Goal: Task Accomplishment & Management: Complete application form

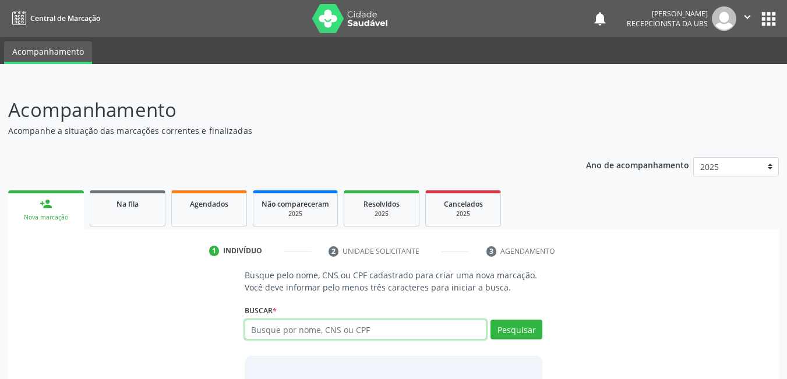
click at [356, 330] on input "text" at bounding box center [366, 330] width 242 height 20
type input "704104197533175"
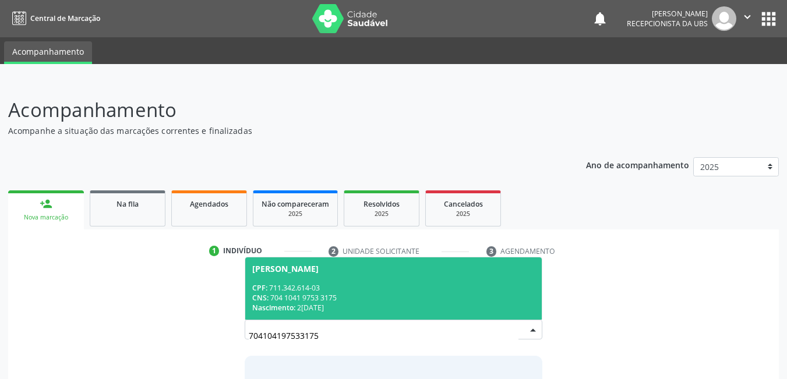
click at [372, 306] on div "Nascimento: [DATE]" at bounding box center [393, 308] width 283 height 10
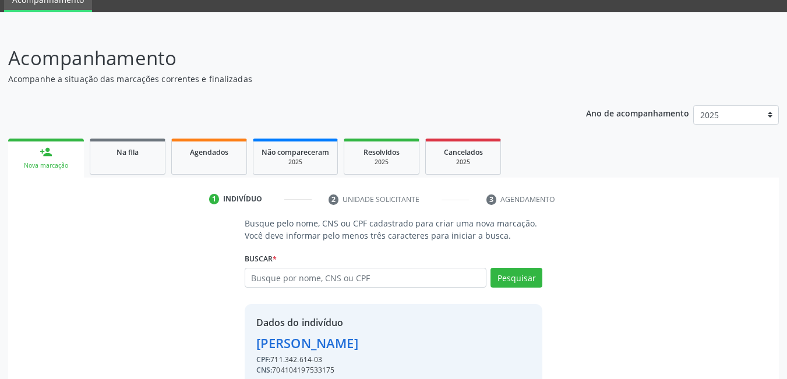
scroll to position [104, 0]
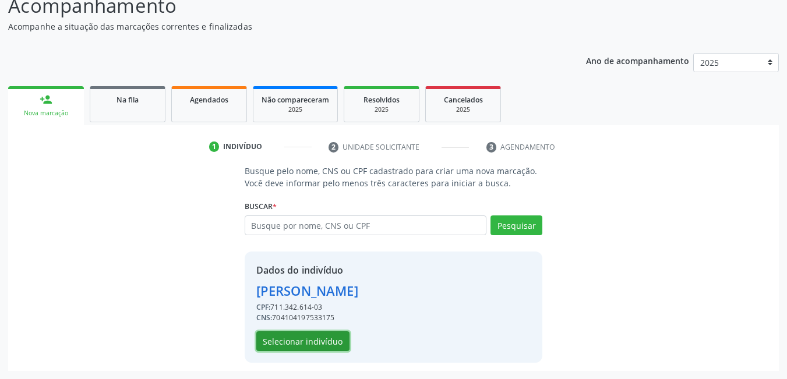
click at [310, 338] on button "Selecionar indivíduo" at bounding box center [302, 341] width 93 height 20
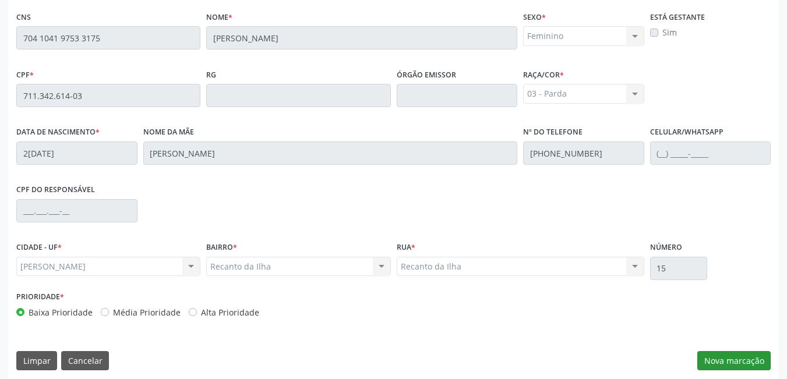
scroll to position [302, 0]
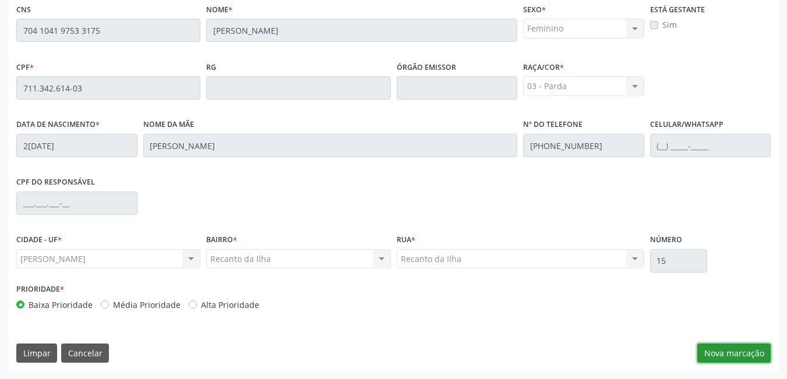
click at [749, 347] on button "Nova marcação" at bounding box center [733, 354] width 73 height 20
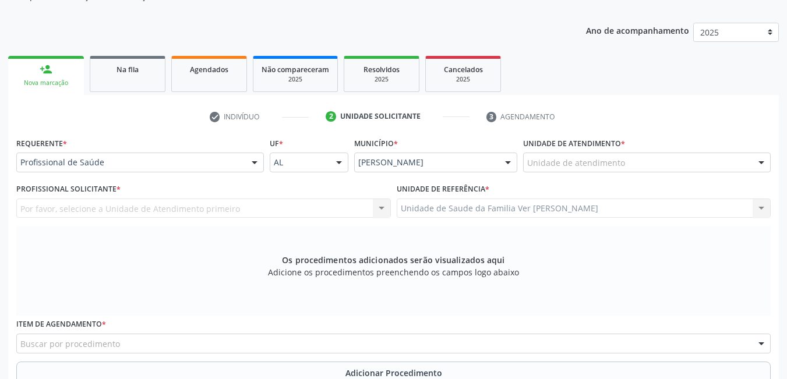
scroll to position [128, 0]
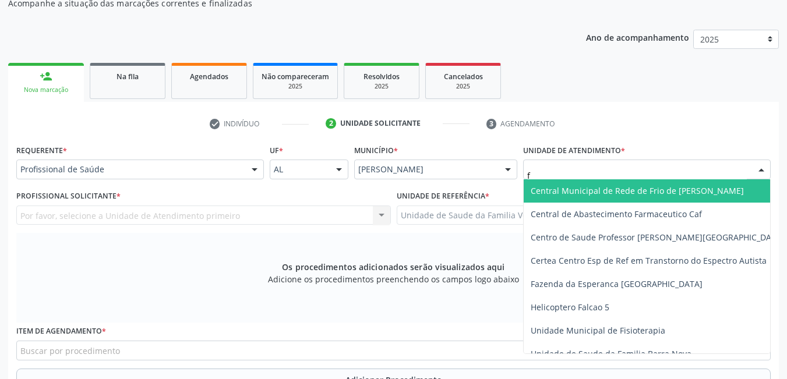
type input "fl"
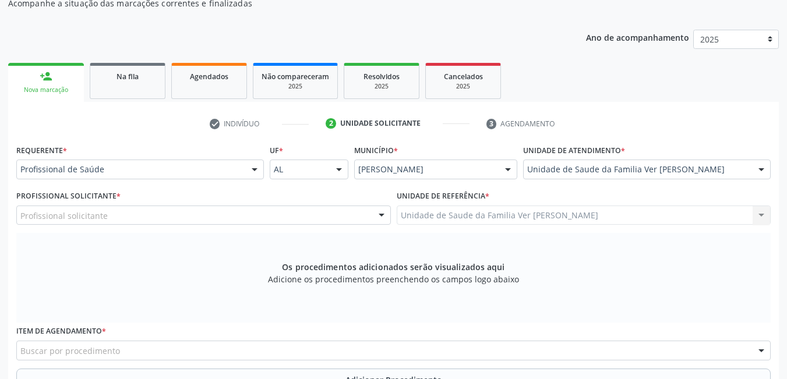
click at [192, 213] on div "Profissional solicitante" at bounding box center [203, 216] width 374 height 20
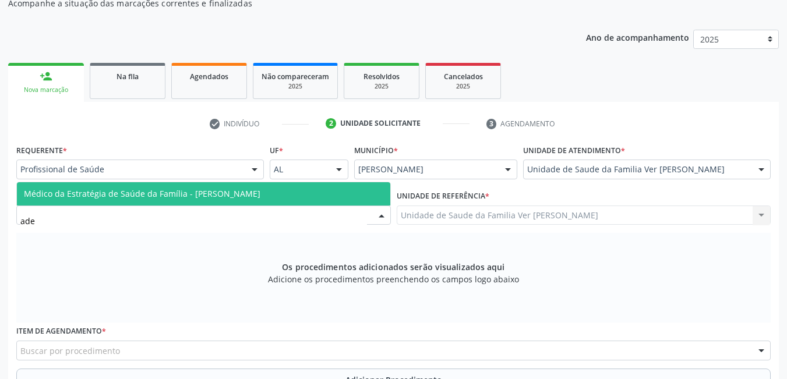
type input "adel"
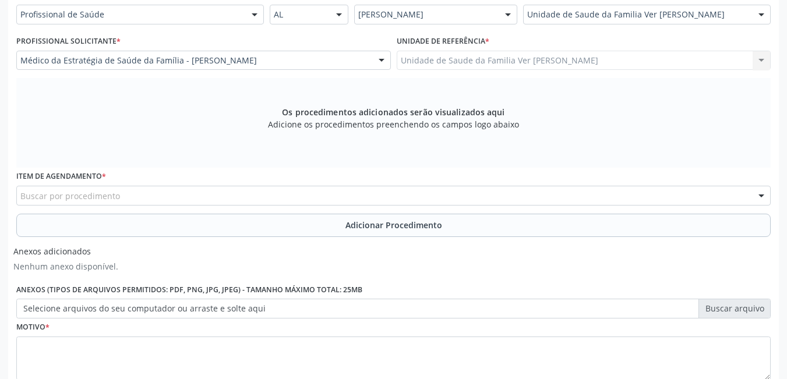
scroll to position [302, 0]
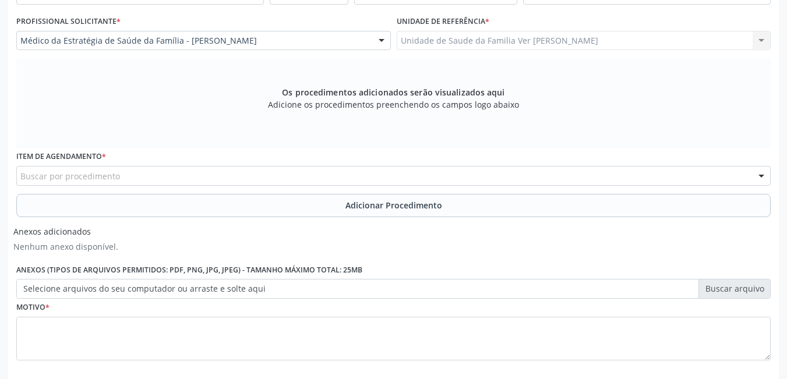
click at [153, 179] on div "Buscar por procedimento" at bounding box center [393, 176] width 754 height 20
click at [20, 179] on input "text" at bounding box center [20, 181] width 0 height 23
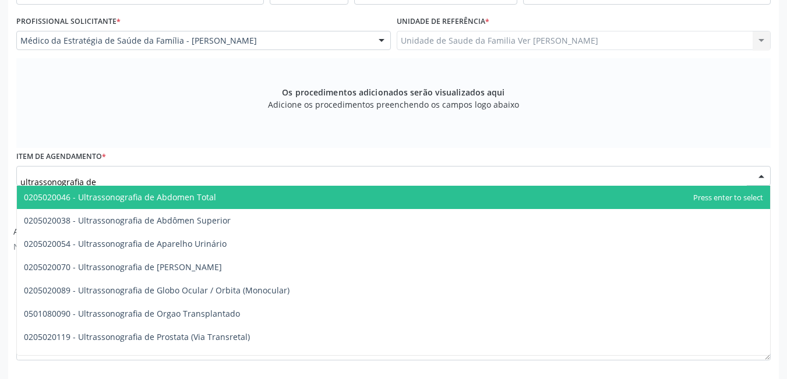
type input "ultrassonografia de"
click at [221, 196] on span "0205020046 - Ultrassonografia de Abdomen Total" at bounding box center [393, 197] width 753 height 23
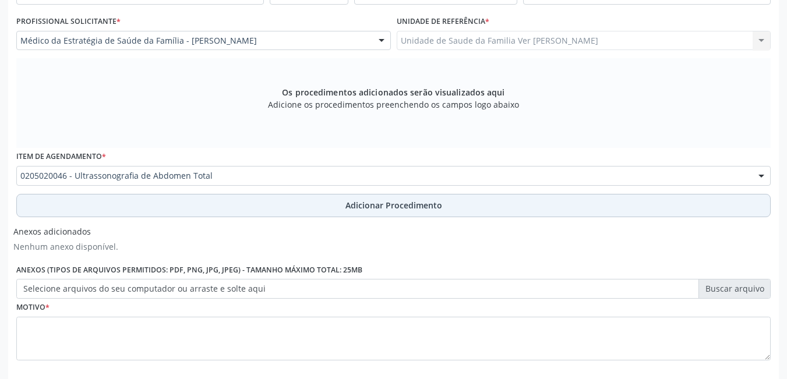
click at [248, 210] on button "Adicionar Procedimento" at bounding box center [393, 205] width 754 height 23
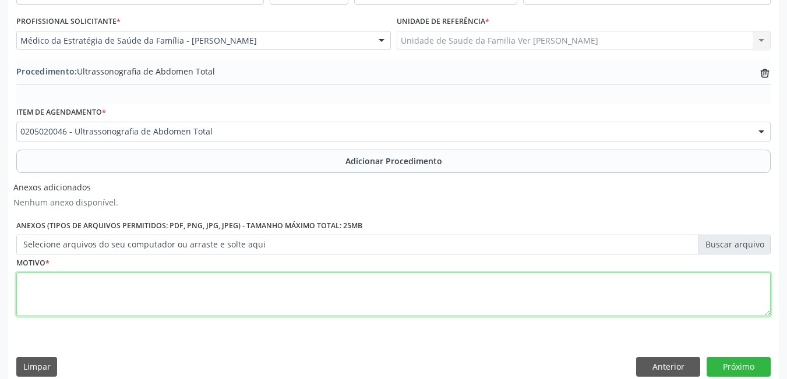
click at [206, 297] on textarea at bounding box center [393, 294] width 754 height 44
type textarea "não da para entender a justificativa"
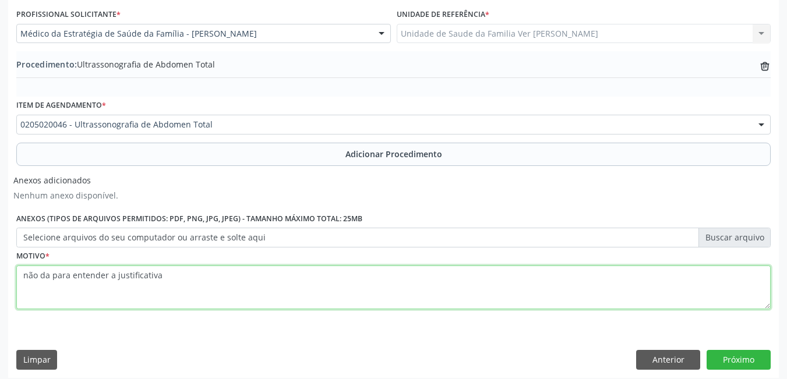
scroll to position [316, 0]
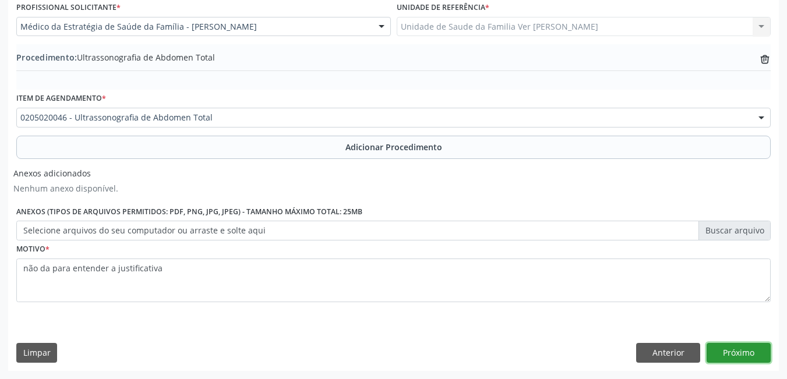
click at [730, 355] on button "Próximo" at bounding box center [738, 353] width 64 height 20
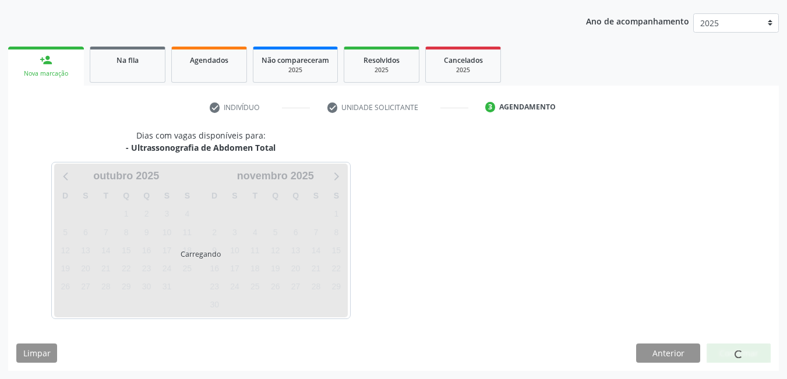
scroll to position [178, 0]
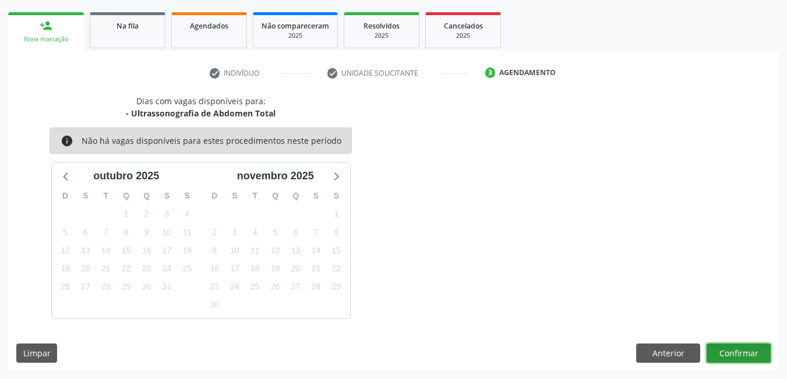
click at [734, 356] on button "Confirmar" at bounding box center [738, 354] width 64 height 20
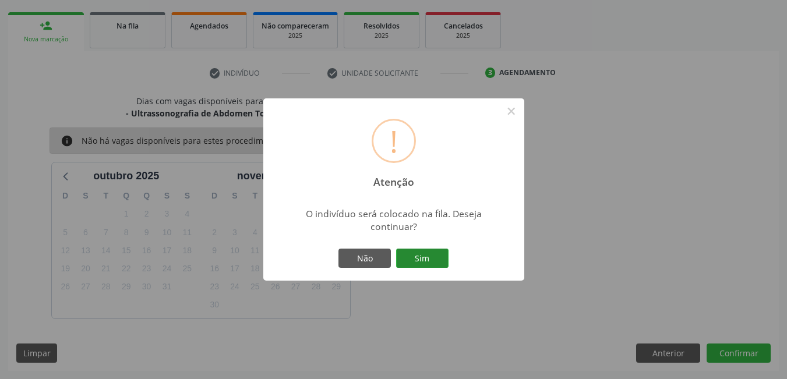
click at [427, 265] on button "Sim" at bounding box center [422, 259] width 52 height 20
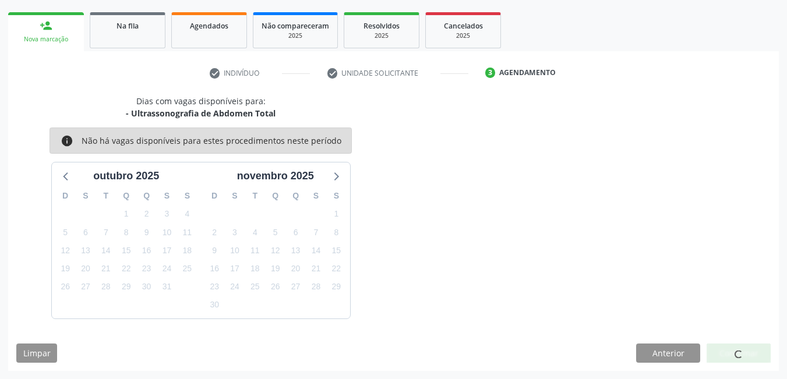
scroll to position [22, 0]
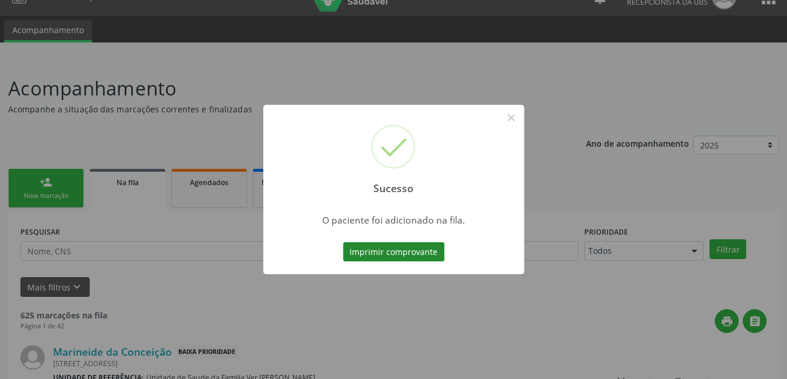
click at [410, 254] on button "Imprimir comprovante" at bounding box center [393, 252] width 101 height 20
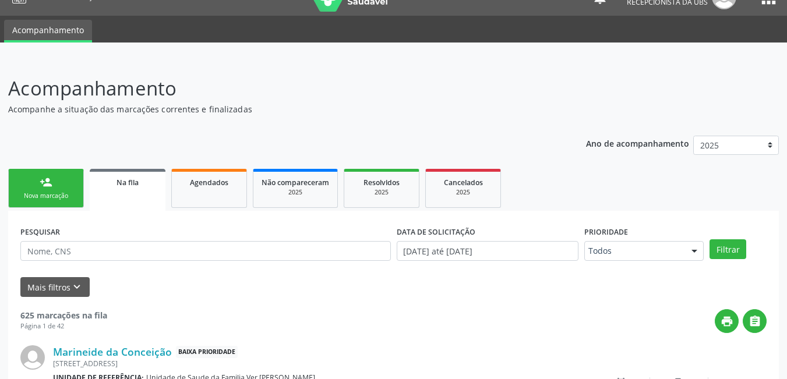
click at [65, 189] on link "person_add Nova marcação" at bounding box center [46, 188] width 76 height 39
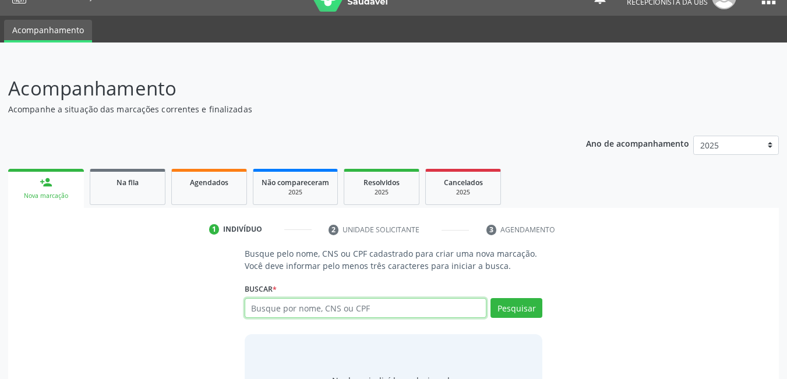
click at [392, 304] on input "text" at bounding box center [366, 308] width 242 height 20
click at [200, 186] on span "Agendados" at bounding box center [209, 183] width 38 height 10
select select "9"
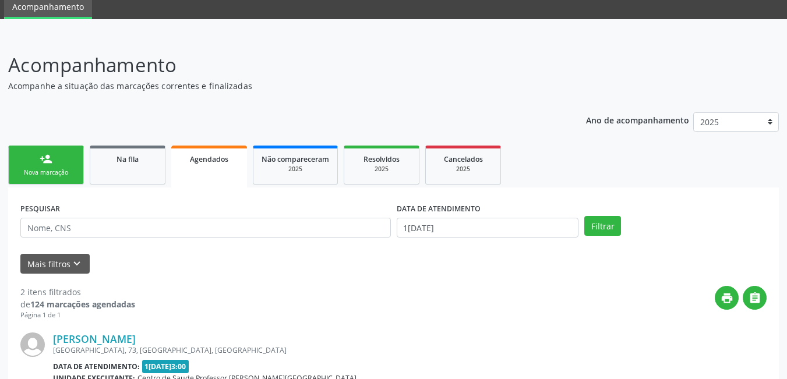
scroll to position [80, 0]
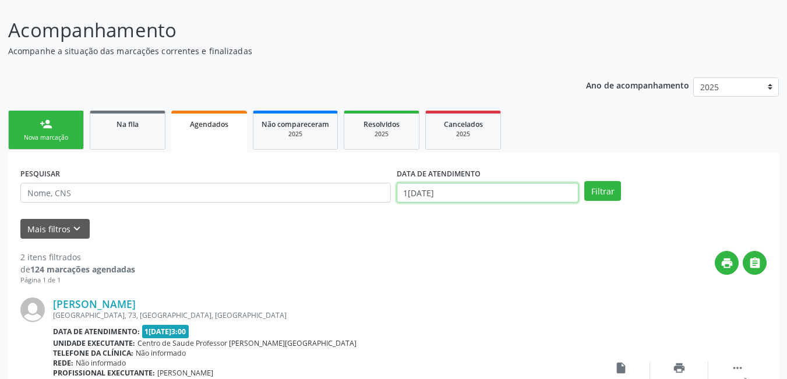
click at [445, 194] on input "1[DATE]" at bounding box center [487, 193] width 182 height 20
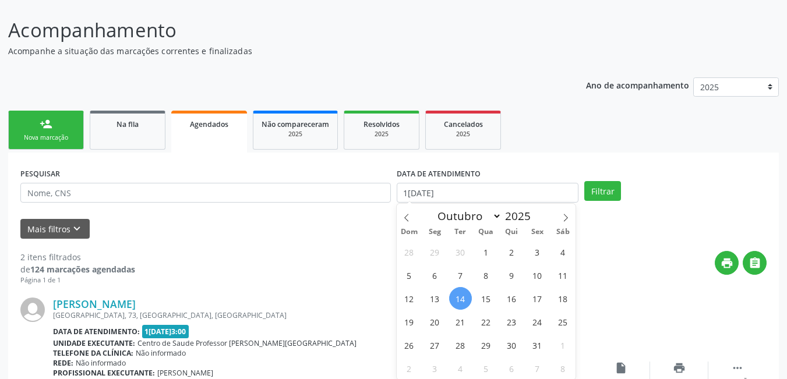
click at [461, 303] on span "14" at bounding box center [460, 298] width 23 height 23
type input "1[DATE]"
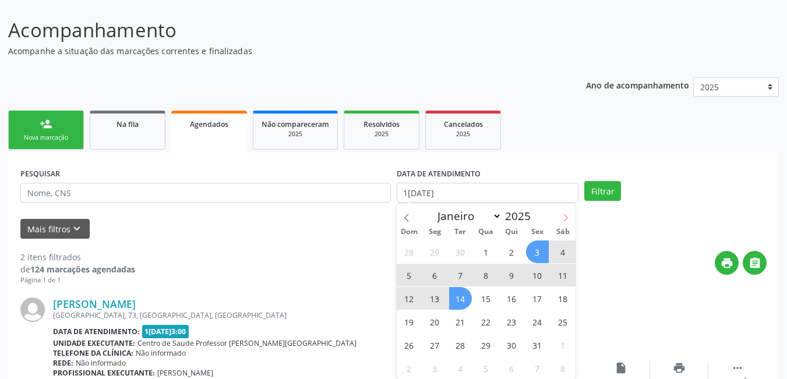
click at [571, 215] on span at bounding box center [565, 214] width 20 height 20
select select "10"
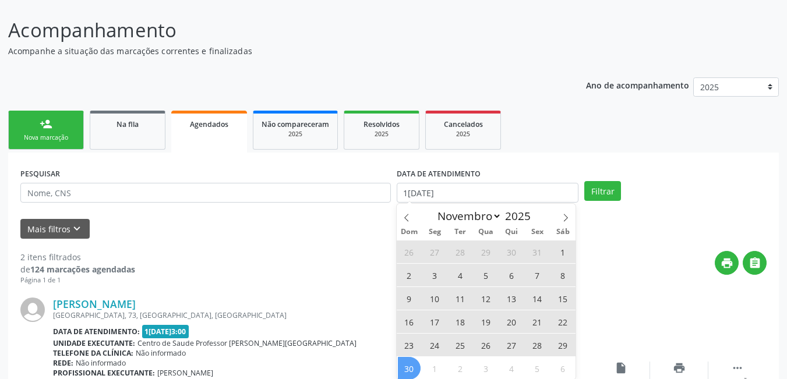
drag, startPoint x: 417, startPoint y: 368, endPoint x: 433, endPoint y: 364, distance: 16.8
click at [416, 368] on span "30" at bounding box center [409, 368] width 23 height 23
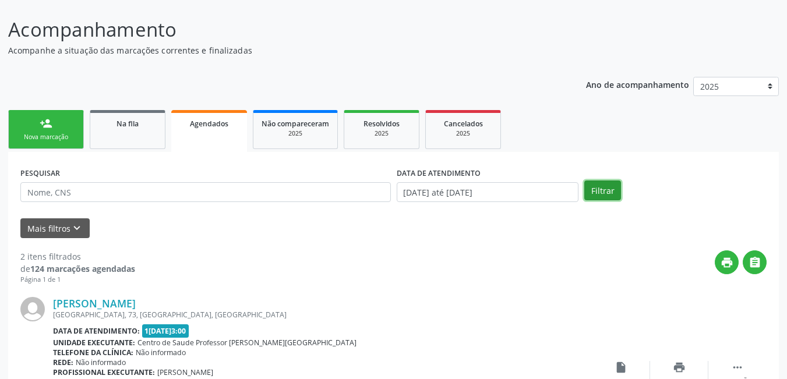
click at [604, 196] on button "Filtrar" at bounding box center [602, 190] width 37 height 20
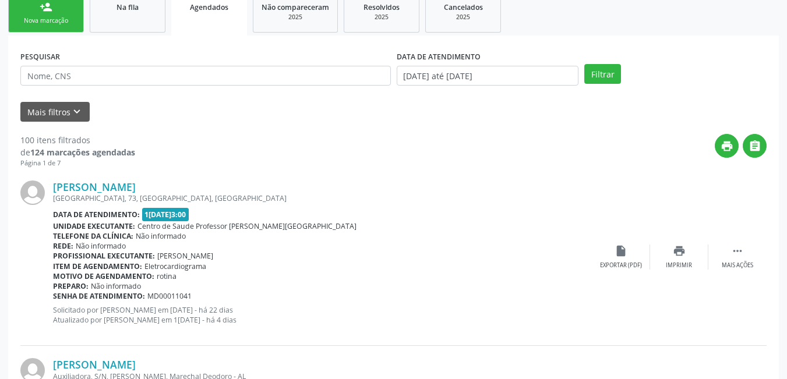
scroll to position [139, 0]
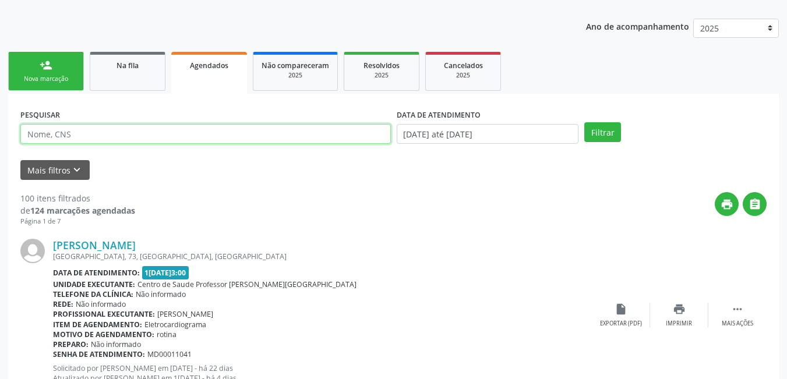
click at [196, 136] on input "text" at bounding box center [205, 134] width 370 height 20
click at [172, 127] on input "text" at bounding box center [205, 134] width 370 height 20
type input "[PERSON_NAME]"
click at [584, 122] on button "Filtrar" at bounding box center [602, 132] width 37 height 20
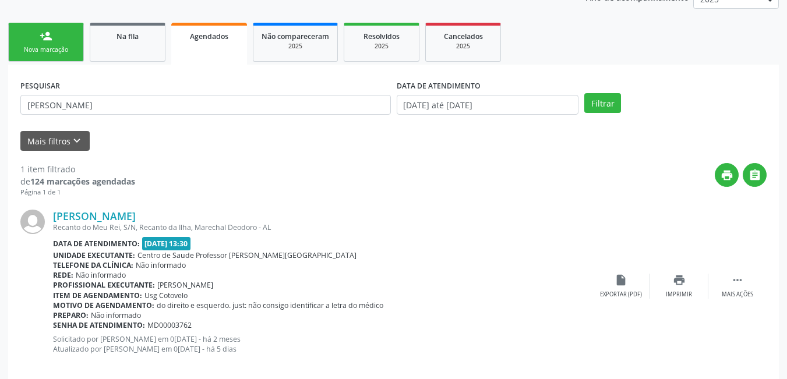
scroll to position [183, 0]
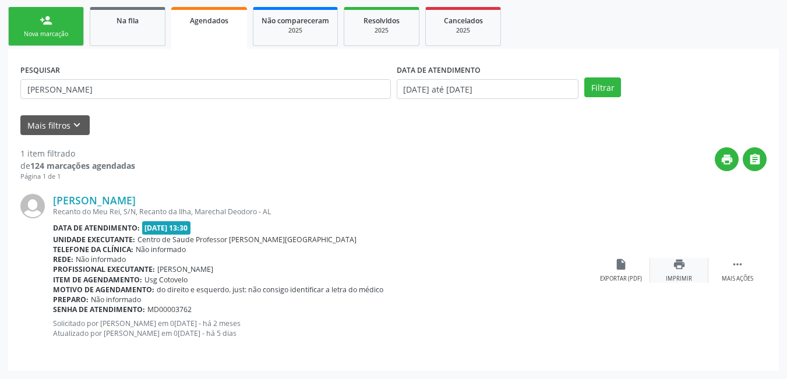
click at [680, 268] on icon "print" at bounding box center [678, 264] width 13 height 13
click at [617, 269] on icon "insert_drive_file" at bounding box center [620, 264] width 13 height 13
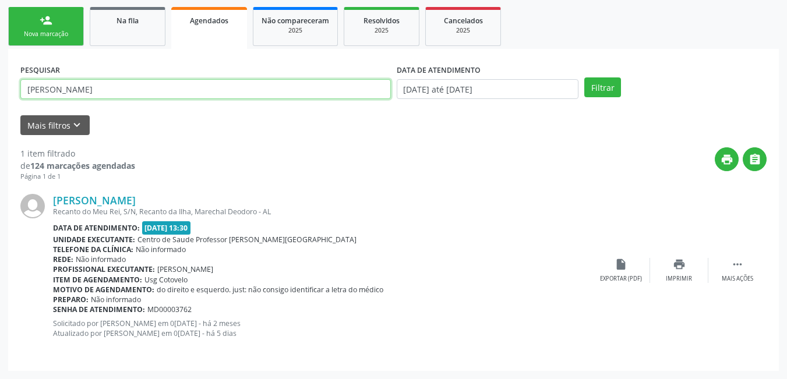
click at [86, 88] on input "[PERSON_NAME]" at bounding box center [205, 89] width 370 height 20
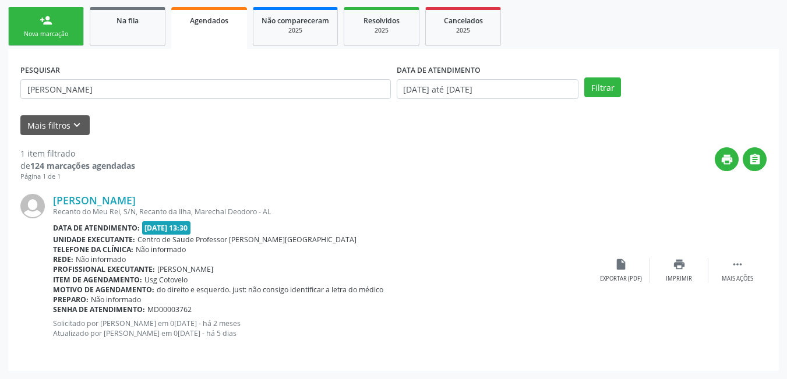
click at [135, 34] on link "Na fila" at bounding box center [128, 26] width 76 height 39
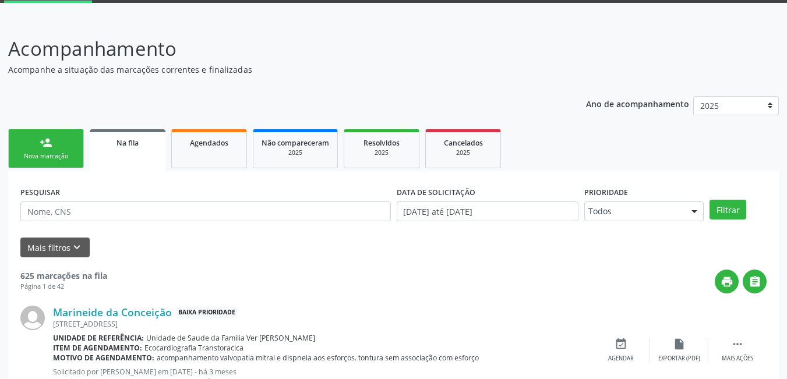
scroll to position [80, 0]
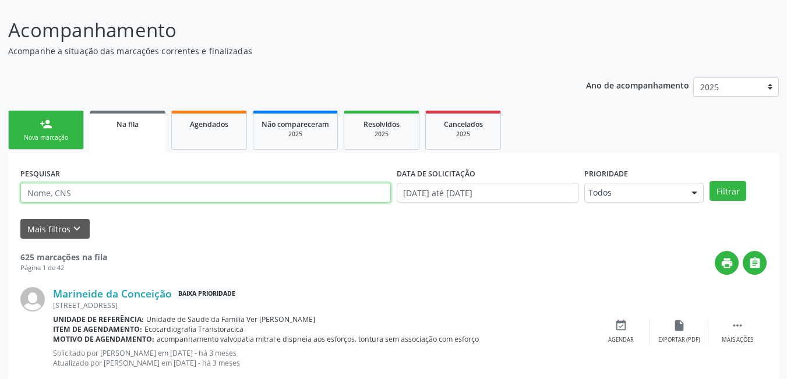
click at [76, 190] on input "text" at bounding box center [205, 193] width 370 height 20
type input "703600015246632"
click at [709, 181] on button "Filtrar" at bounding box center [727, 191] width 37 height 20
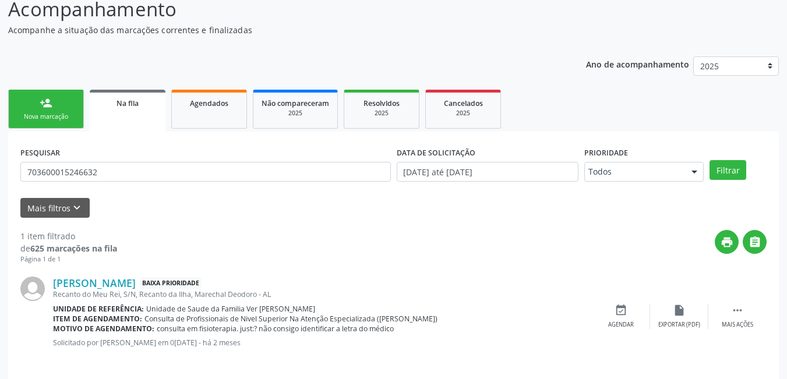
scroll to position [110, 0]
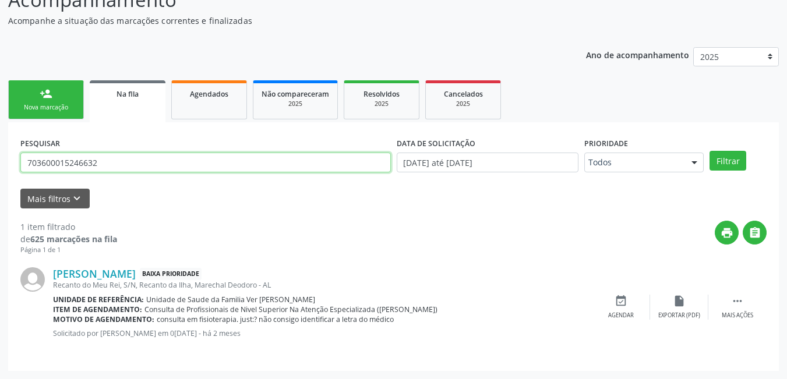
drag, startPoint x: 108, startPoint y: 166, endPoint x: 0, endPoint y: 139, distance: 111.0
click at [0, 139] on div "Acompanhamento Acompanhe a situação das marcações correntes e finalizadas Relat…" at bounding box center [393, 174] width 787 height 409
click at [67, 102] on link "person_add Nova marcação" at bounding box center [46, 99] width 76 height 39
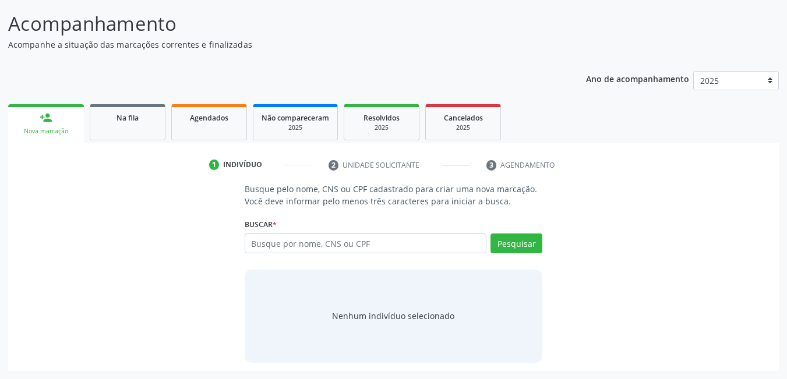
scroll to position [86, 0]
click at [349, 244] on input "text" at bounding box center [366, 243] width 242 height 20
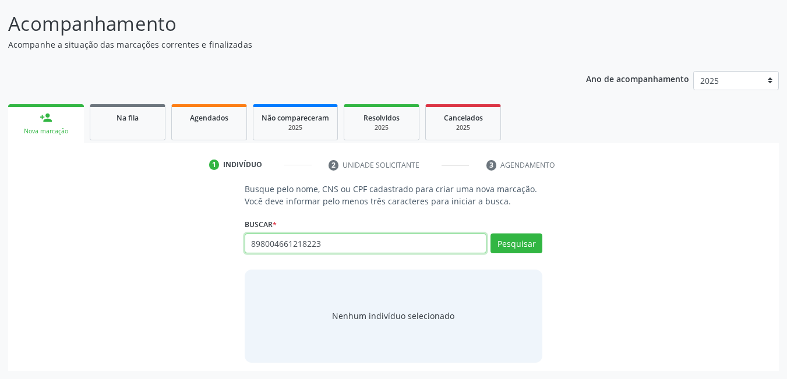
type input "898004661218223"
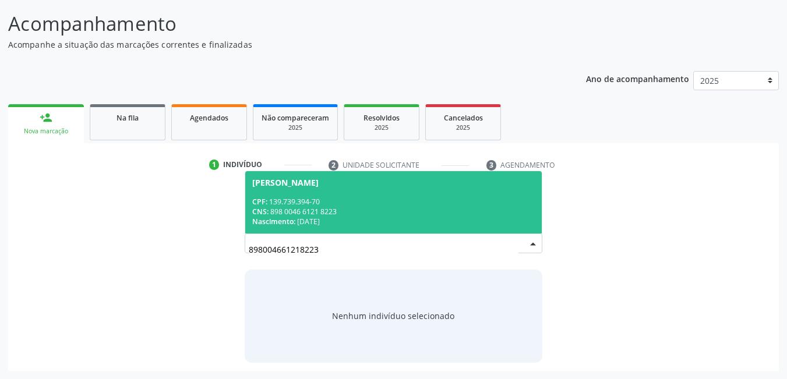
click at [350, 236] on div "898004661218223 [PERSON_NAME] CPF: 139.739.394-70 CNS: 898 0046 6121 8223 Nasci…" at bounding box center [394, 247] width 298 height 28
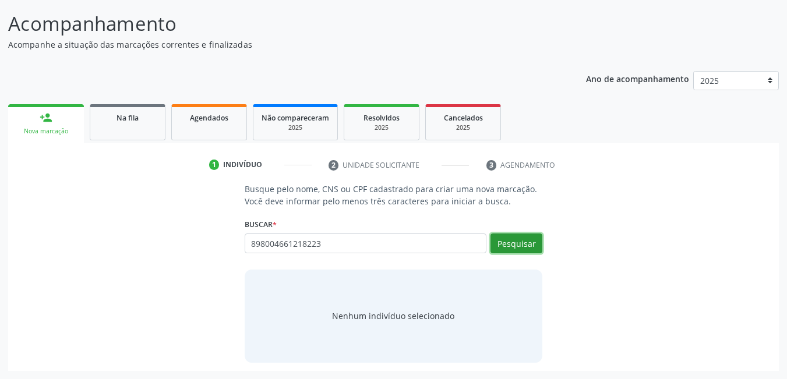
click at [540, 240] on button "Pesquisar" at bounding box center [516, 243] width 52 height 20
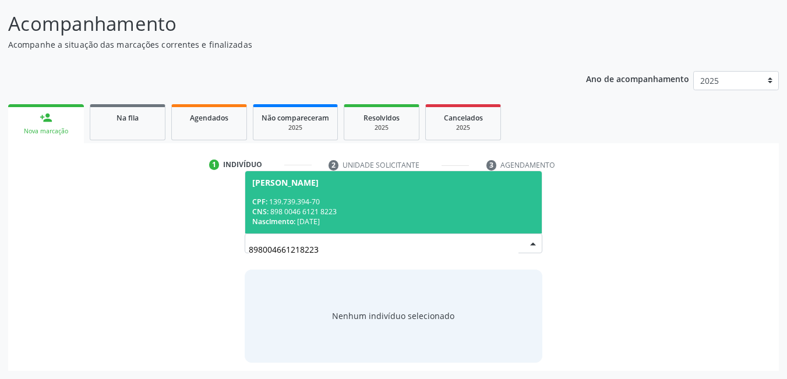
click at [365, 218] on div "Nascimento: [DATE]" at bounding box center [393, 222] width 283 height 10
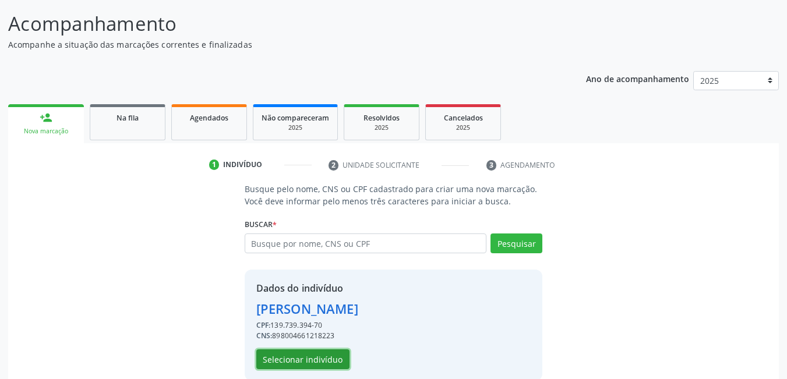
click at [316, 360] on button "Selecionar indivíduo" at bounding box center [302, 359] width 93 height 20
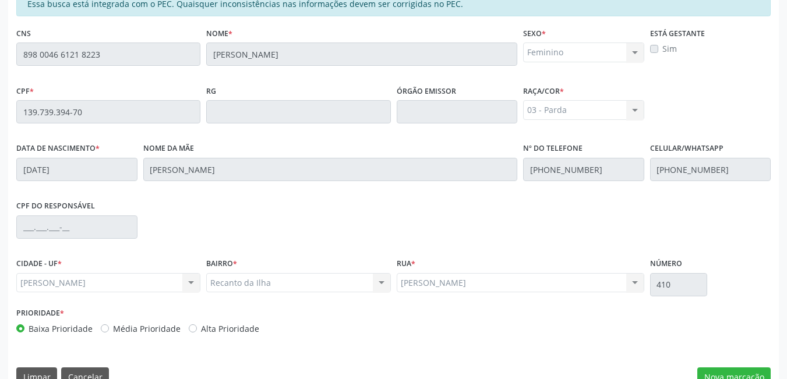
scroll to position [302, 0]
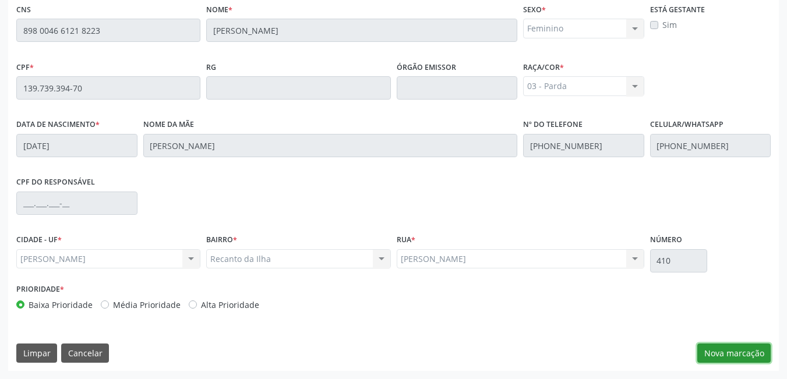
click at [711, 352] on button "Nova marcação" at bounding box center [733, 354] width 73 height 20
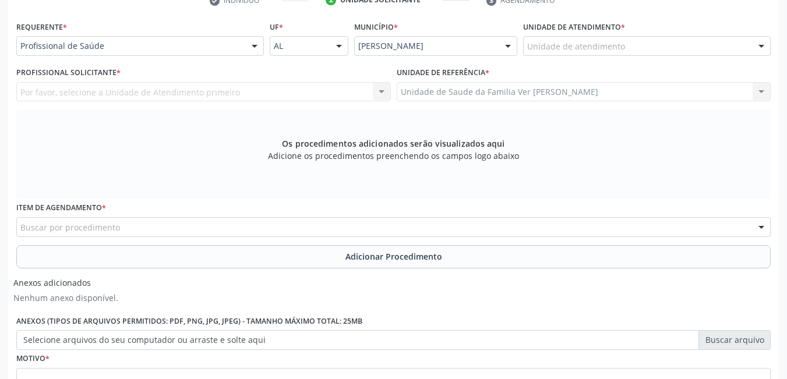
scroll to position [186, 0]
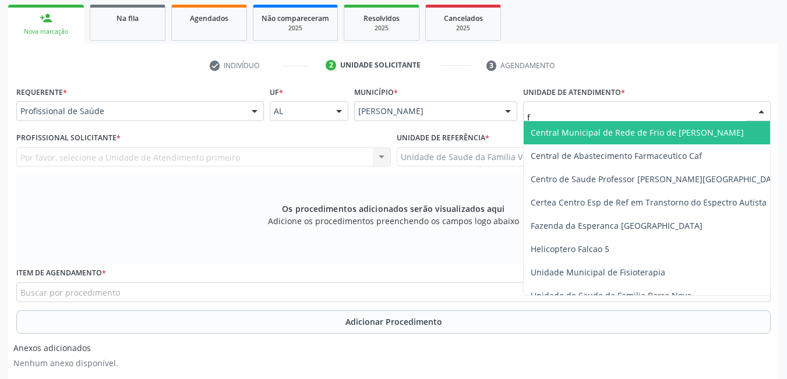
type input "fl"
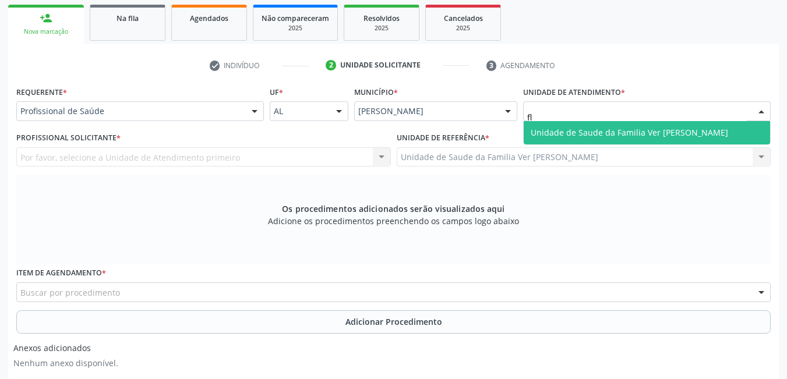
click at [594, 129] on span "Unidade de Saude da Familia Ver [PERSON_NAME]" at bounding box center [628, 132] width 197 height 11
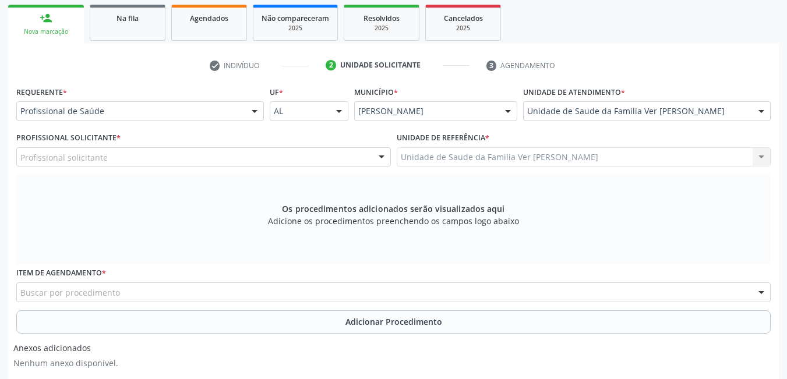
click at [229, 121] on div "Requerente * Profissional de Saúde Profissional de Saúde Paciente Nenhum result…" at bounding box center [139, 105] width 253 height 45
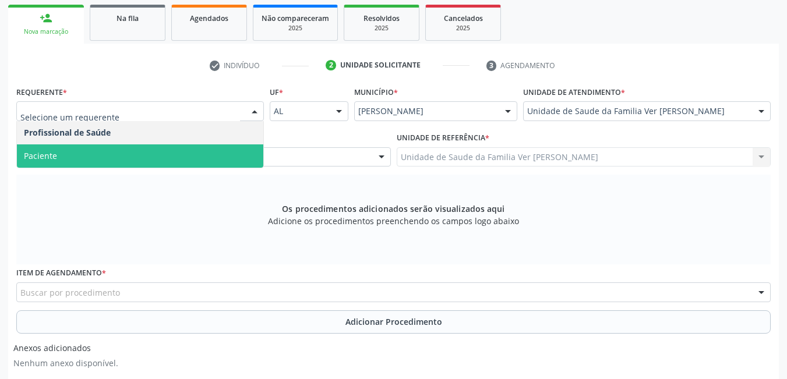
click at [215, 151] on span "Paciente" at bounding box center [140, 155] width 246 height 23
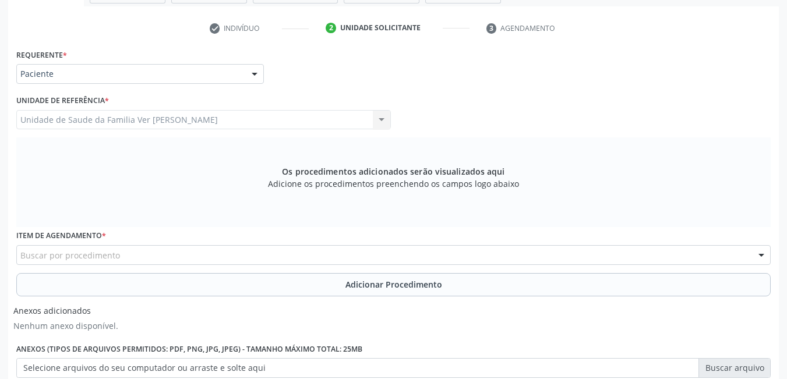
scroll to position [244, 0]
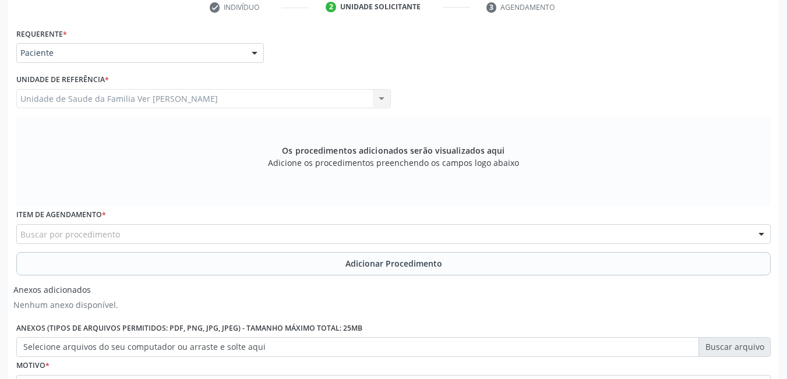
click at [186, 237] on div "Buscar por procedimento" at bounding box center [393, 234] width 754 height 20
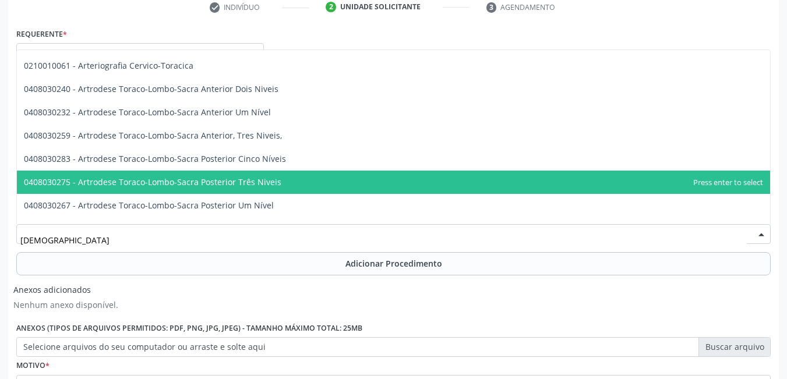
scroll to position [0, 0]
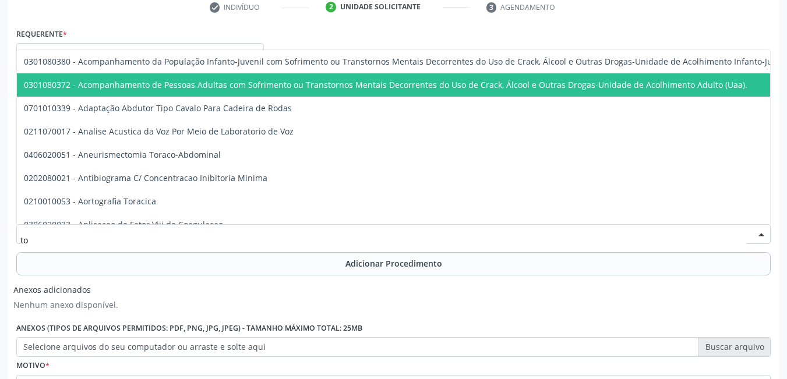
type input "t"
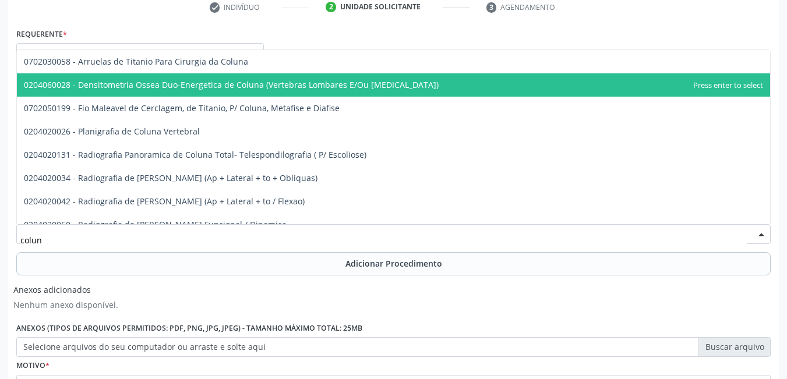
type input "coluna"
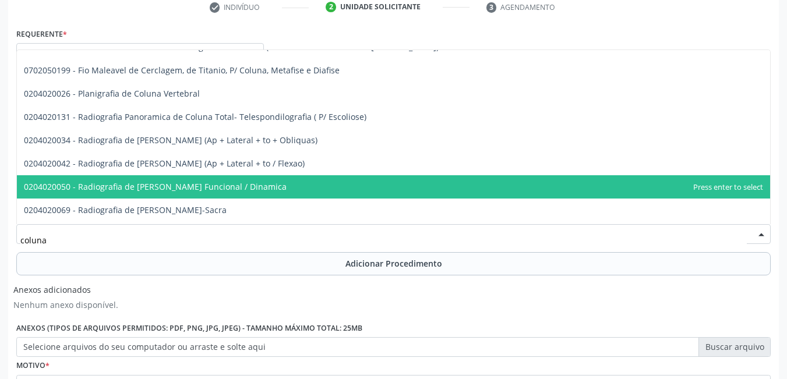
scroll to position [58, 0]
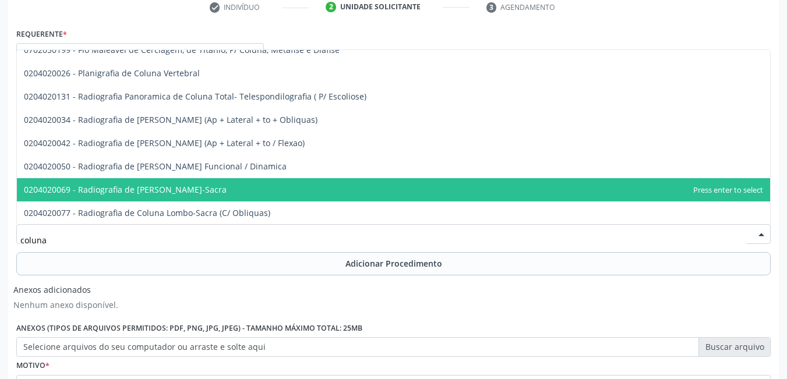
click at [279, 189] on span "0204020069 - Radiografia de [PERSON_NAME]-Sacra" at bounding box center [393, 189] width 753 height 23
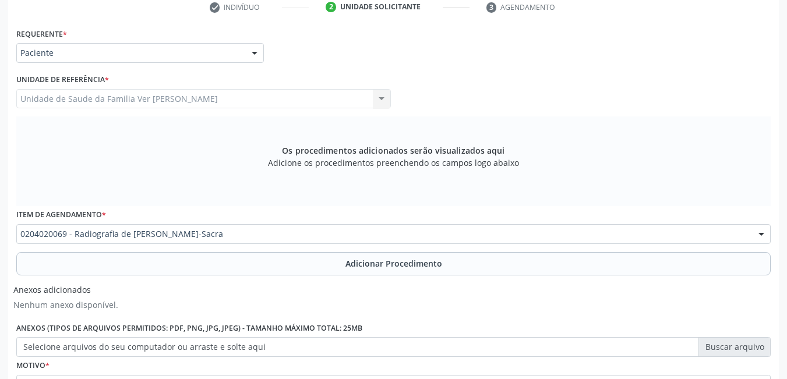
click at [261, 263] on button "Adicionar Procedimento" at bounding box center [393, 263] width 754 height 23
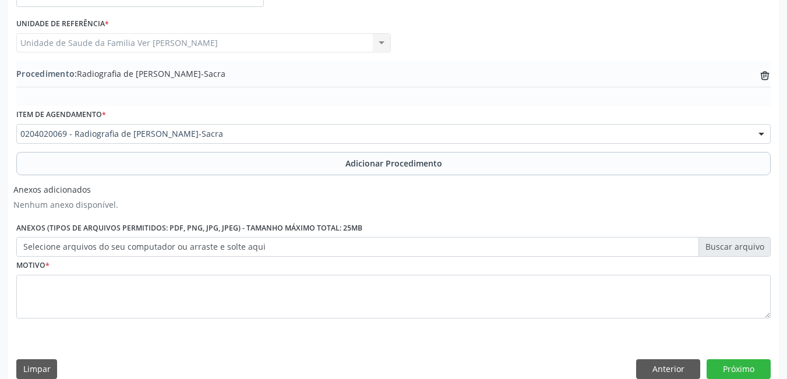
scroll to position [316, 0]
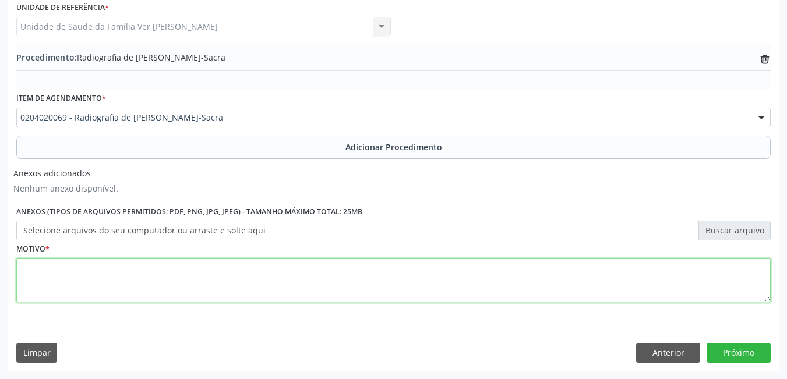
click at [245, 267] on textarea at bounding box center [393, 281] width 754 height 44
type textarea "sem justificativa"
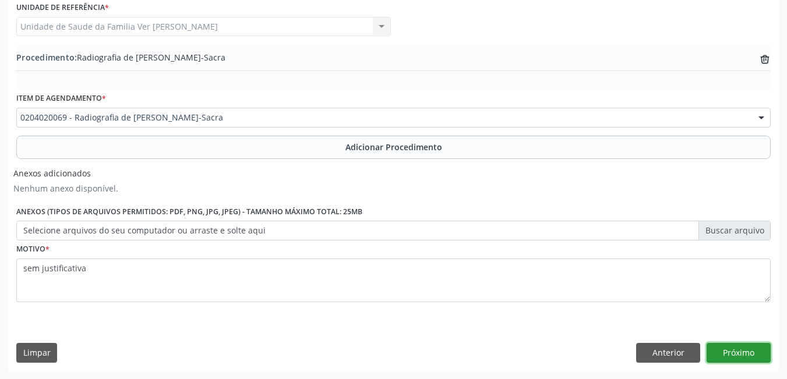
click at [747, 358] on button "Próximo" at bounding box center [738, 353] width 64 height 20
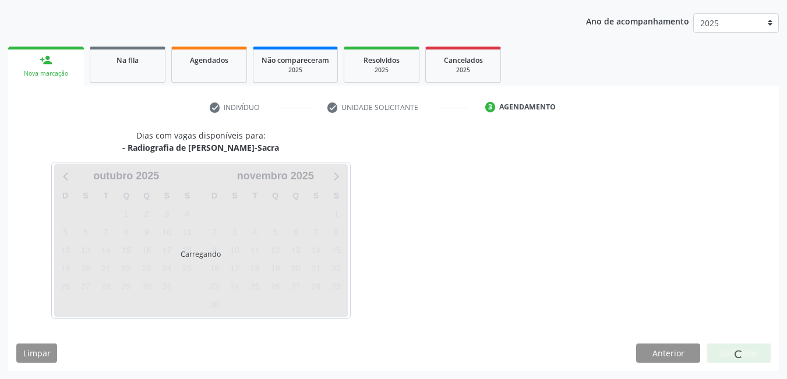
scroll to position [178, 0]
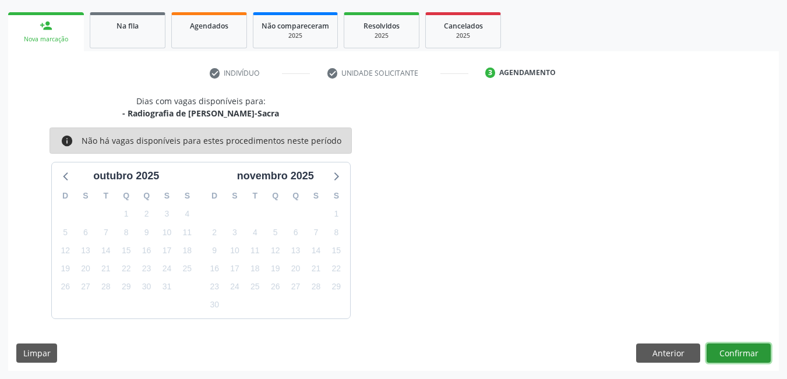
click at [760, 353] on button "Confirmar" at bounding box center [738, 354] width 64 height 20
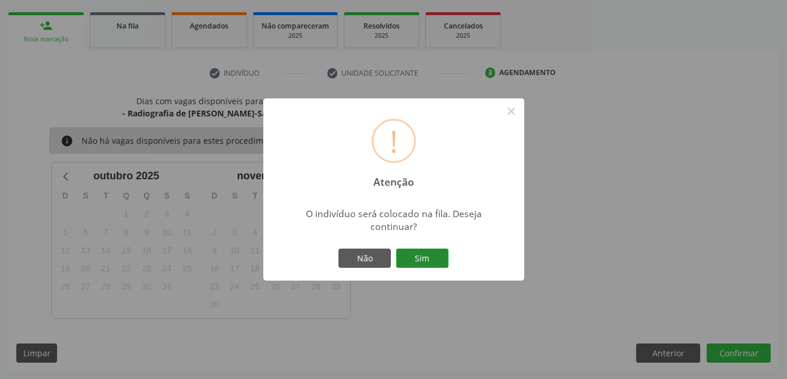
click at [408, 250] on button "Sim" at bounding box center [422, 259] width 52 height 20
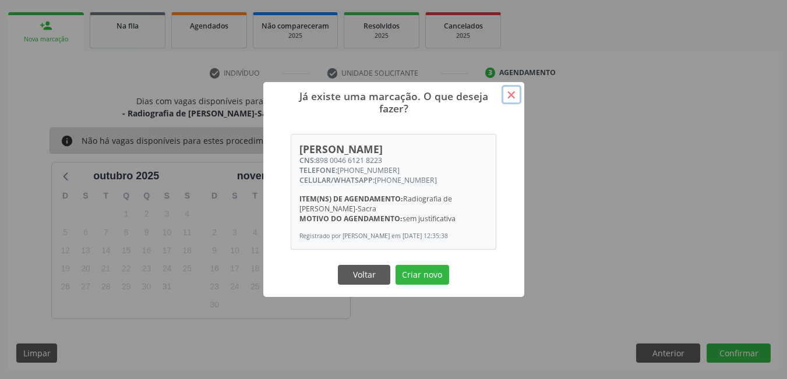
click at [510, 87] on button "×" at bounding box center [511, 95] width 20 height 20
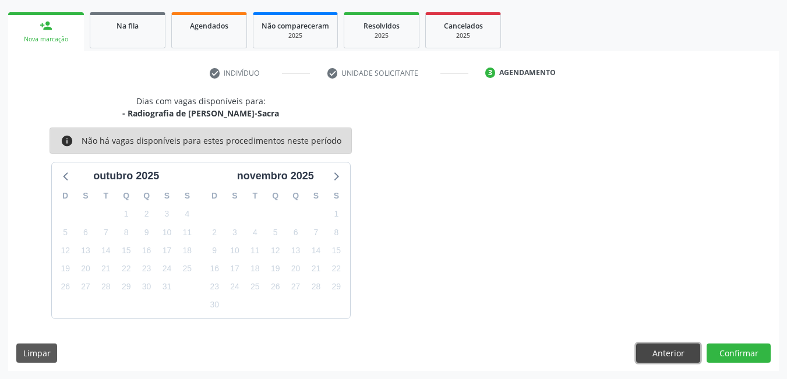
click at [668, 359] on button "Anterior" at bounding box center [668, 354] width 64 height 20
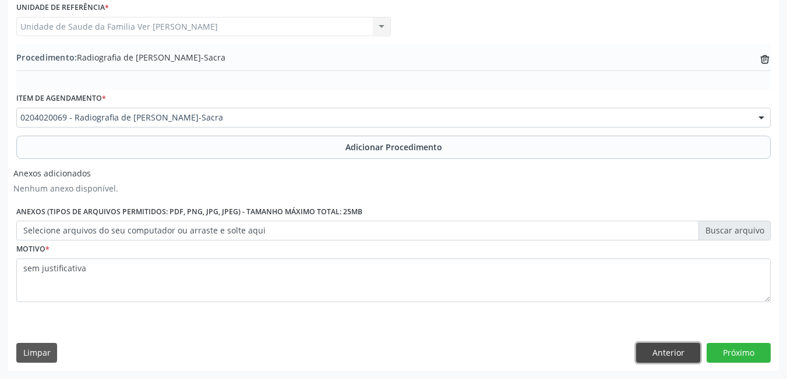
click at [650, 355] on button "Anterior" at bounding box center [668, 353] width 64 height 20
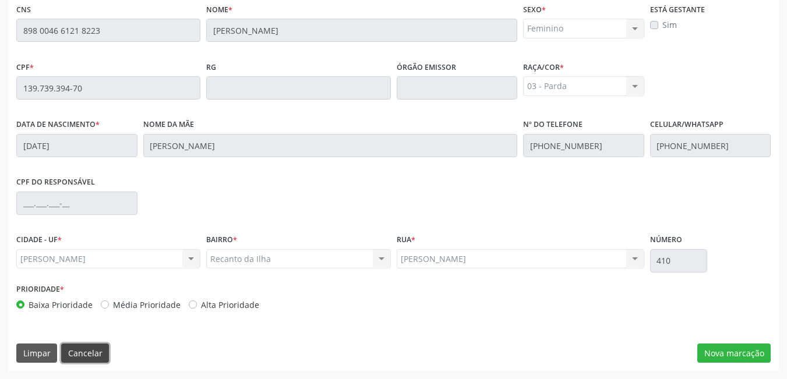
click at [83, 347] on button "Cancelar" at bounding box center [85, 354] width 48 height 20
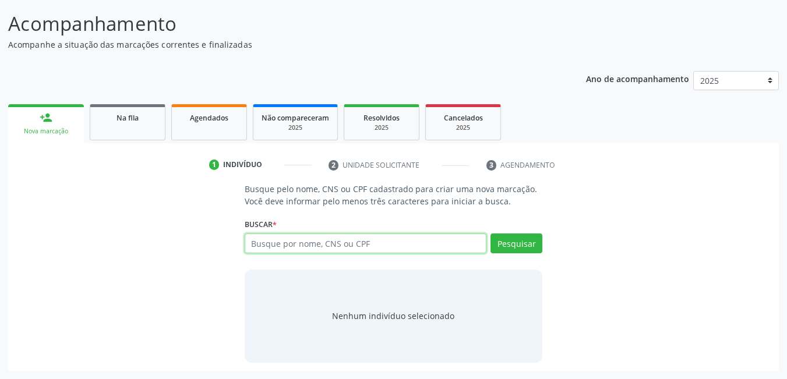
click at [340, 248] on input "text" at bounding box center [366, 243] width 242 height 20
type input "14151683429"
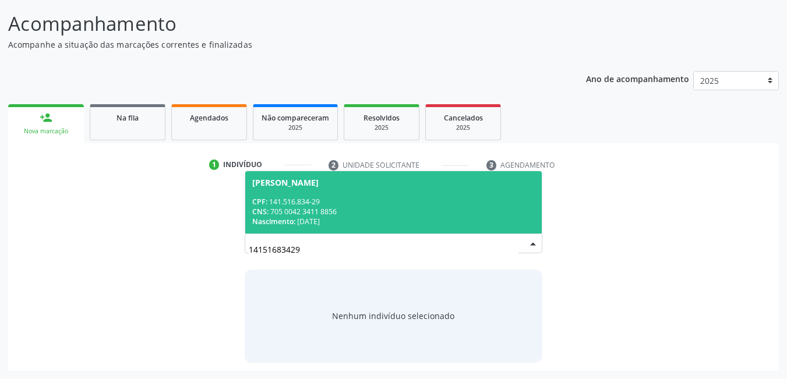
click at [346, 214] on div "CNS: 705 0042 3411 8856" at bounding box center [393, 212] width 283 height 10
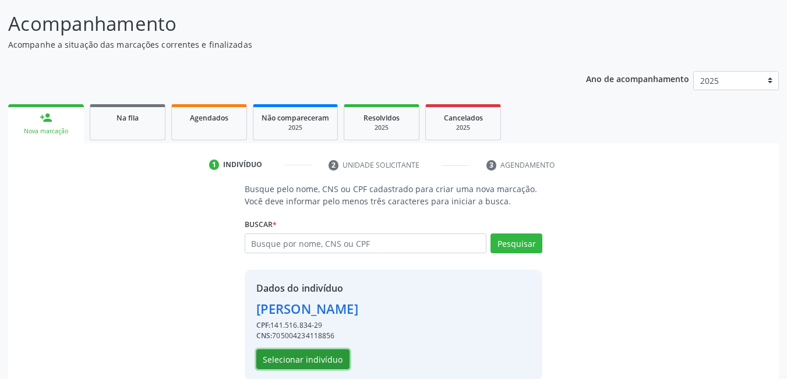
click at [310, 358] on button "Selecionar indivíduo" at bounding box center [302, 359] width 93 height 20
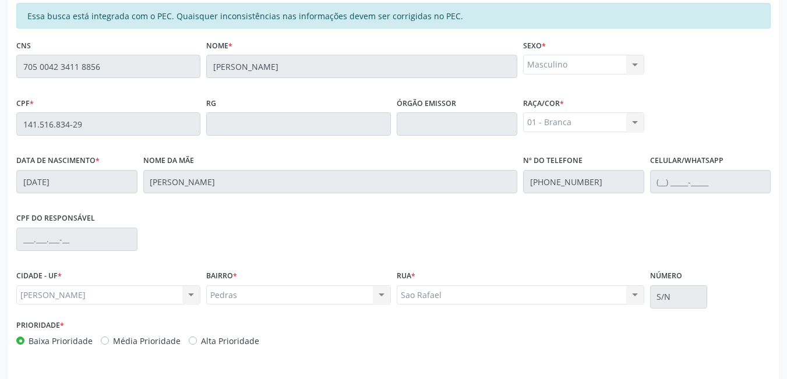
scroll to position [302, 0]
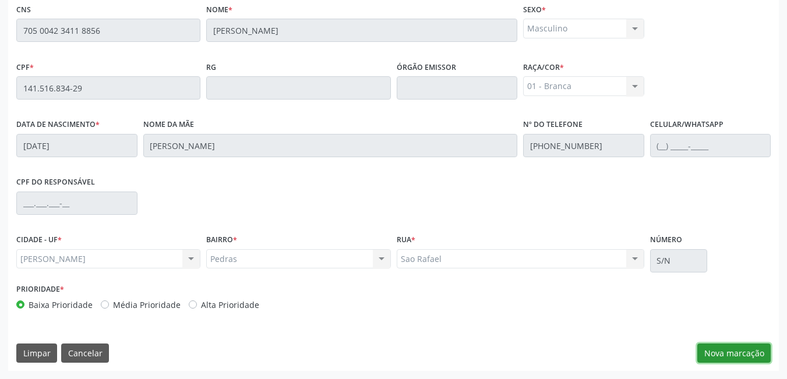
click at [729, 359] on button "Nova marcação" at bounding box center [733, 354] width 73 height 20
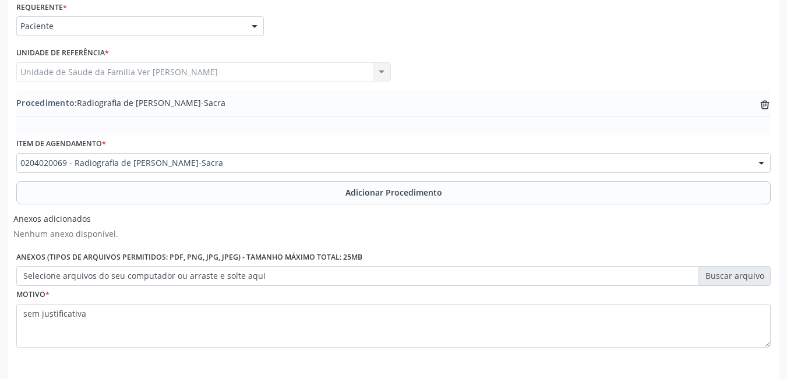
scroll to position [244, 0]
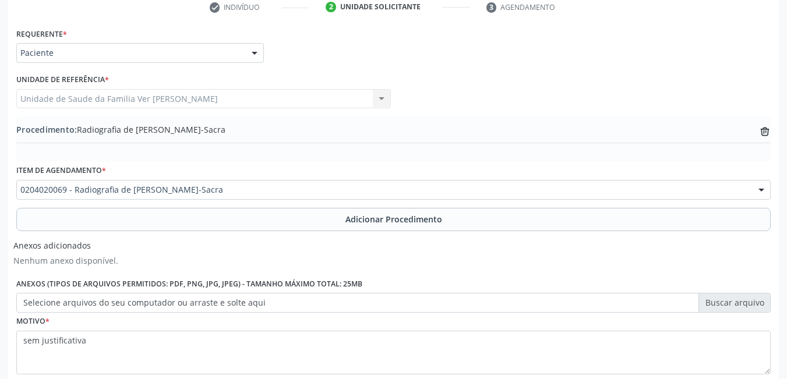
click at [225, 100] on div "Unidade de Saude da Familia Ver [PERSON_NAME] Unidade de Saude da Familia Ver […" at bounding box center [203, 99] width 374 height 20
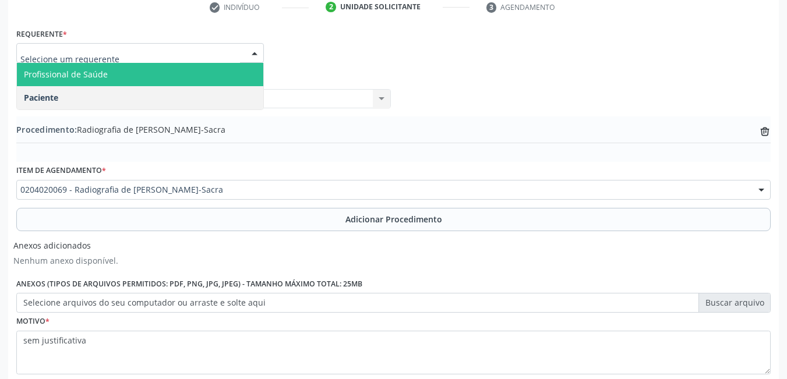
click at [141, 78] on span "Profissional de Saúde" at bounding box center [140, 74] width 246 height 23
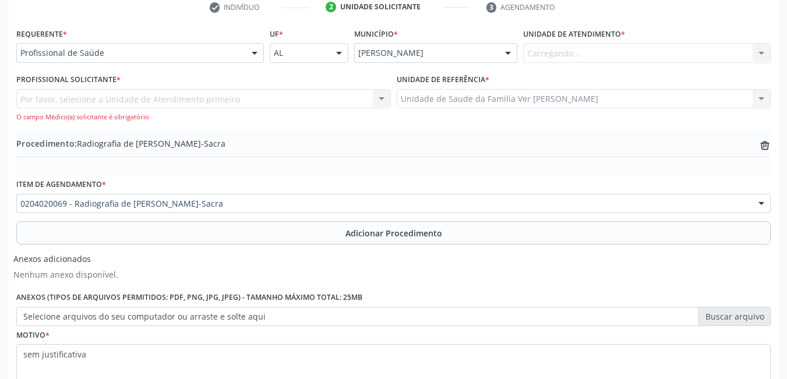
click at [146, 102] on div "Por favor, selecione a Unidade de Atendimento primeiro Cirurgião Dentista - Clí…" at bounding box center [203, 105] width 374 height 33
click at [172, 107] on div "Por favor, selecione a Unidade de Atendimento primeiro Cirurgião Dentista - Clí…" at bounding box center [203, 105] width 374 height 33
click at [175, 100] on div "Por favor, selecione a Unidade de Atendimento primeiro Cirurgião Dentista - Clí…" at bounding box center [203, 105] width 374 height 33
click at [224, 82] on div "Profissional Solicitante * Por favor, selecione a Unidade de Atendimento primei…" at bounding box center [203, 96] width 374 height 51
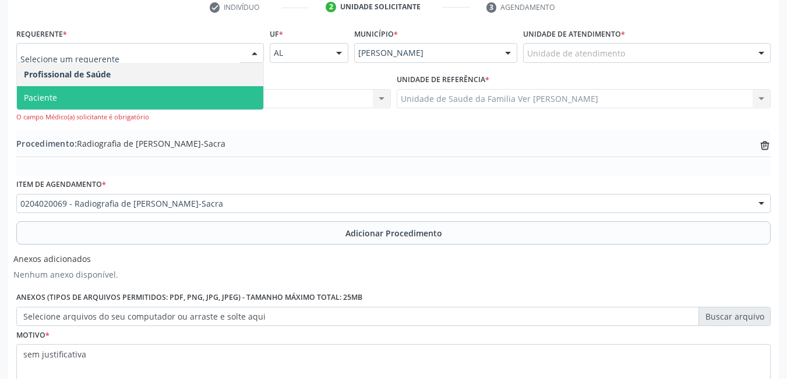
drag, startPoint x: 140, startPoint y: 104, endPoint x: 146, endPoint y: 96, distance: 10.0
click at [140, 105] on span "Paciente" at bounding box center [140, 97] width 246 height 23
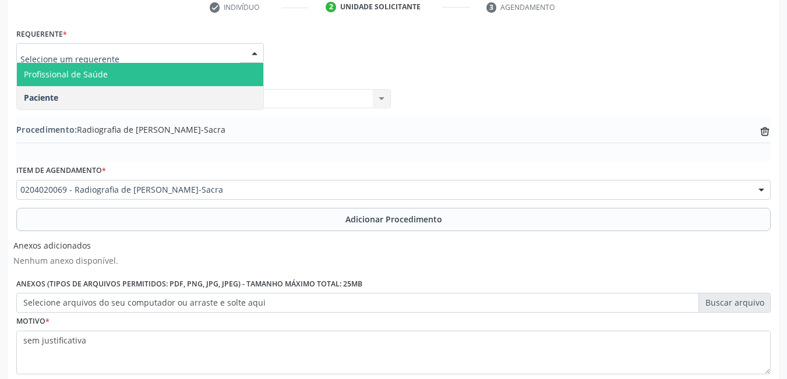
click at [154, 72] on span "Profissional de Saúde" at bounding box center [140, 74] width 246 height 23
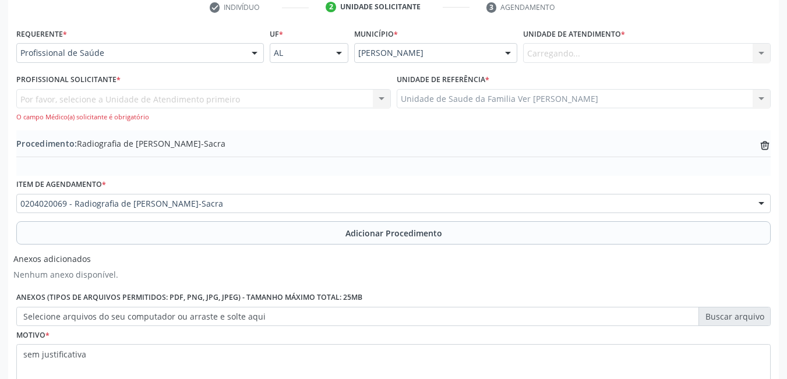
click at [148, 98] on div "Por favor, selecione a Unidade de Atendimento primeiro Cirurgião Dentista - Clí…" at bounding box center [203, 105] width 374 height 33
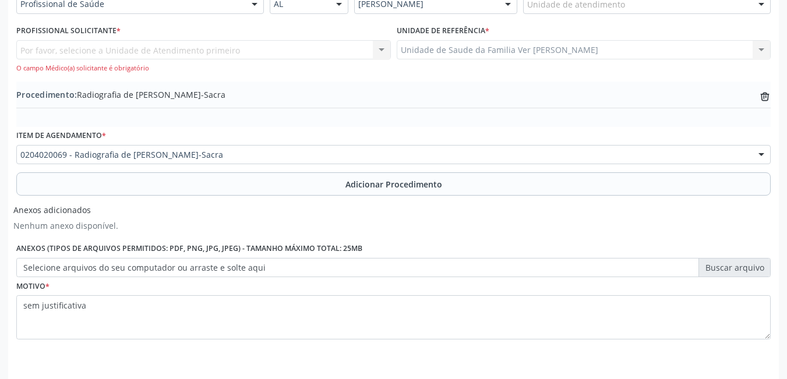
scroll to position [330, 0]
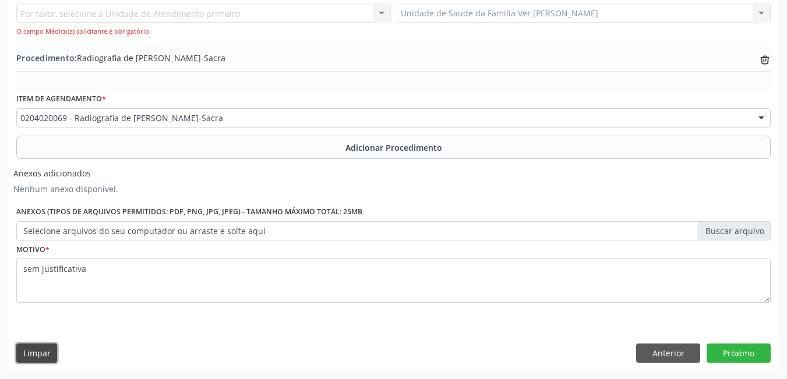
drag, startPoint x: 30, startPoint y: 351, endPoint x: 36, endPoint y: 347, distance: 7.1
click at [31, 350] on button "Limpar" at bounding box center [36, 354] width 41 height 20
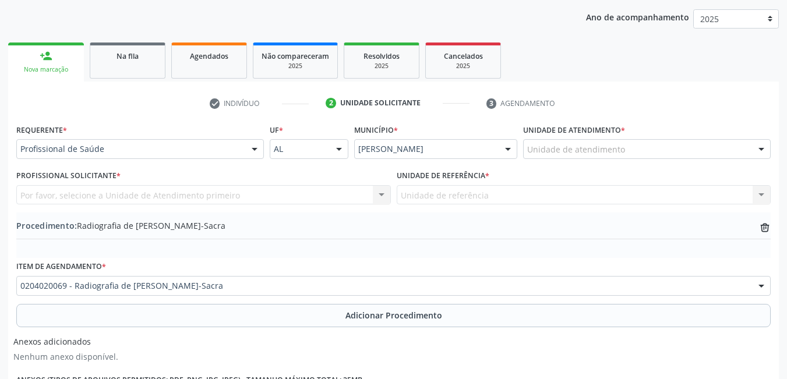
scroll to position [141, 0]
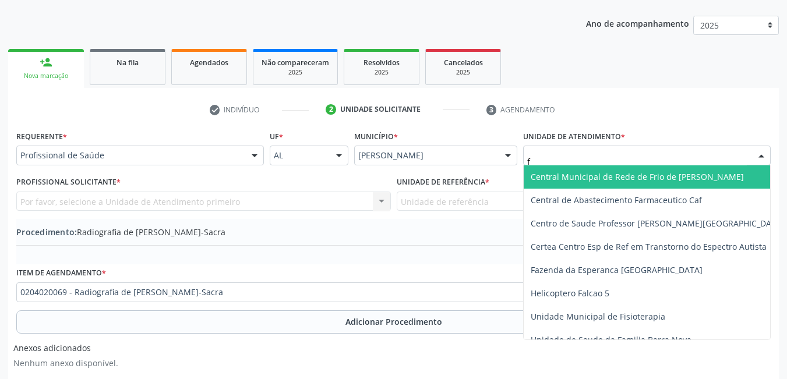
type input "fl"
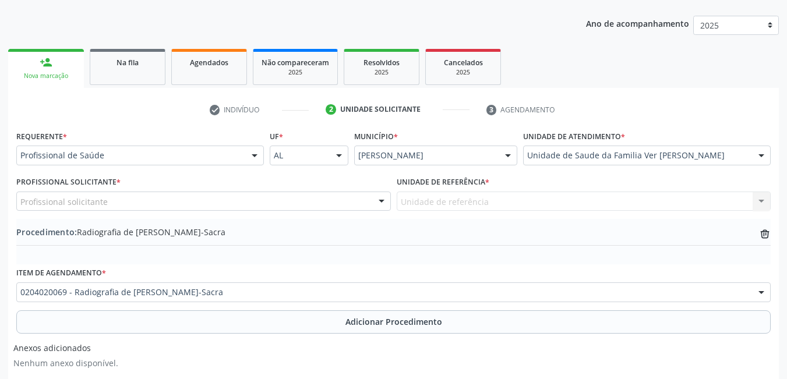
click at [137, 202] on div "Profissional solicitante" at bounding box center [203, 202] width 374 height 20
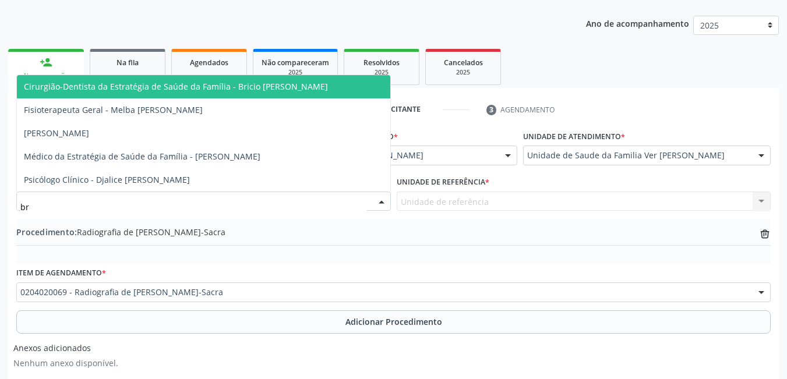
type input "bri"
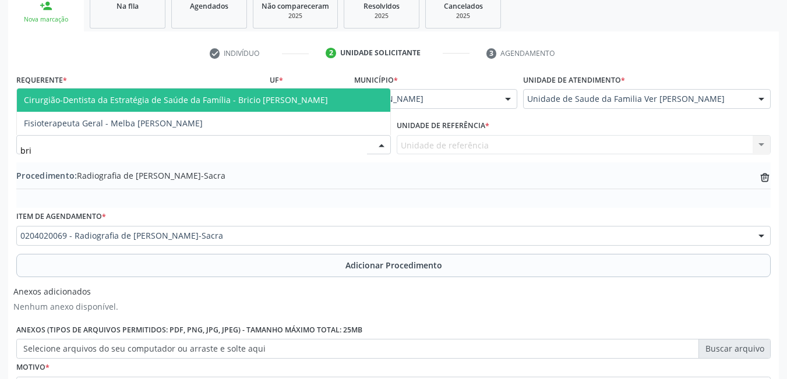
scroll to position [316, 0]
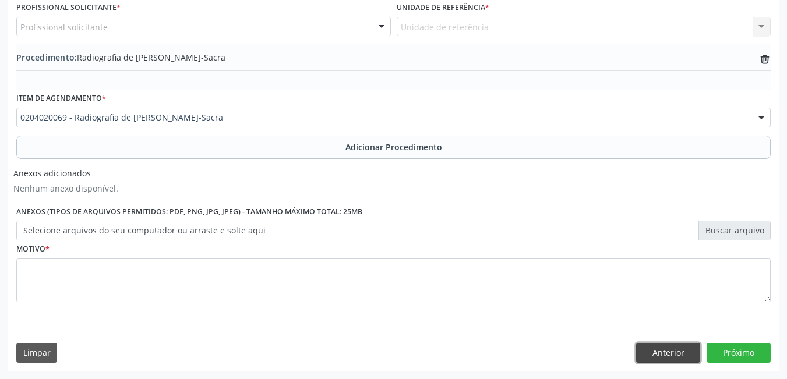
click at [679, 360] on button "Anterior" at bounding box center [668, 353] width 64 height 20
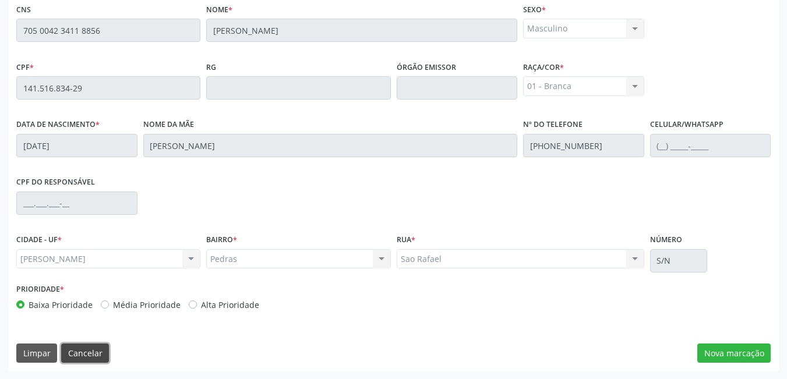
click at [74, 356] on button "Cancelar" at bounding box center [85, 354] width 48 height 20
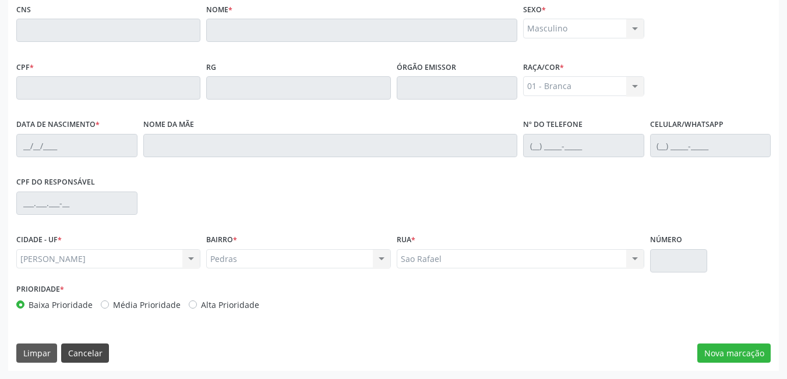
scroll to position [86, 0]
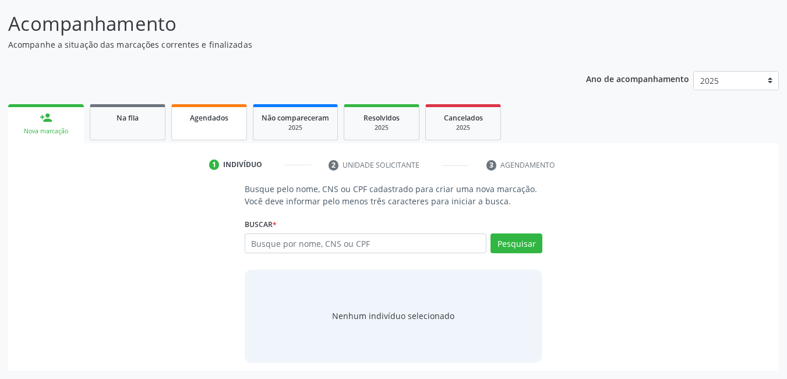
click at [218, 122] on span "Agendados" at bounding box center [209, 118] width 38 height 10
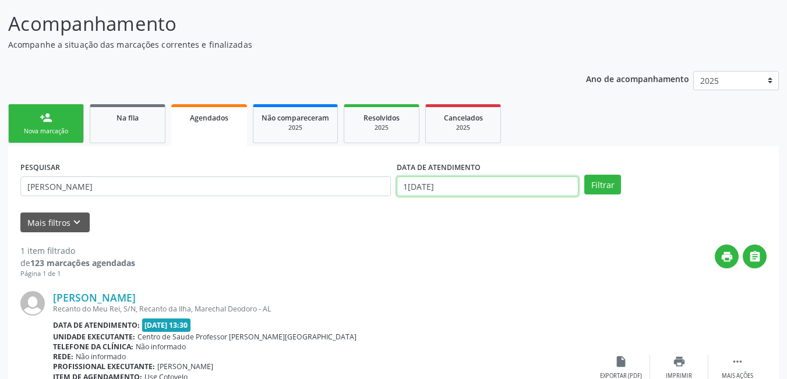
click at [466, 190] on input "1[DATE]" at bounding box center [487, 186] width 182 height 20
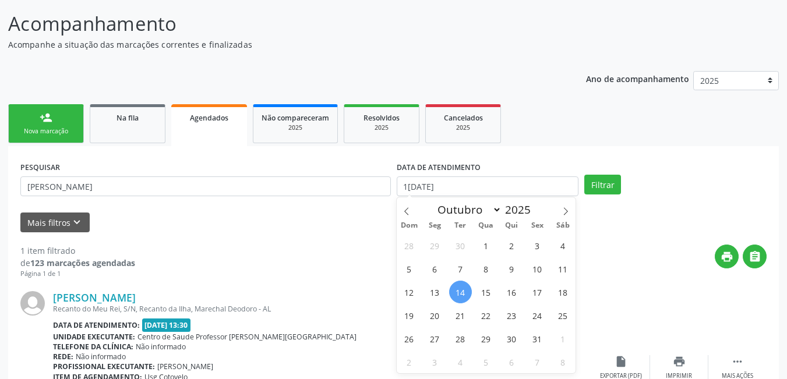
click at [452, 290] on span "14" at bounding box center [460, 292] width 23 height 23
type input "1[DATE]"
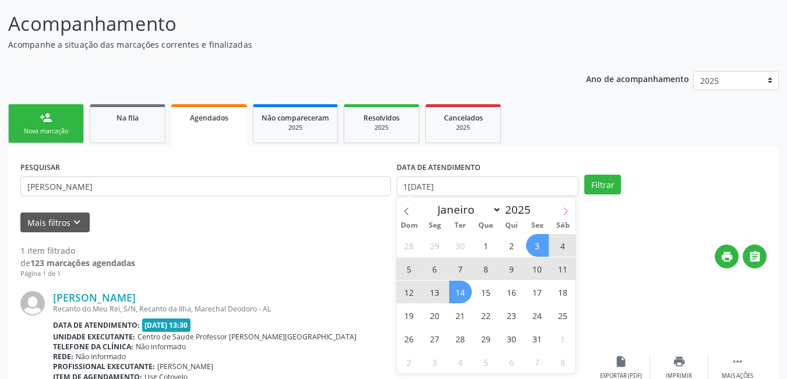
click at [562, 209] on icon at bounding box center [565, 211] width 8 height 8
select select "10"
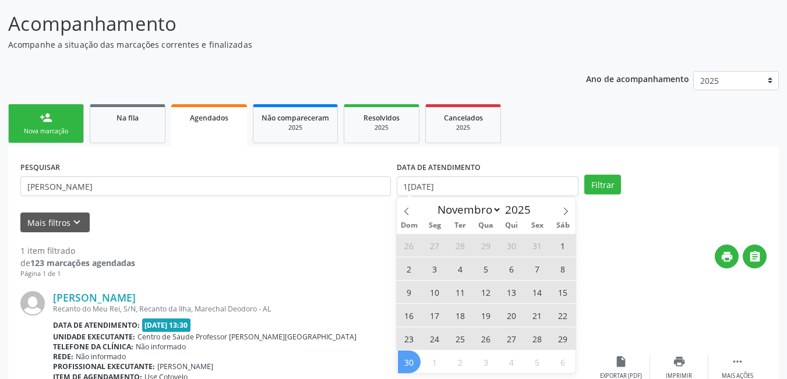
drag, startPoint x: 409, startPoint y: 371, endPoint x: 429, endPoint y: 345, distance: 33.2
click at [409, 370] on span "30" at bounding box center [409, 361] width 23 height 23
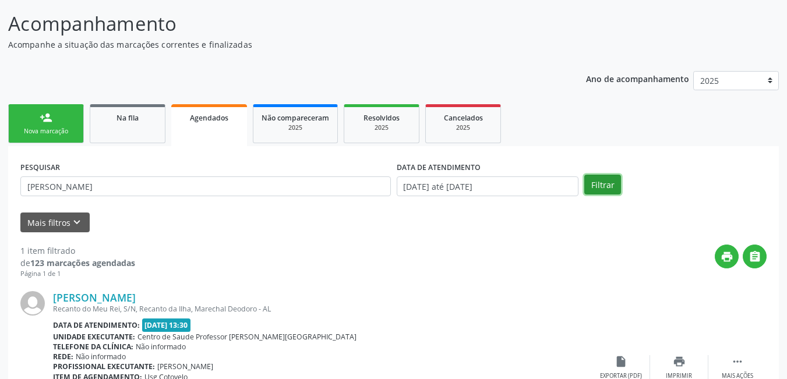
click at [601, 189] on button "Filtrar" at bounding box center [602, 185] width 37 height 20
drag, startPoint x: 72, startPoint y: 186, endPoint x: 12, endPoint y: 192, distance: 60.8
click at [6, 192] on div "Acompanhamento Acompanhe a situação das marcações correntes e finalizadas Relat…" at bounding box center [393, 235] width 787 height 482
click at [601, 192] on button "Filtrar" at bounding box center [602, 185] width 37 height 20
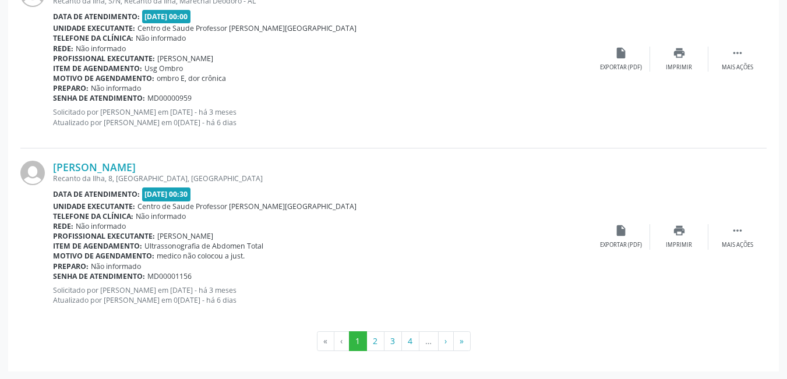
scroll to position [2707, 0]
click at [373, 338] on button "2" at bounding box center [375, 341] width 18 height 20
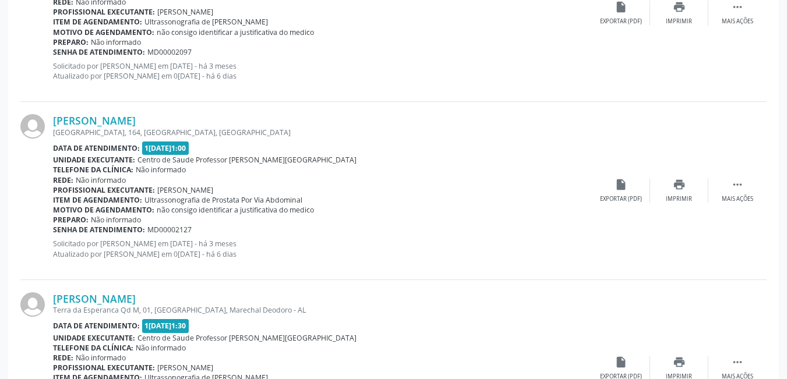
scroll to position [2474, 0]
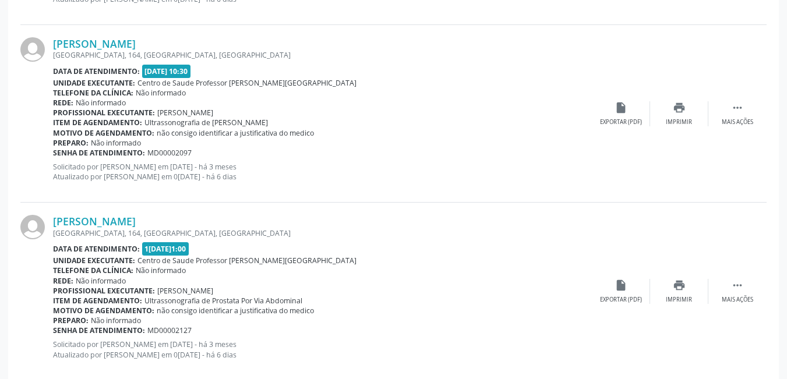
drag, startPoint x: 785, startPoint y: 48, endPoint x: 795, endPoint y: 40, distance: 12.0
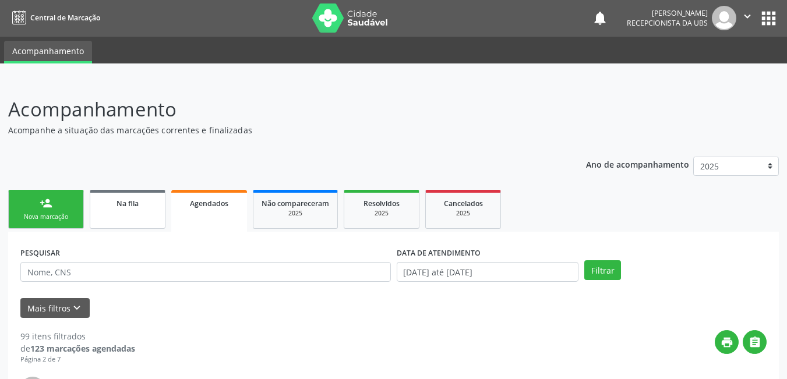
scroll to position [0, 0]
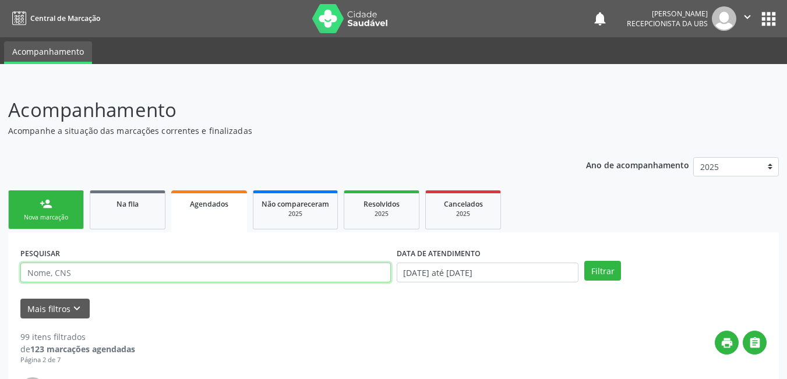
click at [172, 274] on input "text" at bounding box center [205, 273] width 370 height 20
type input "[PERSON_NAME]"
click at [584, 261] on button "Filtrar" at bounding box center [602, 271] width 37 height 20
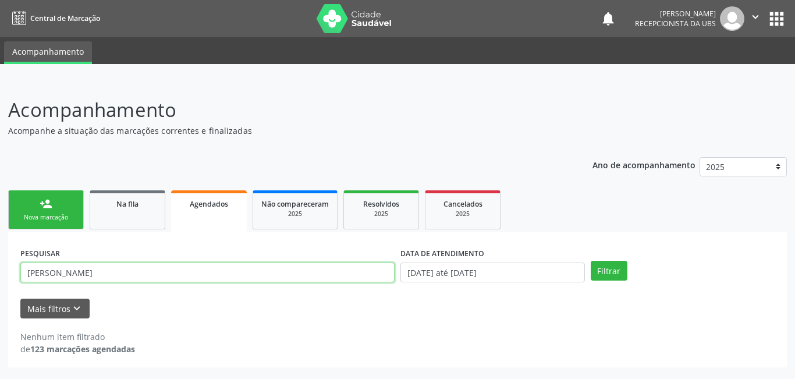
click at [105, 272] on input "[PERSON_NAME]" at bounding box center [207, 273] width 374 height 20
drag, startPoint x: 94, startPoint y: 270, endPoint x: 7, endPoint y: 271, distance: 87.3
click at [7, 271] on div "Acompanhamento Acompanhe a situação das marcações correntes e finalizadas Relat…" at bounding box center [397, 229] width 795 height 299
type input "[PERSON_NAME]"
click at [591, 261] on button "Filtrar" at bounding box center [609, 271] width 37 height 20
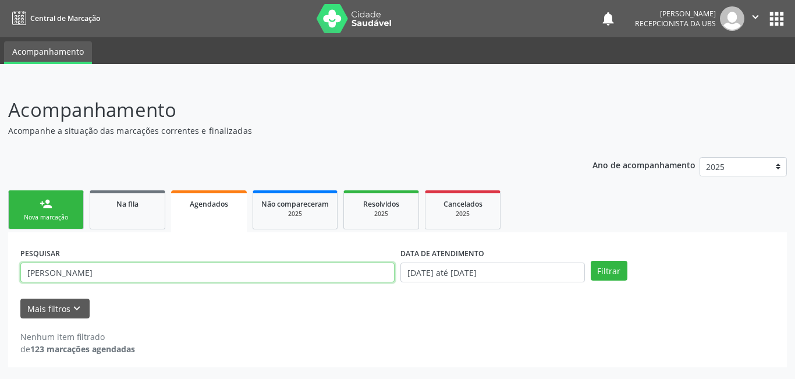
drag, startPoint x: 131, startPoint y: 277, endPoint x: 0, endPoint y: 267, distance: 131.4
click at [0, 267] on div "Acompanhamento Acompanhe a situação das marcações correntes e finalizadas Relat…" at bounding box center [397, 229] width 795 height 299
click at [88, 281] on input "text" at bounding box center [207, 273] width 374 height 20
type input "erivaldo"
click at [591, 261] on button "Filtrar" at bounding box center [609, 271] width 37 height 20
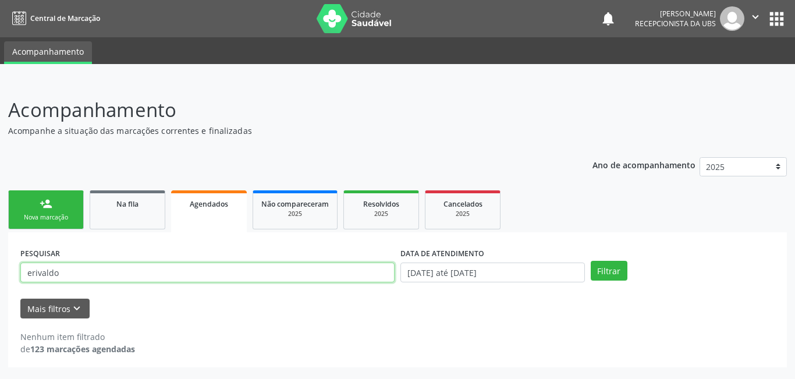
drag, startPoint x: 66, startPoint y: 269, endPoint x: 0, endPoint y: 267, distance: 65.8
click at [0, 267] on div "Acompanhamento Acompanhe a situação das marcações correntes e finalizadas Relat…" at bounding box center [397, 229] width 795 height 299
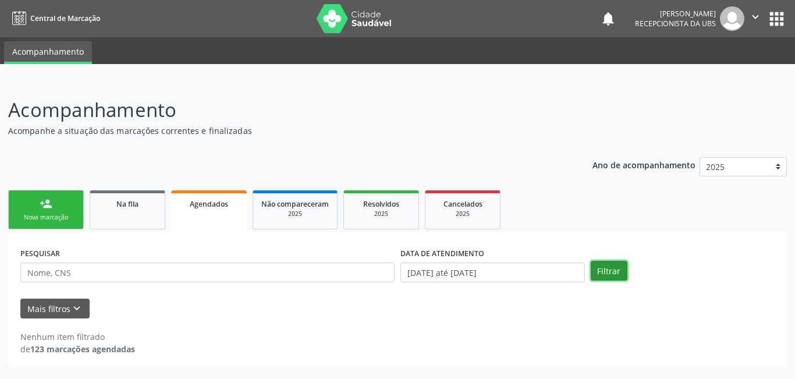
drag, startPoint x: 608, startPoint y: 278, endPoint x: 609, endPoint y: 272, distance: 5.9
click at [610, 276] on button "Filtrar" at bounding box center [609, 271] width 37 height 20
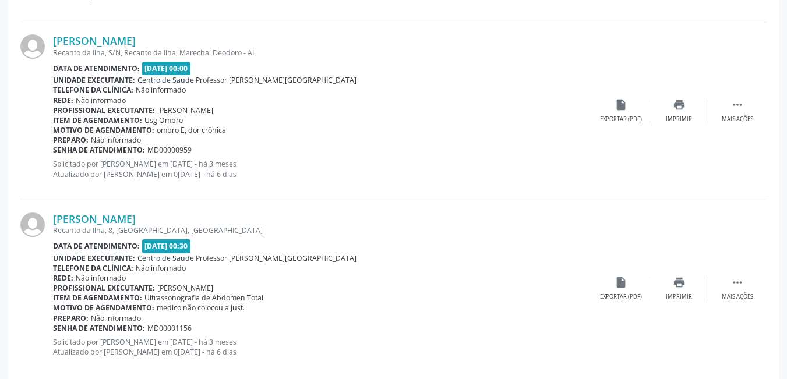
scroll to position [2707, 0]
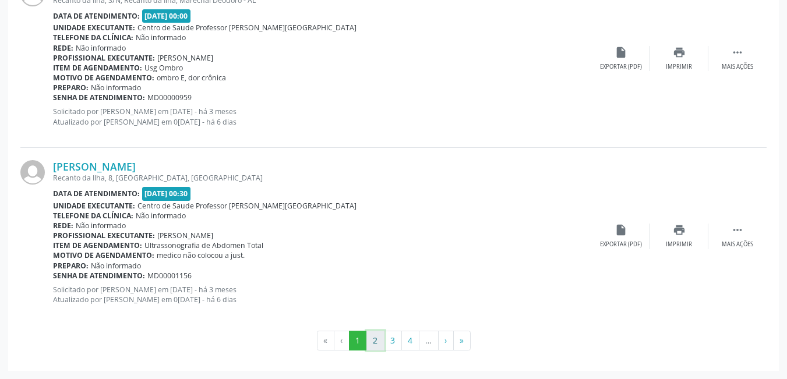
click at [376, 340] on button "2" at bounding box center [375, 341] width 18 height 20
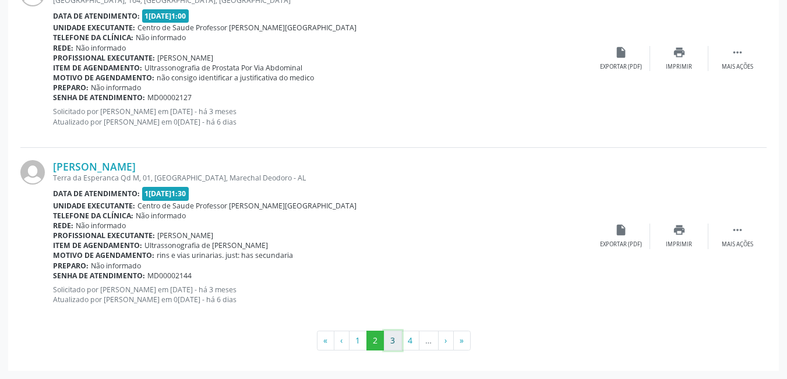
click at [388, 339] on button "3" at bounding box center [393, 341] width 18 height 20
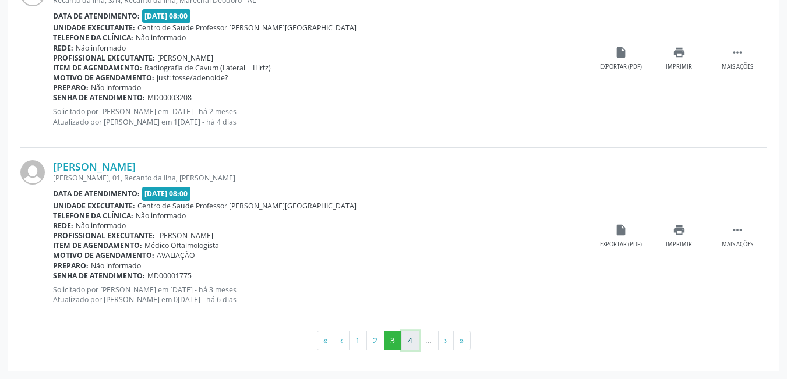
click at [413, 344] on button "4" at bounding box center [410, 341] width 18 height 20
click at [415, 342] on button "5" at bounding box center [411, 341] width 18 height 20
click at [413, 344] on button "6" at bounding box center [412, 341] width 18 height 20
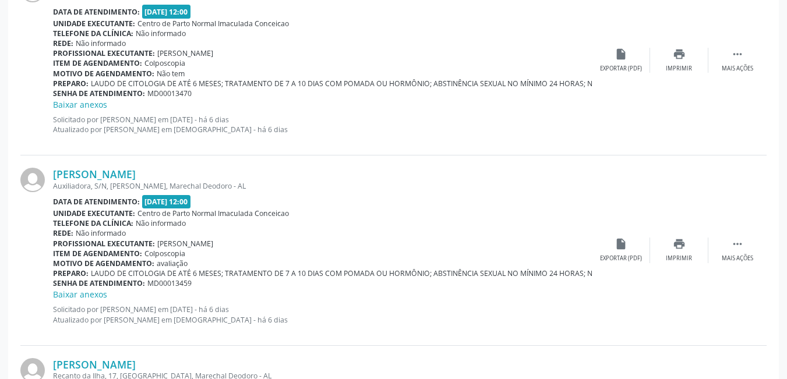
scroll to position [2756, 0]
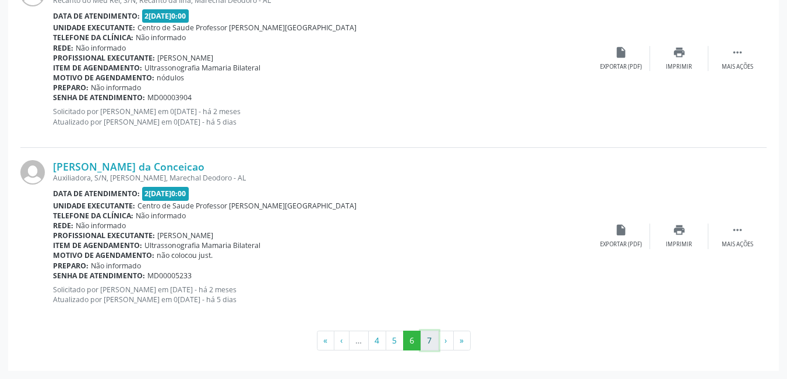
click at [435, 342] on button "7" at bounding box center [429, 341] width 18 height 20
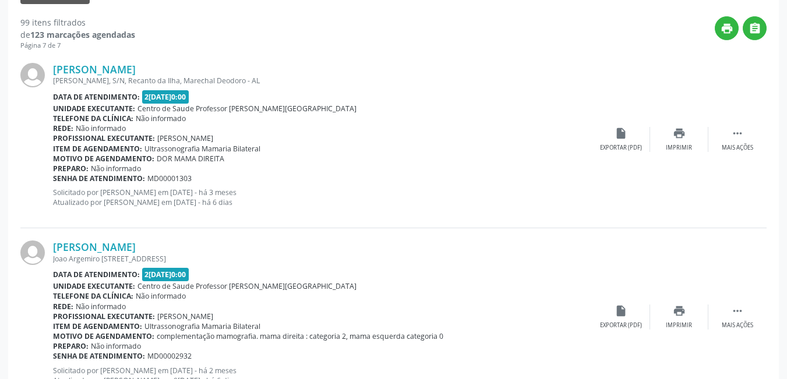
scroll to position [147, 0]
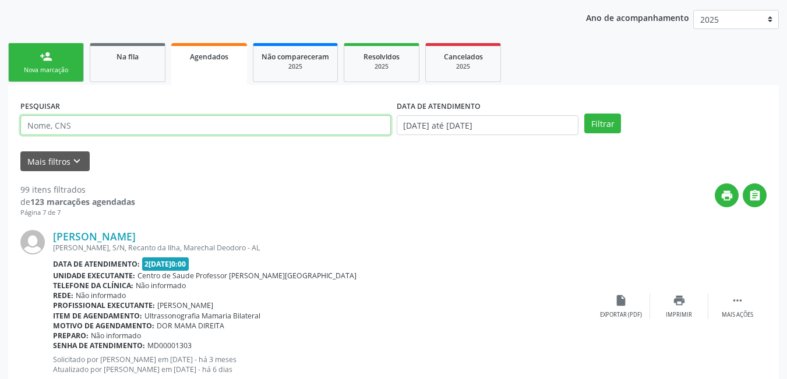
click at [127, 123] on input "text" at bounding box center [205, 125] width 370 height 20
type input "[PERSON_NAME]"
click at [584, 114] on button "Filtrar" at bounding box center [602, 124] width 37 height 20
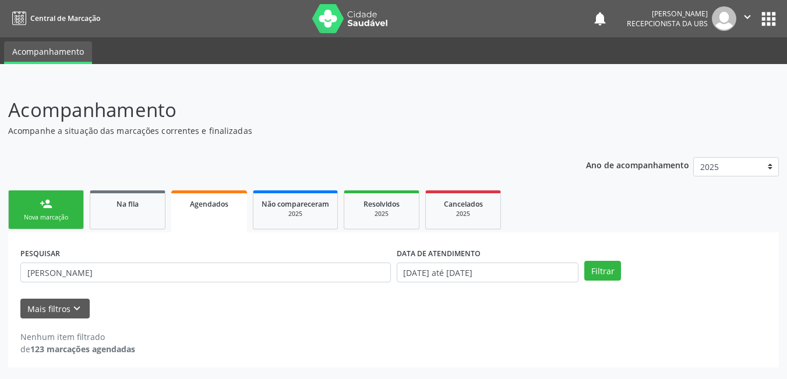
scroll to position [0, 0]
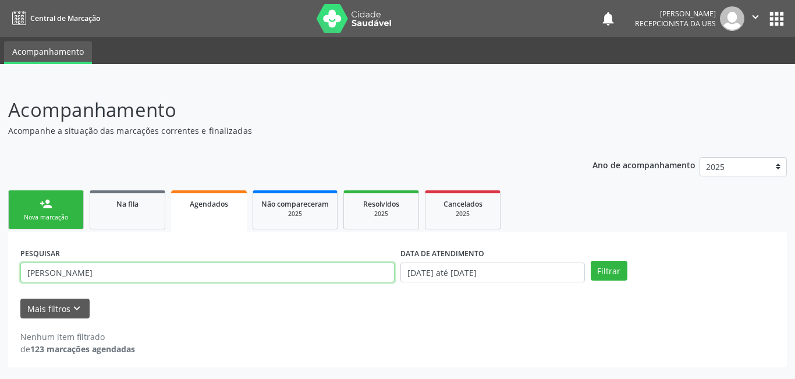
drag, startPoint x: 92, startPoint y: 273, endPoint x: 3, endPoint y: 278, distance: 89.2
click at [1, 279] on div "Acompanhamento Acompanhe a situação das marcações correntes e finalizadas Relat…" at bounding box center [397, 229] width 795 height 299
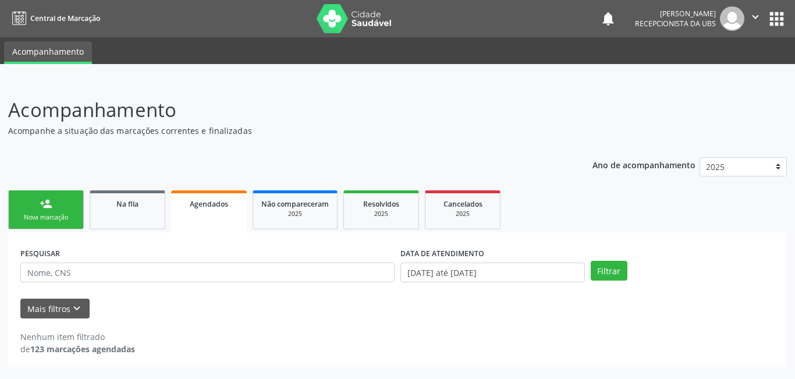
click at [46, 217] on div "Nova marcação" at bounding box center [46, 217] width 58 height 9
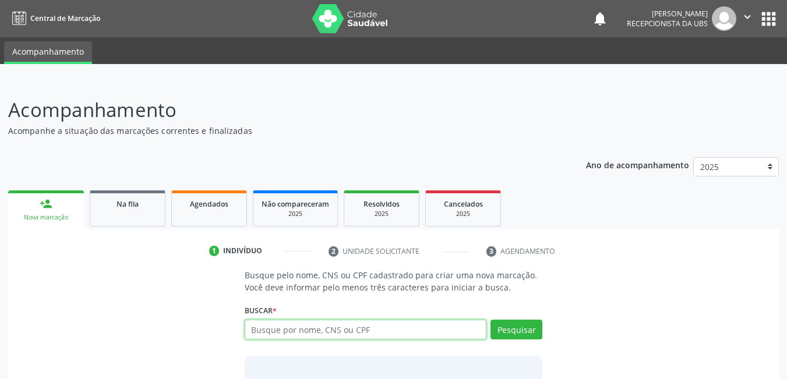
click at [344, 333] on input "text" at bounding box center [366, 330] width 242 height 20
type input "701409669906635"
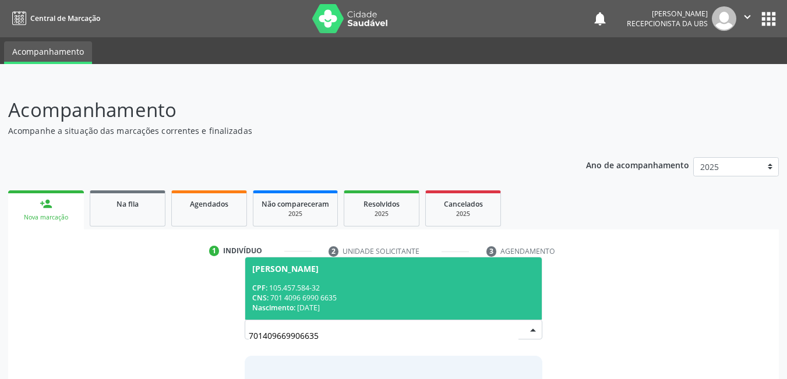
click at [365, 283] on div "CPF: 105.457.584-32" at bounding box center [393, 288] width 283 height 10
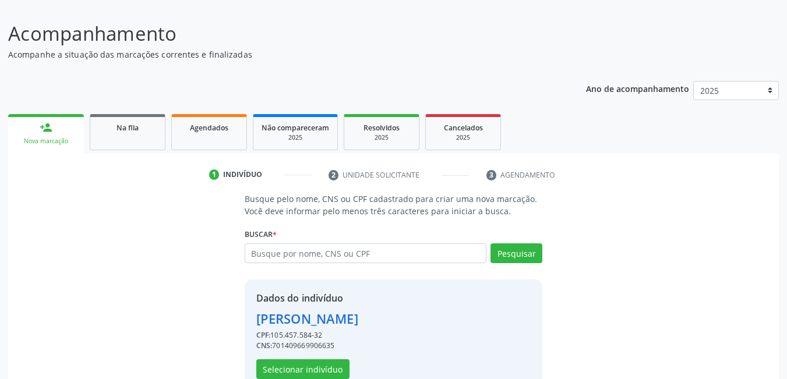
scroll to position [104, 0]
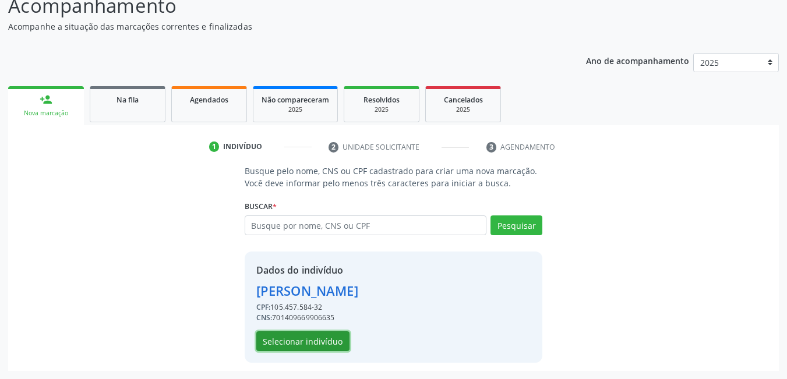
click at [314, 342] on button "Selecionar indivíduo" at bounding box center [302, 341] width 93 height 20
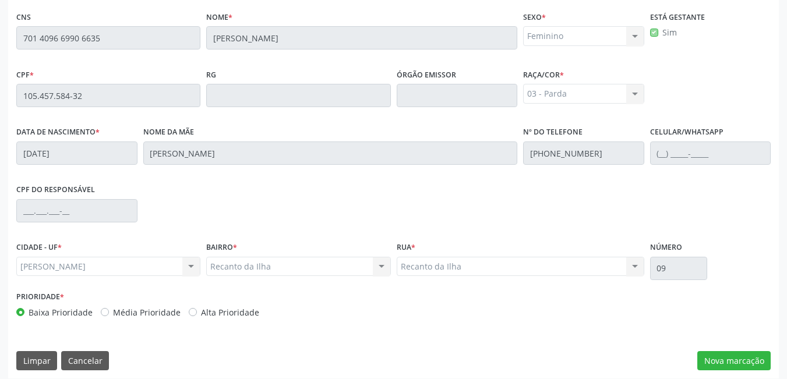
scroll to position [302, 0]
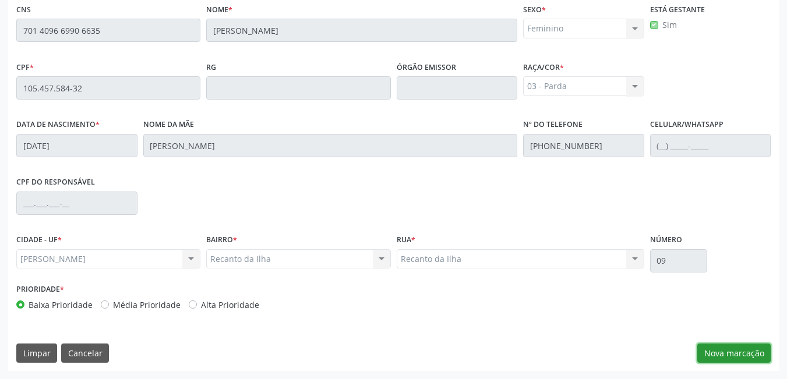
click at [717, 350] on button "Nova marcação" at bounding box center [733, 354] width 73 height 20
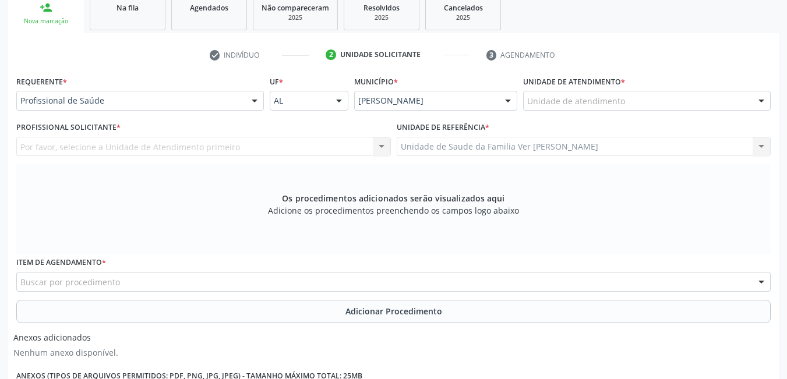
scroll to position [186, 0]
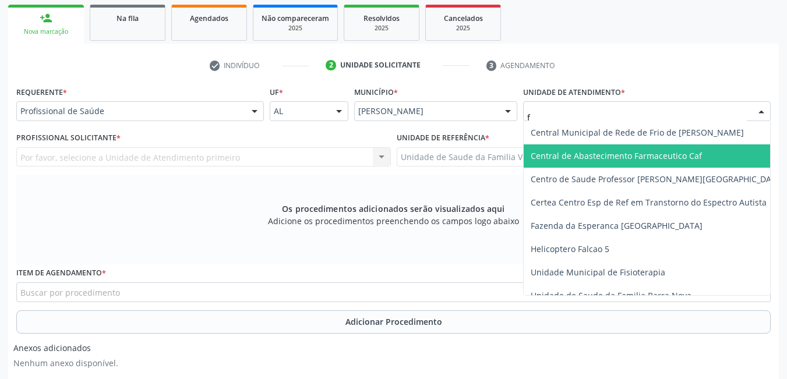
type input "fl"
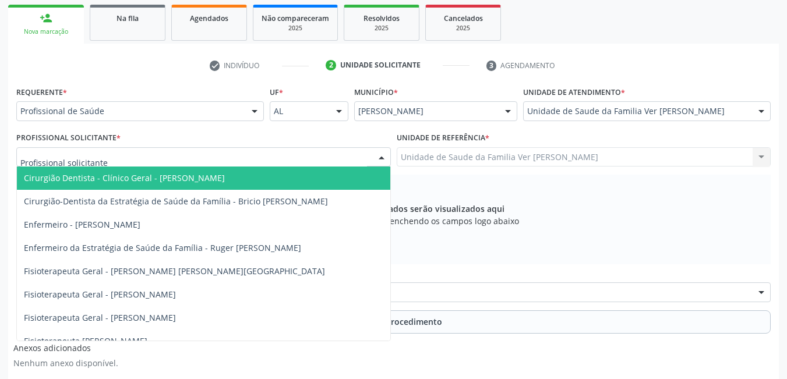
click at [257, 156] on div at bounding box center [203, 157] width 374 height 20
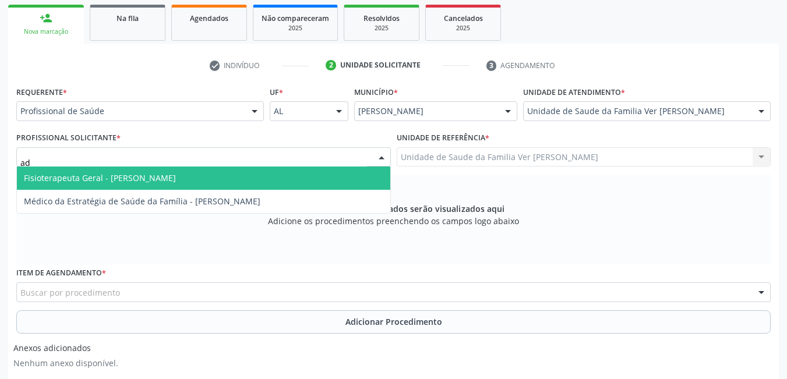
type input "ade"
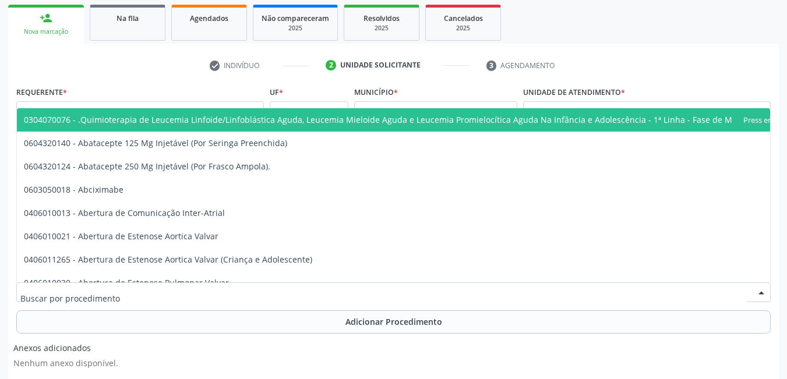
click at [183, 293] on div at bounding box center [393, 292] width 754 height 20
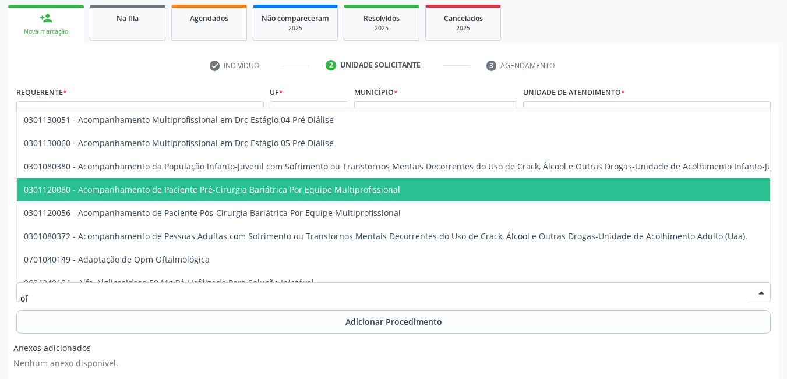
type input "o"
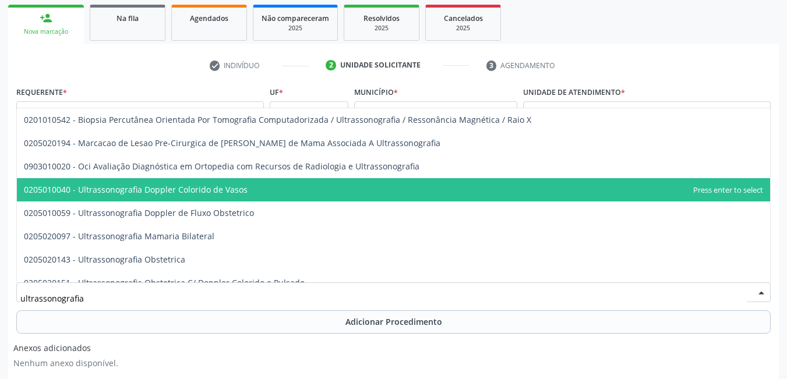
type input "ultrassonografia"
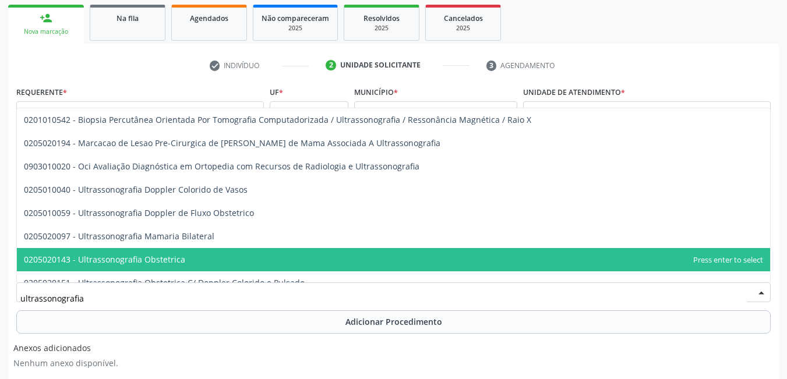
click at [272, 259] on span "0205020143 - Ultrassonografia Obstetrica" at bounding box center [393, 259] width 753 height 23
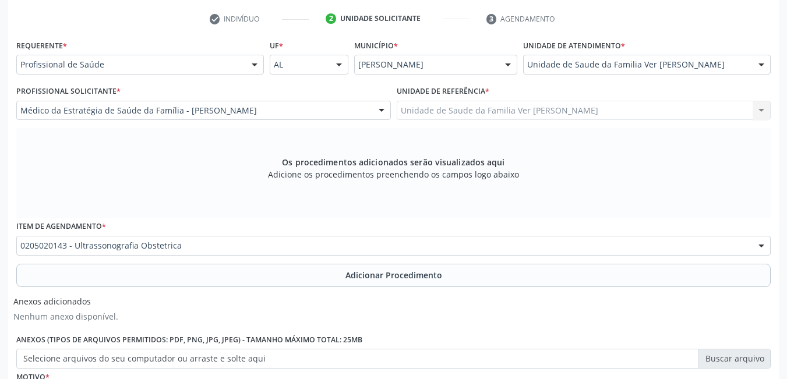
scroll to position [302, 0]
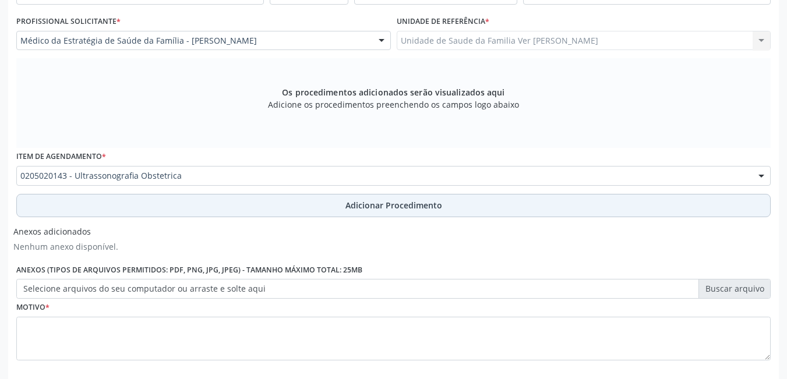
click at [283, 213] on button "Adicionar Procedimento" at bounding box center [393, 205] width 754 height 23
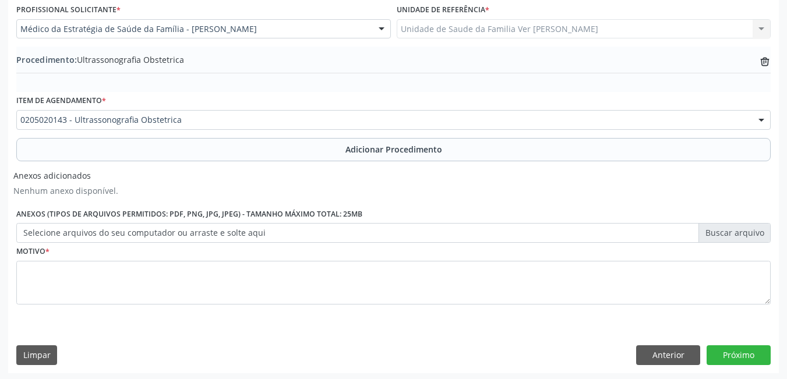
scroll to position [316, 0]
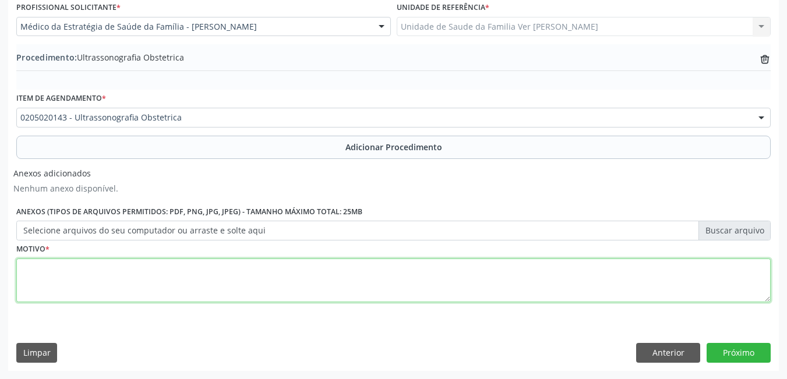
click at [214, 277] on textarea at bounding box center [393, 281] width 754 height 44
type textarea "não consigo entender a justificativa"
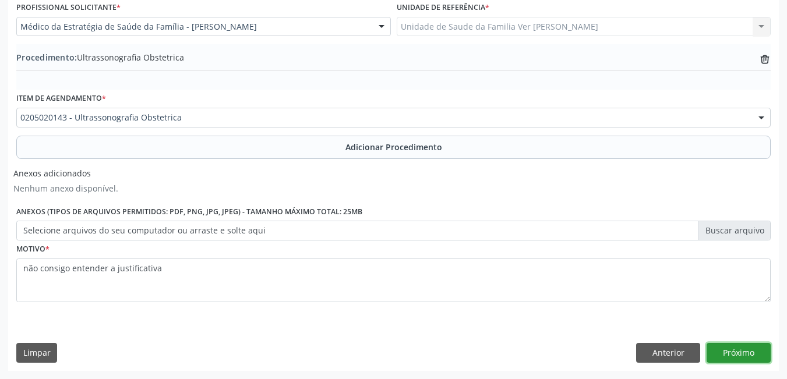
click at [723, 361] on button "Próximo" at bounding box center [738, 353] width 64 height 20
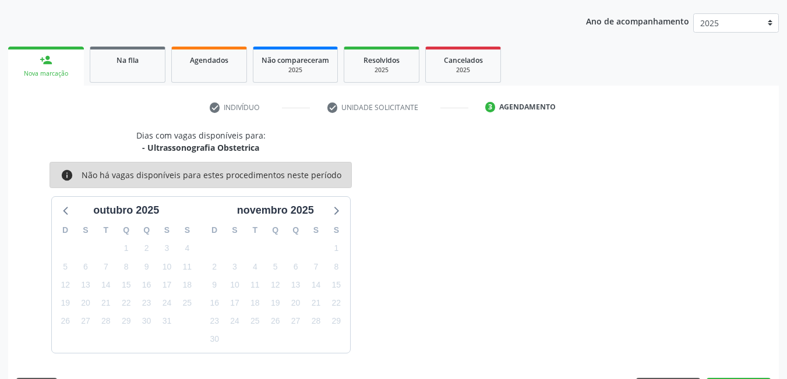
scroll to position [178, 0]
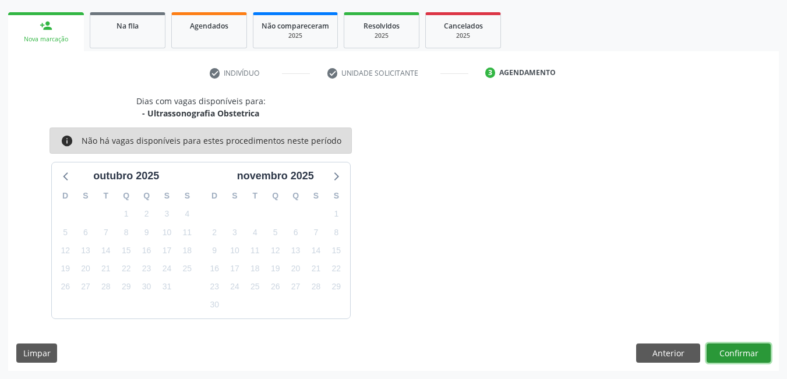
click at [729, 354] on button "Confirmar" at bounding box center [738, 354] width 64 height 20
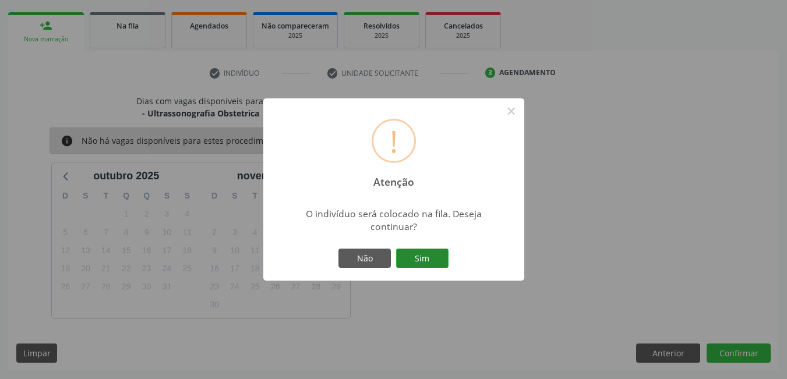
click at [427, 252] on button "Sim" at bounding box center [422, 259] width 52 height 20
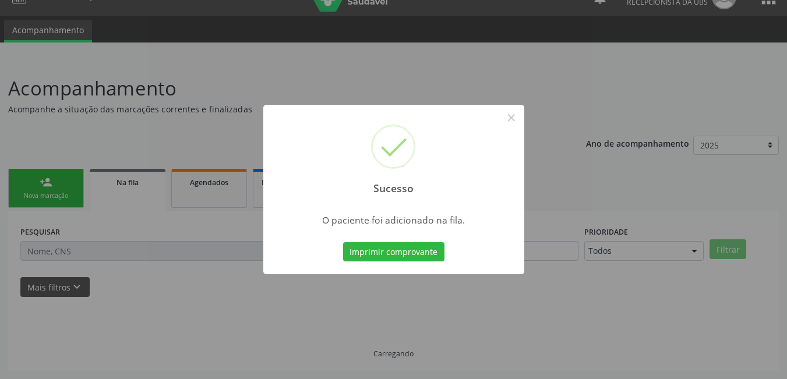
scroll to position [22, 0]
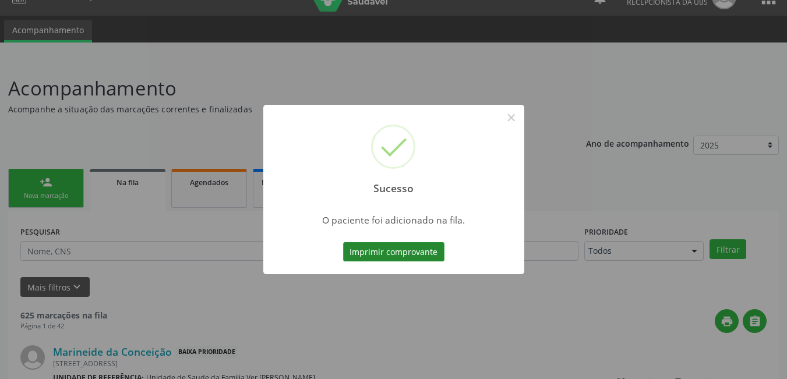
click at [416, 259] on button "Imprimir comprovante" at bounding box center [393, 252] width 101 height 20
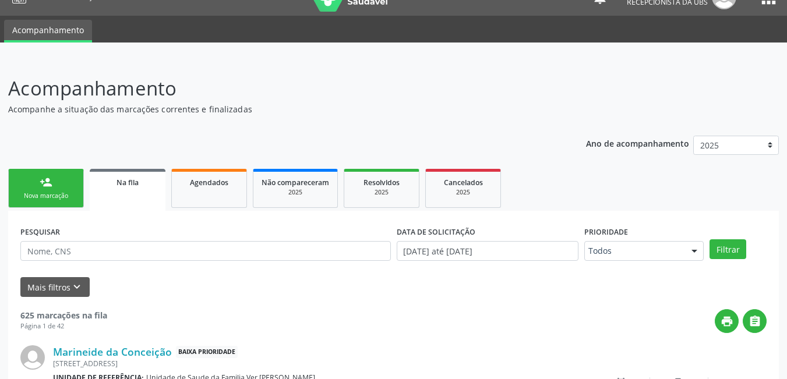
click at [71, 184] on link "person_add Nova marcação" at bounding box center [46, 188] width 76 height 39
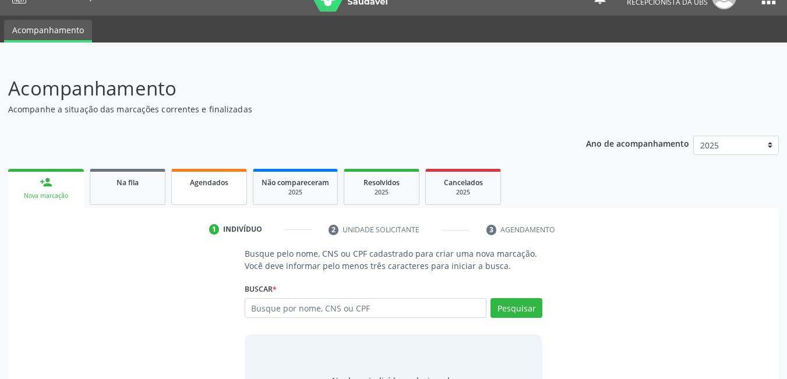
click at [207, 192] on link "Agendados" at bounding box center [209, 187] width 76 height 36
select select "9"
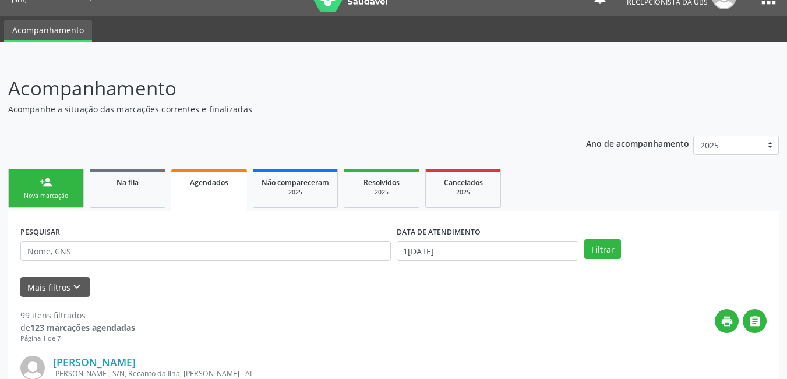
drag, startPoint x: 513, startPoint y: 240, endPoint x: 485, endPoint y: 252, distance: 30.3
click at [511, 240] on div "DATA DE ATENDIMENTO" at bounding box center [487, 232] width 182 height 18
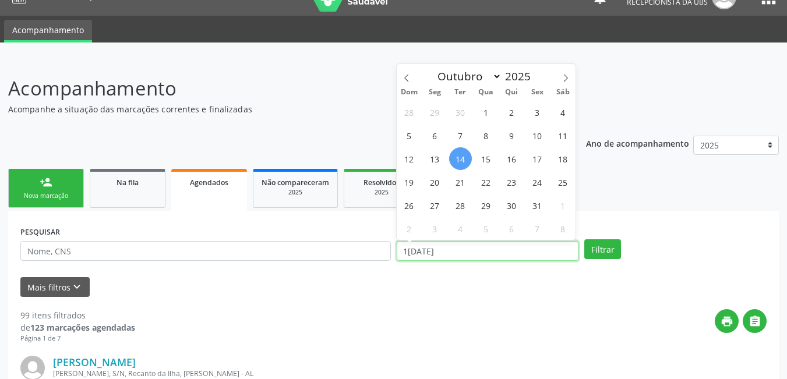
click at [467, 256] on input "1[DATE]" at bounding box center [487, 251] width 182 height 20
click at [463, 157] on span "14" at bounding box center [460, 158] width 23 height 23
type input "1[DATE]"
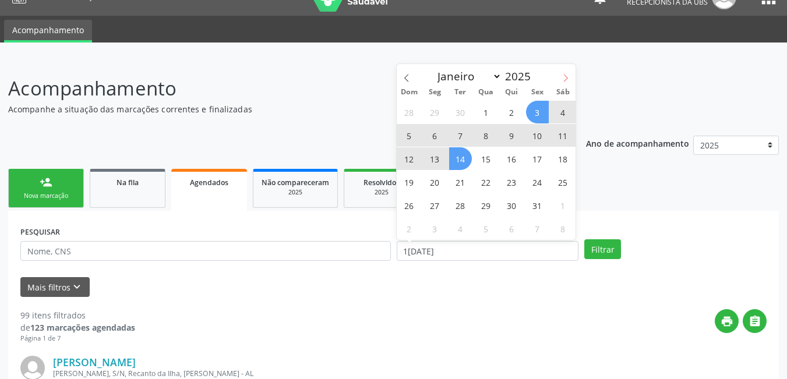
click at [568, 73] on span at bounding box center [565, 74] width 20 height 20
select select "10"
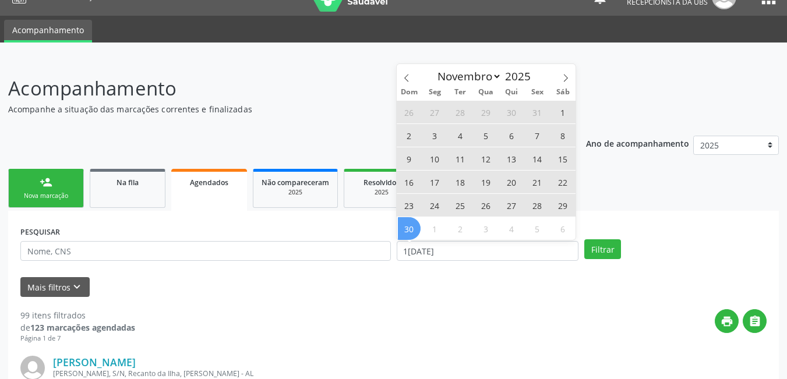
drag, startPoint x: 408, startPoint y: 228, endPoint x: 414, endPoint y: 226, distance: 5.9
click at [408, 227] on span "30" at bounding box center [409, 228] width 23 height 23
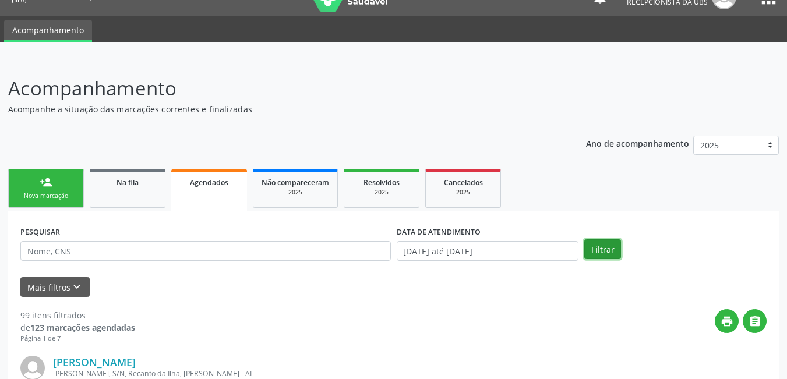
click at [605, 249] on button "Filtrar" at bounding box center [602, 249] width 37 height 20
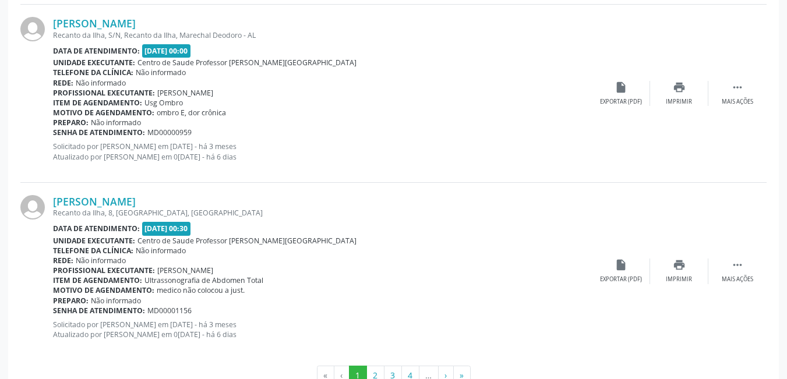
scroll to position [2707, 0]
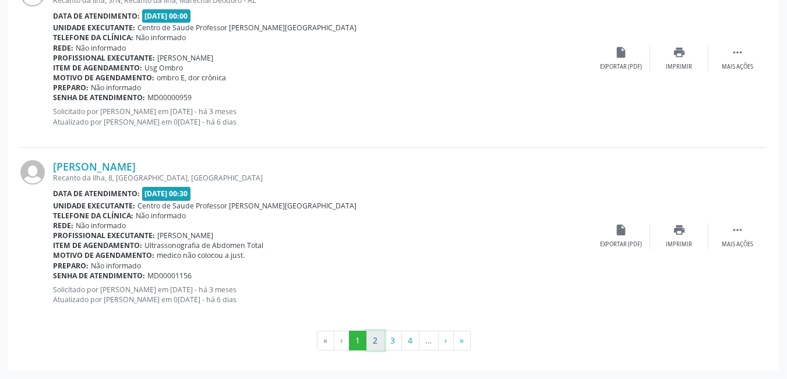
click at [374, 338] on button "2" at bounding box center [375, 341] width 18 height 20
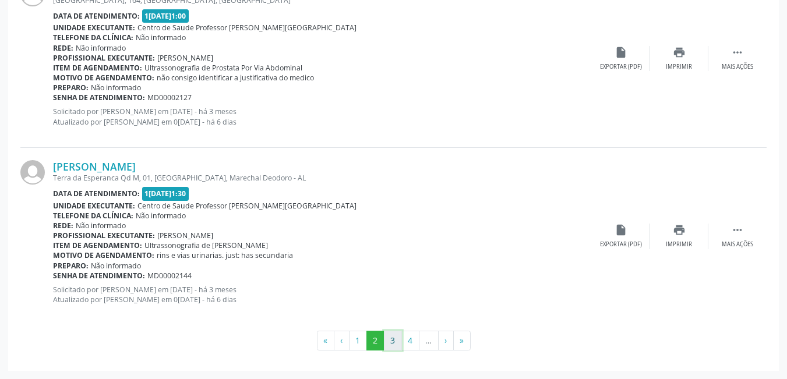
click at [389, 345] on button "3" at bounding box center [393, 341] width 18 height 20
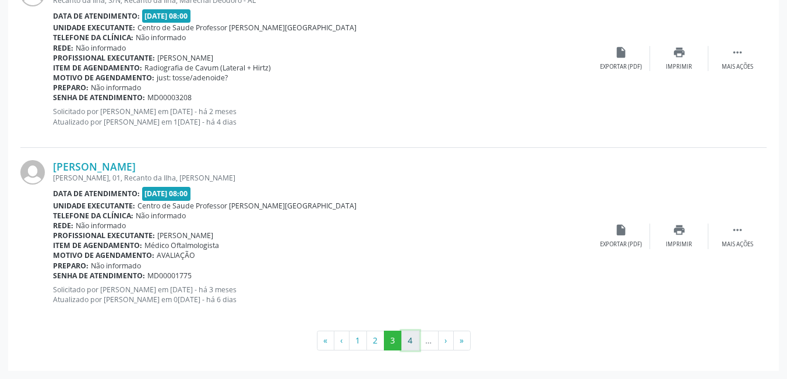
click at [409, 337] on button "4" at bounding box center [410, 341] width 18 height 20
click at [411, 342] on button "5" at bounding box center [411, 341] width 18 height 20
click at [415, 337] on button "6" at bounding box center [412, 341] width 18 height 20
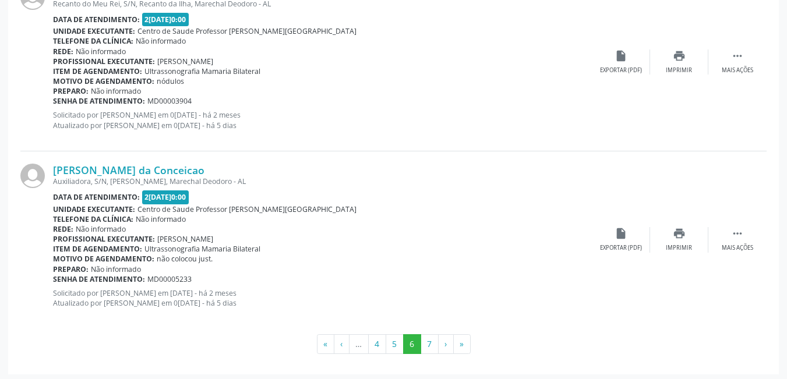
scroll to position [2756, 0]
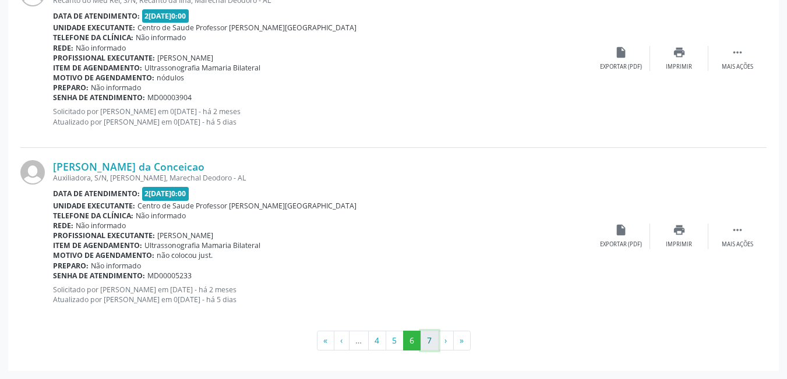
click at [424, 342] on button "7" at bounding box center [429, 341] width 18 height 20
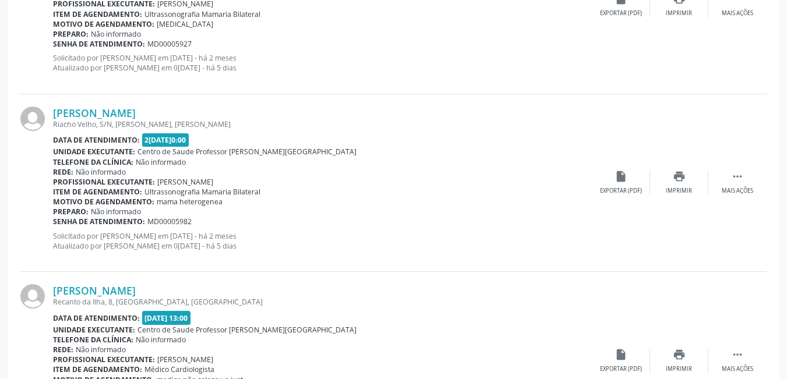
scroll to position [1640, 0]
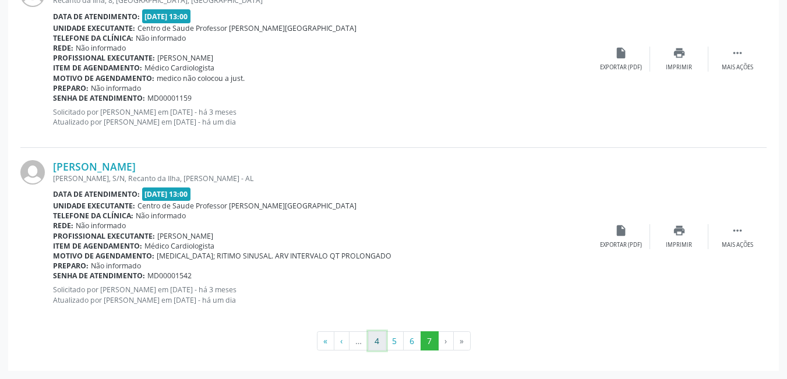
click at [376, 342] on button "4" at bounding box center [377, 341] width 18 height 20
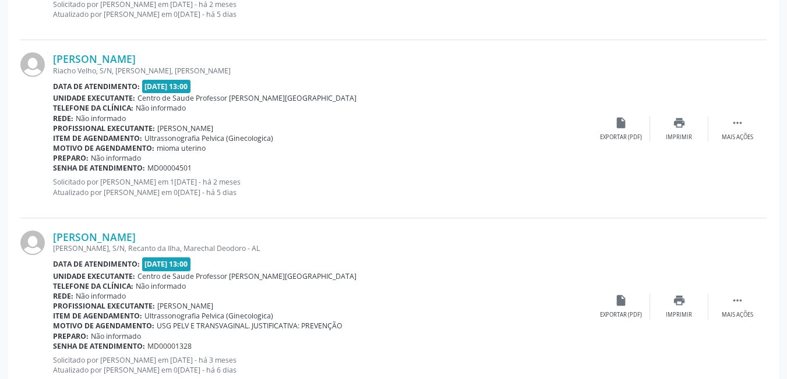
scroll to position [2707, 0]
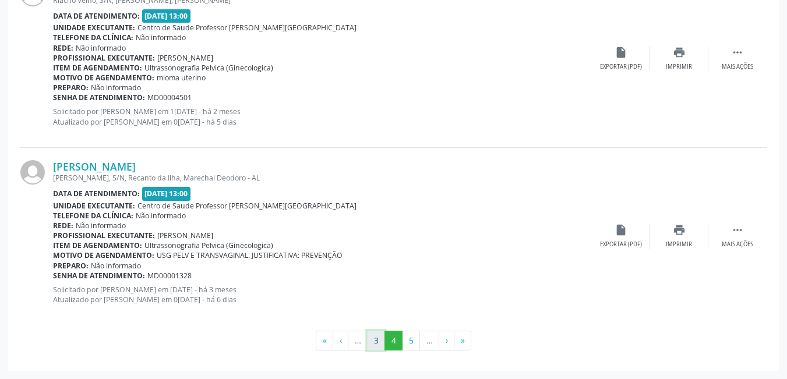
click at [376, 338] on button "3" at bounding box center [376, 341] width 18 height 20
click at [356, 347] on button "1" at bounding box center [358, 341] width 18 height 20
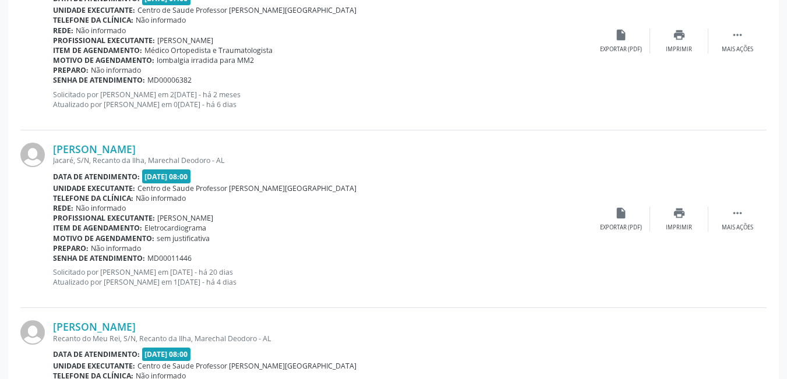
scroll to position [611, 0]
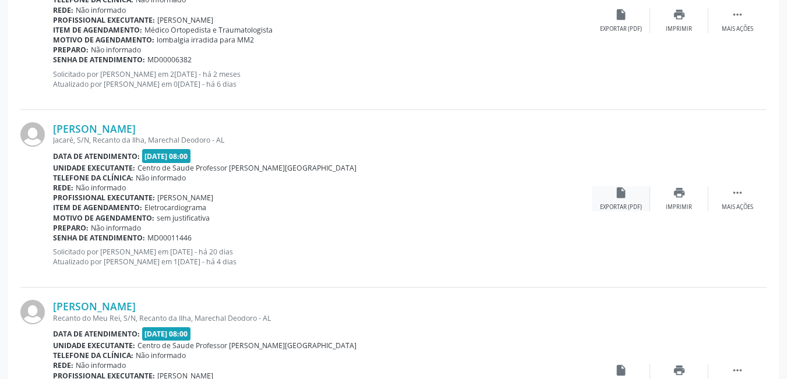
click at [608, 199] on div "insert_drive_file Exportar (PDF)" at bounding box center [621, 198] width 58 height 25
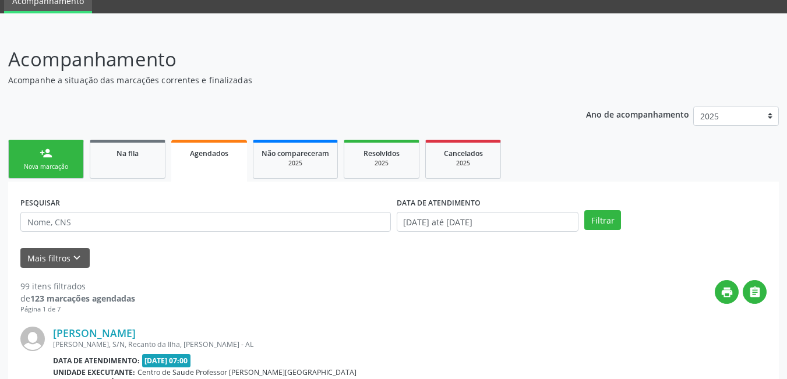
scroll to position [29, 0]
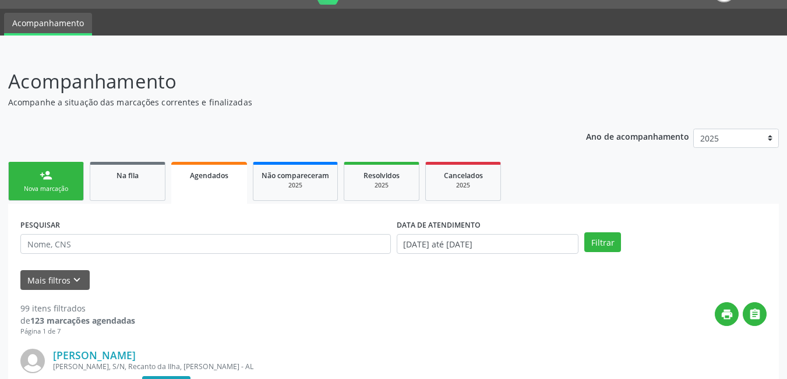
click at [46, 192] on div "Nova marcação" at bounding box center [46, 189] width 58 height 9
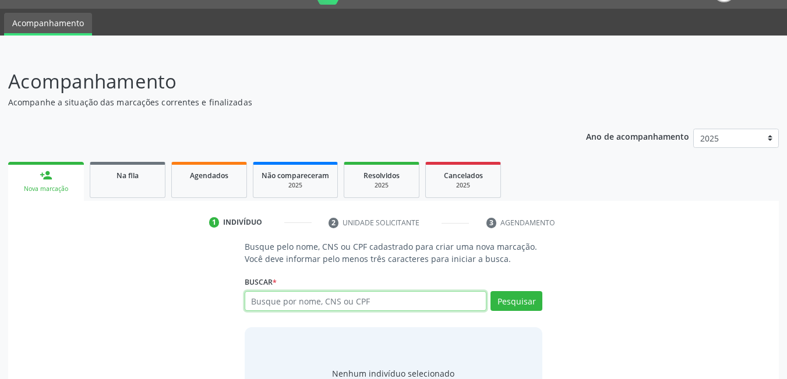
click at [365, 302] on input "text" at bounding box center [366, 301] width 242 height 20
type input "20864256434"
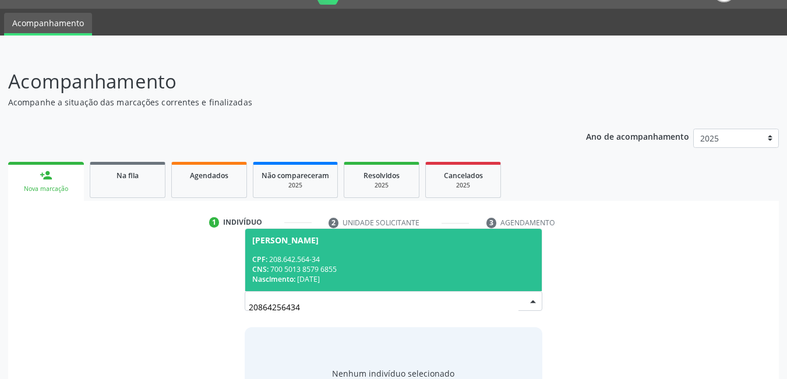
click at [362, 264] on div "CNS: 700 5013 8579 6855" at bounding box center [393, 269] width 283 height 10
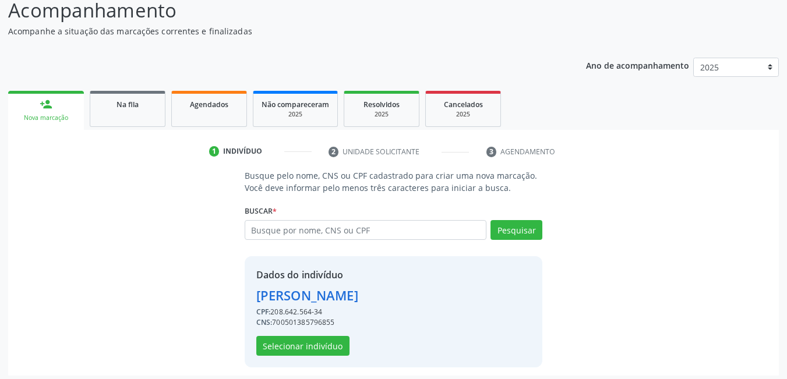
scroll to position [104, 0]
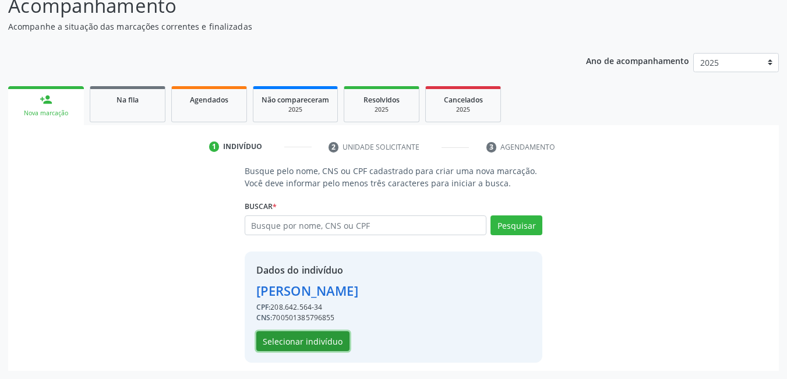
click at [324, 338] on button "Selecionar indivíduo" at bounding box center [302, 341] width 93 height 20
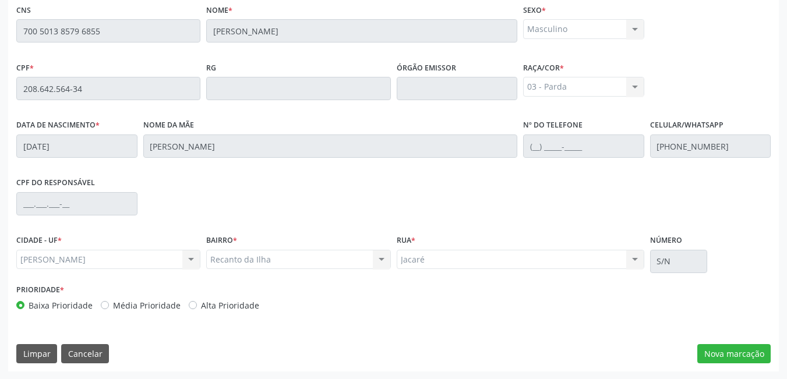
scroll to position [302, 0]
click at [729, 352] on button "Nova marcação" at bounding box center [733, 354] width 73 height 20
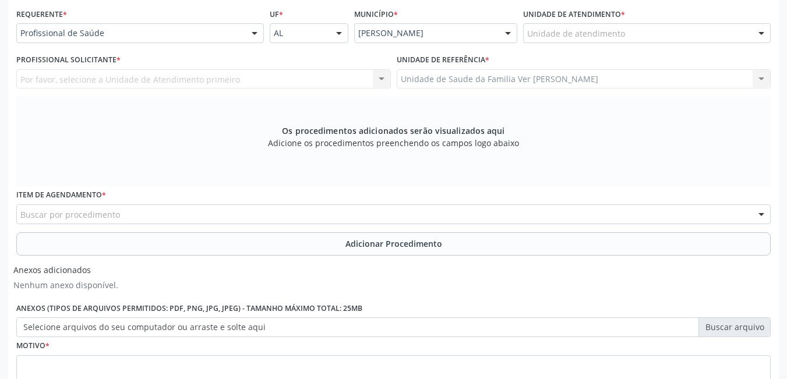
scroll to position [186, 0]
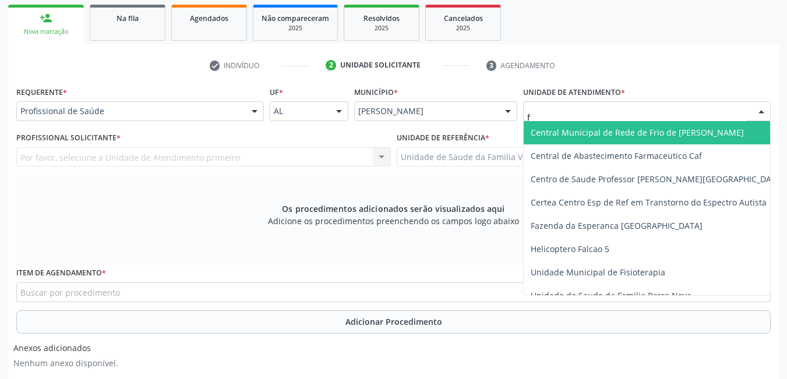
type input "fl"
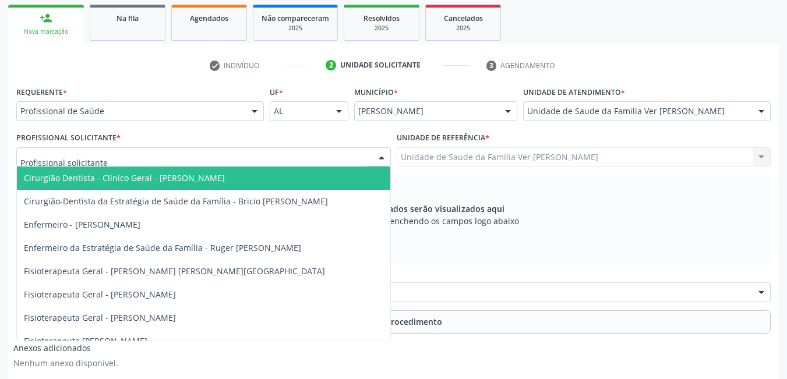
click at [178, 158] on div at bounding box center [203, 157] width 374 height 20
click at [158, 136] on div "Profissional Solicitante * Cirurgião Dentista - Clínico Geral - [PERSON_NAME] C…" at bounding box center [203, 147] width 374 height 37
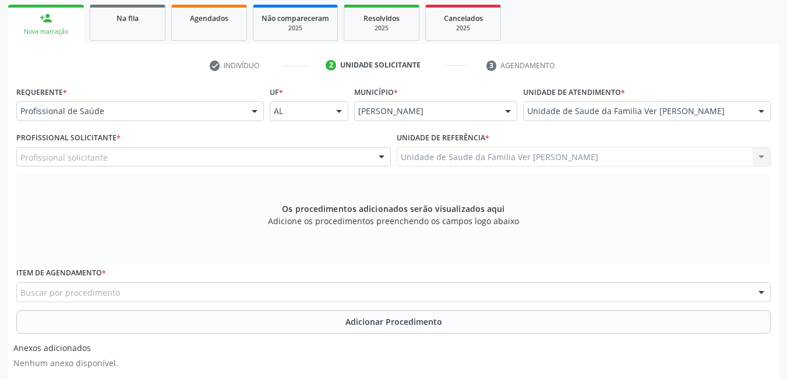
click at [137, 153] on div "Profissional solicitante" at bounding box center [203, 157] width 374 height 20
click at [184, 128] on div "Requerente * Profissional de Saúde Profissional de Saúde Paciente Nenhum result…" at bounding box center [139, 105] width 253 height 45
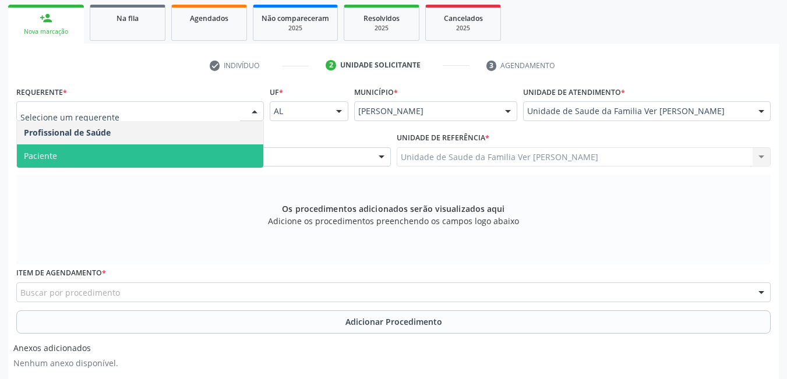
click at [147, 153] on span "Paciente" at bounding box center [140, 155] width 246 height 23
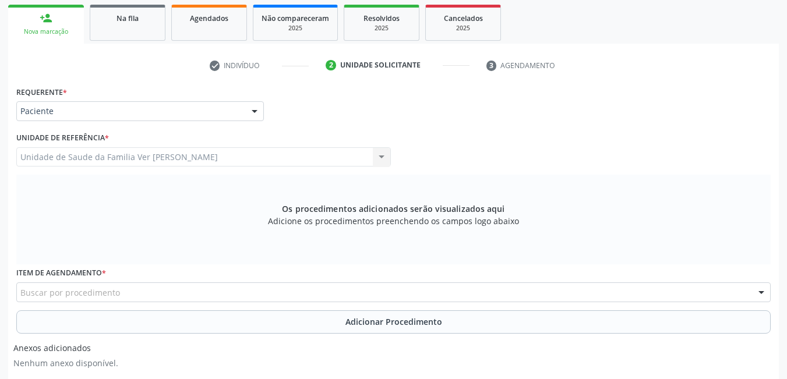
click at [152, 290] on div "Buscar por procedimento" at bounding box center [393, 292] width 754 height 20
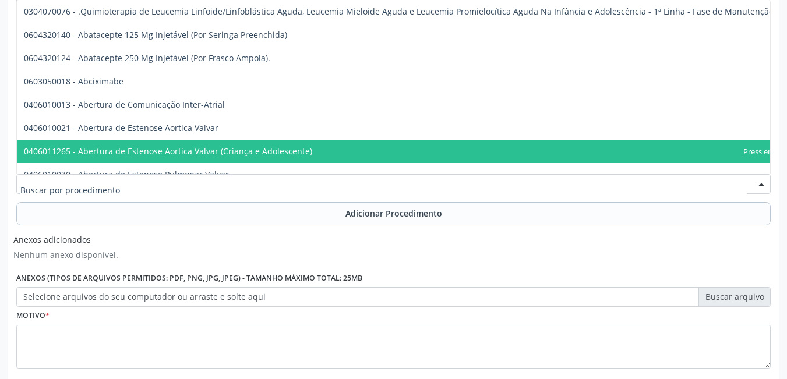
scroll to position [302, 0]
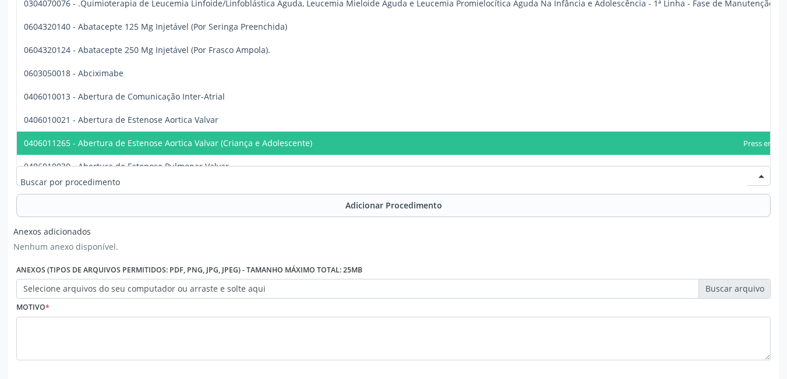
click at [479, 259] on div "Anexos adicionados Nenhum anexo disponível. Anexos (Tipos de arquivos permitido…" at bounding box center [393, 259] width 760 height 77
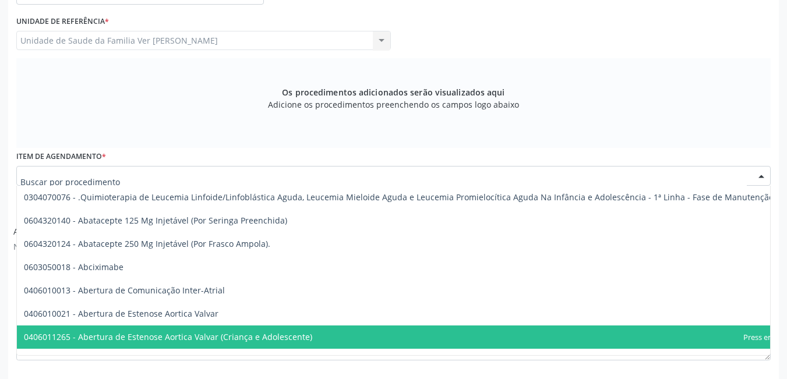
click at [225, 179] on div at bounding box center [393, 176] width 754 height 20
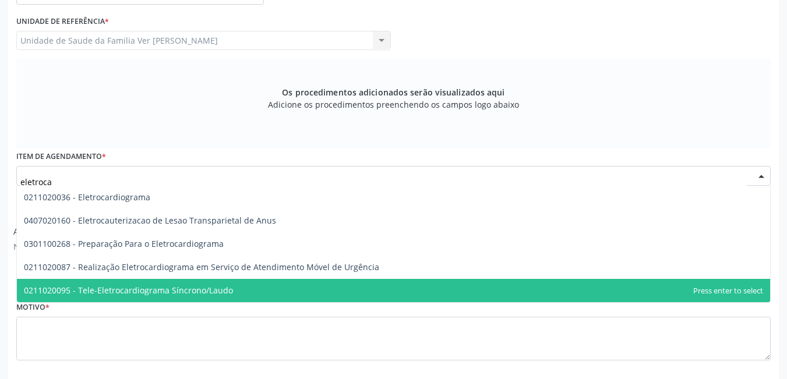
type input "eletrocar"
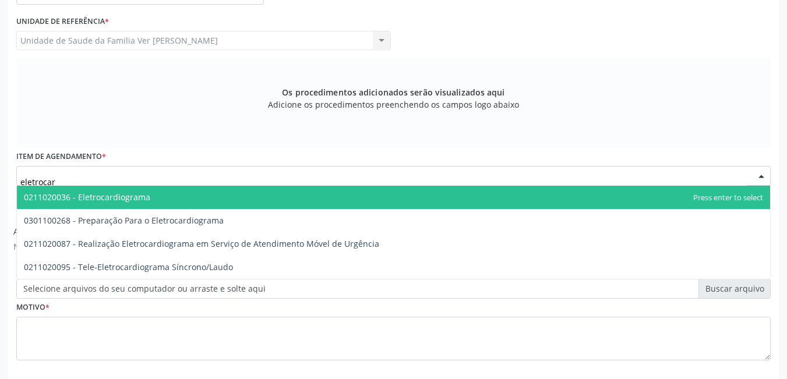
click at [200, 189] on span "0211020036 - Eletrocardiograma" at bounding box center [393, 197] width 753 height 23
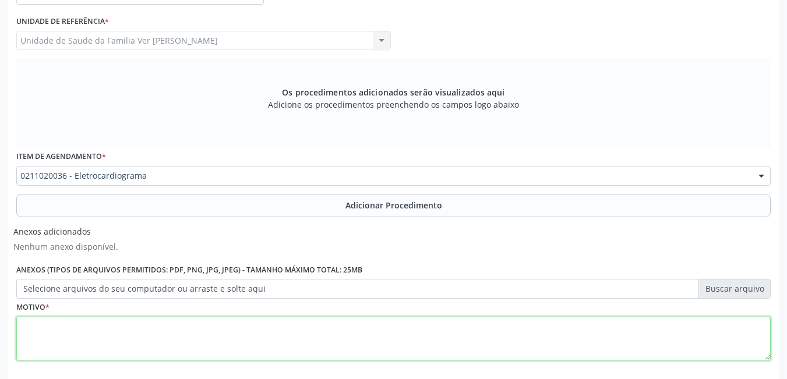
click at [146, 329] on textarea at bounding box center [393, 339] width 754 height 44
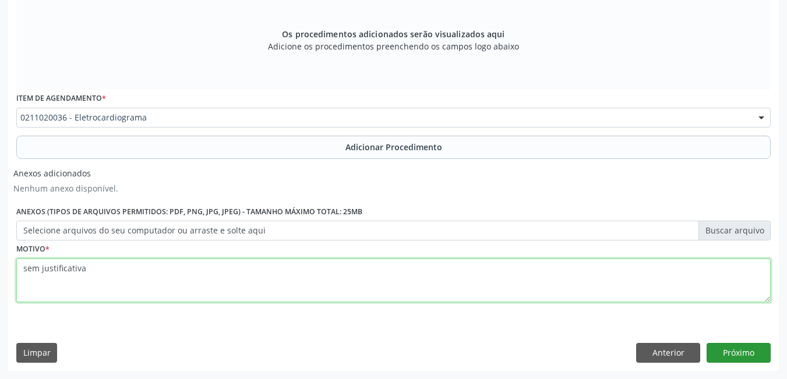
type textarea "sem justificativa"
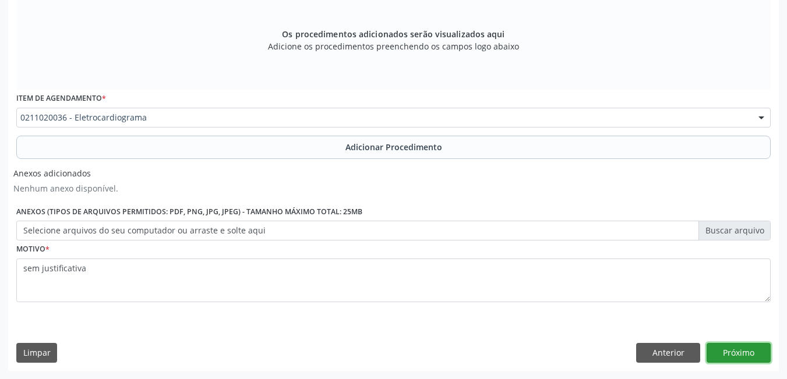
click at [738, 356] on button "Próximo" at bounding box center [738, 353] width 64 height 20
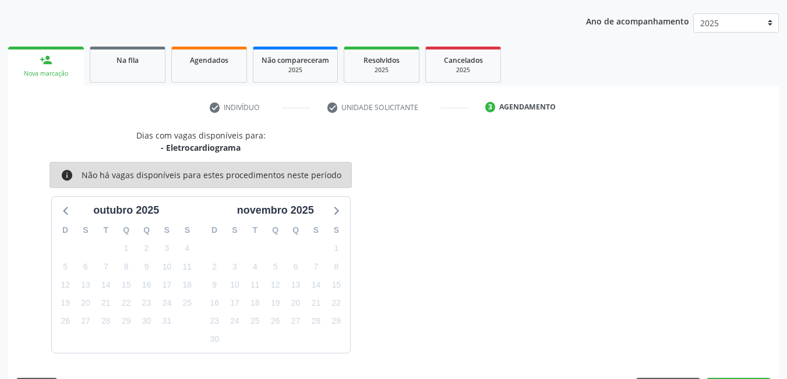
scroll to position [178, 0]
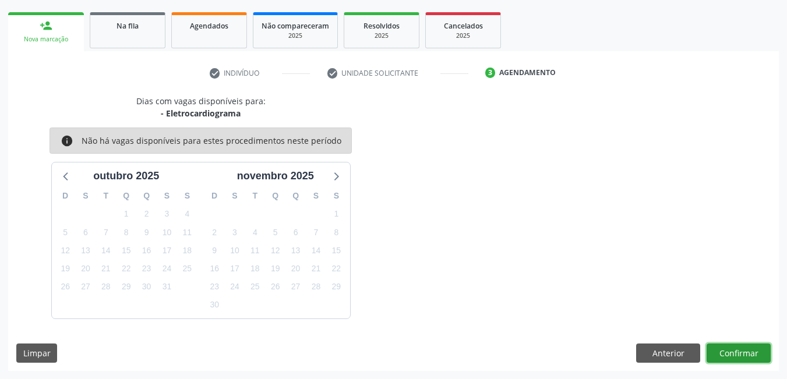
click at [745, 353] on button "Confirmar" at bounding box center [738, 354] width 64 height 20
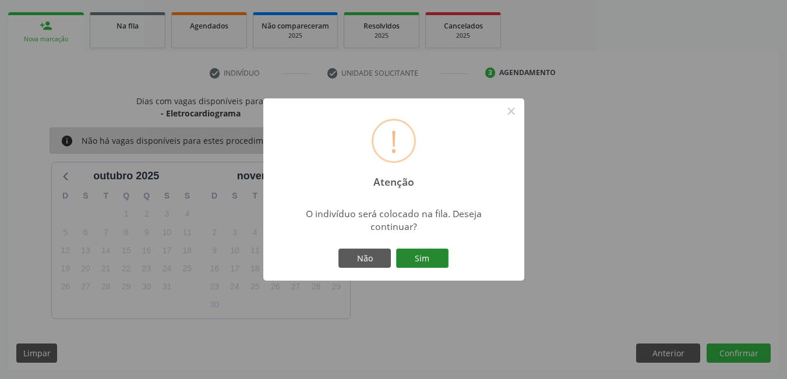
click at [445, 257] on button "Sim" at bounding box center [422, 259] width 52 height 20
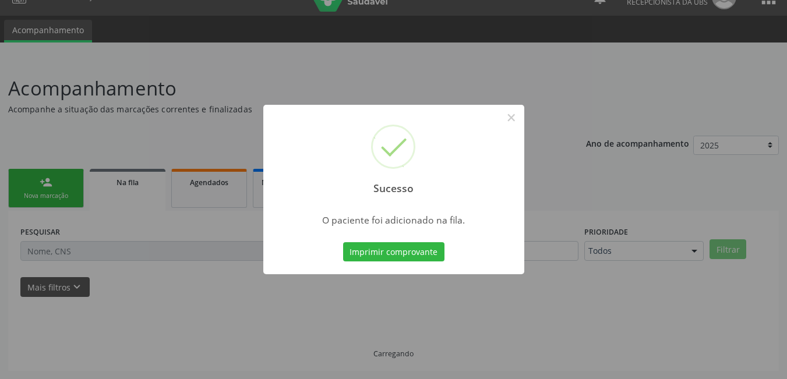
scroll to position [22, 0]
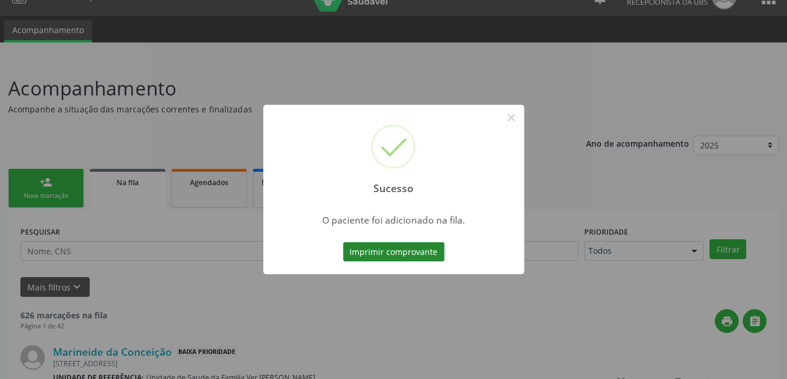
click at [416, 253] on button "Imprimir comprovante" at bounding box center [393, 252] width 101 height 20
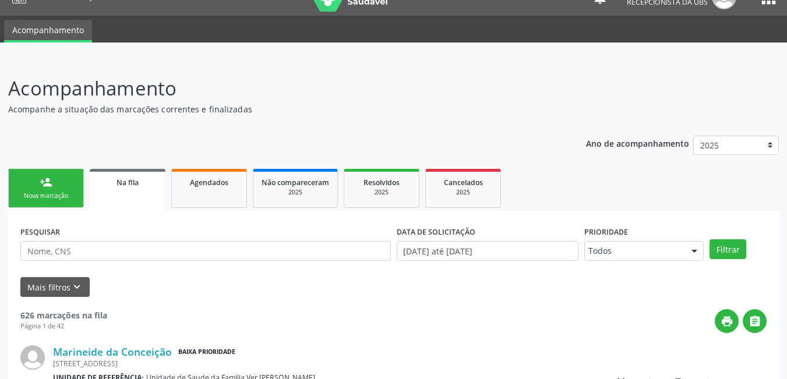
click at [64, 189] on link "person_add Nova marcação" at bounding box center [46, 188] width 76 height 39
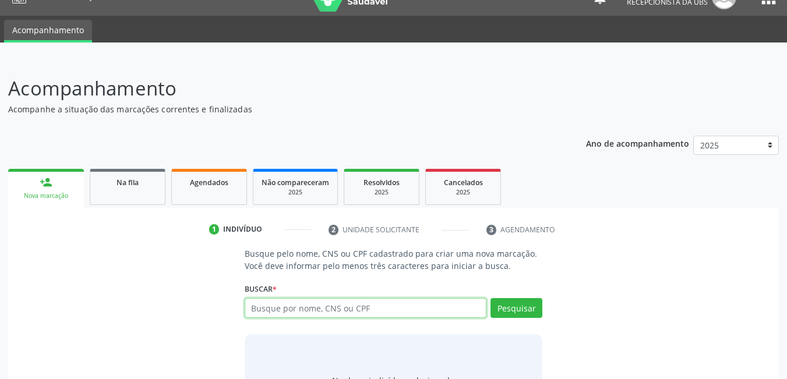
click at [363, 309] on input "text" at bounding box center [366, 308] width 242 height 20
type input "e"
click at [327, 304] on input "eden" at bounding box center [366, 308] width 242 height 20
drag, startPoint x: 299, startPoint y: 307, endPoint x: 228, endPoint y: 309, distance: 70.5
click at [228, 309] on div "Busque pelo nome, CNS ou CPF cadastrado para criar uma nova marcação. Você deve…" at bounding box center [393, 336] width 754 height 179
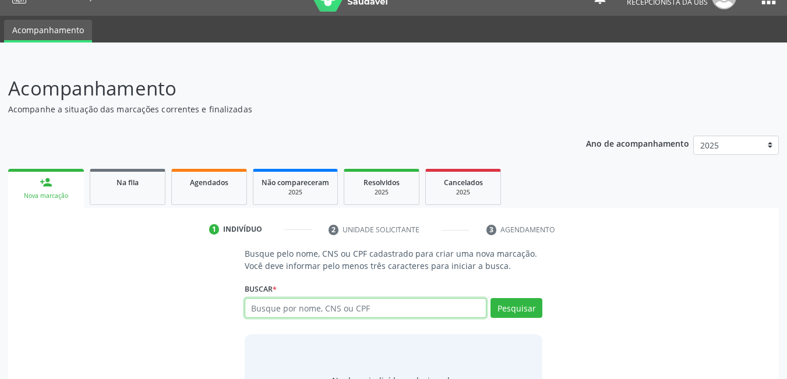
click at [334, 303] on input "text" at bounding box center [366, 308] width 242 height 20
paste input "00 5013 8579 6855"
click at [263, 308] on input "00 5013 8579 6855" at bounding box center [366, 308] width 242 height 20
click at [285, 311] on input "7005013 8579 6855" at bounding box center [366, 308] width 242 height 20
type input "70050138579 6855"
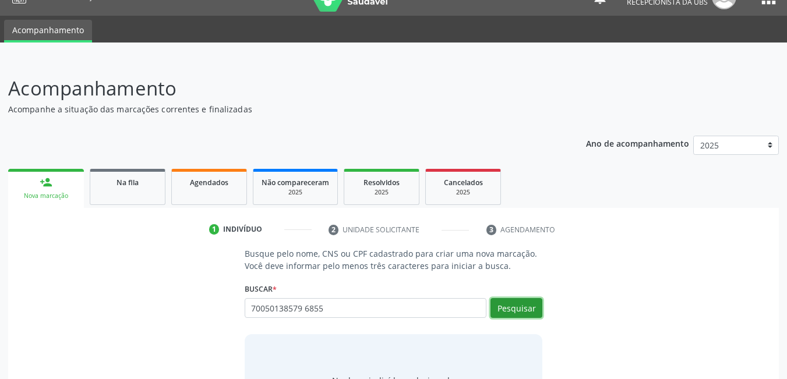
click at [517, 313] on button "Pesquisar" at bounding box center [516, 308] width 52 height 20
type input "70050138579 6855"
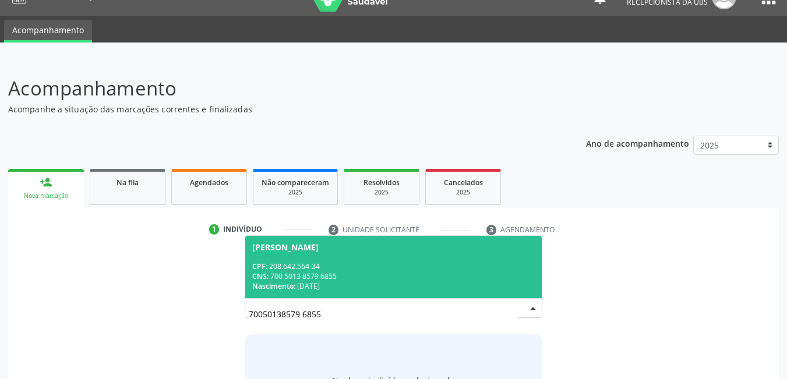
click at [364, 272] on div "CNS: 700 5013 8579 6855" at bounding box center [393, 276] width 283 height 10
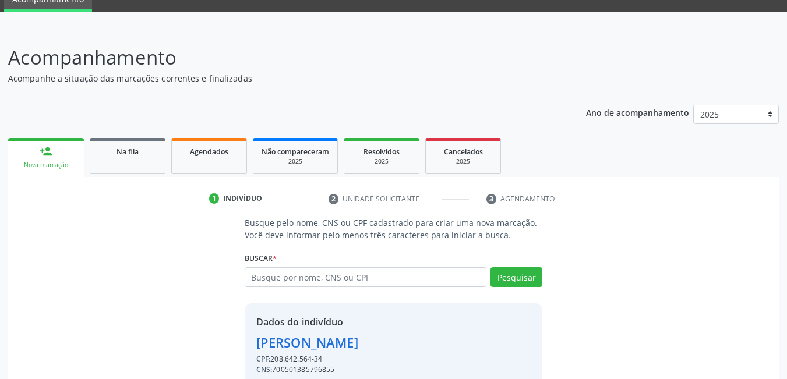
scroll to position [104, 0]
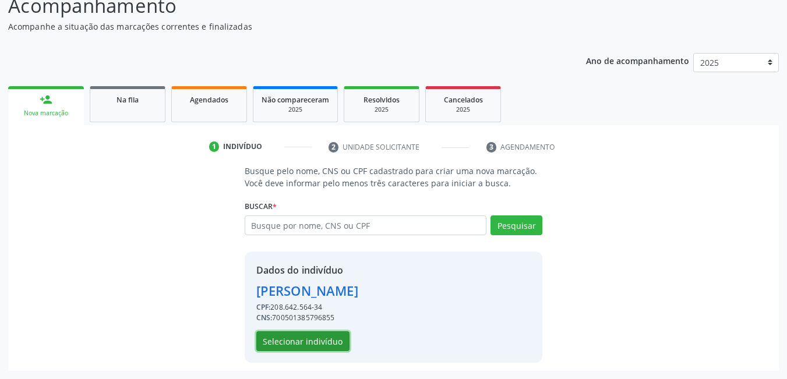
click at [310, 342] on button "Selecionar indivíduo" at bounding box center [302, 341] width 93 height 20
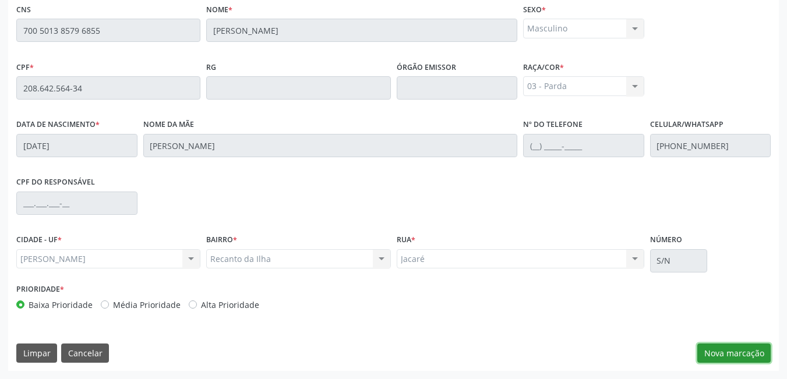
click at [723, 355] on button "Nova marcação" at bounding box center [733, 354] width 73 height 20
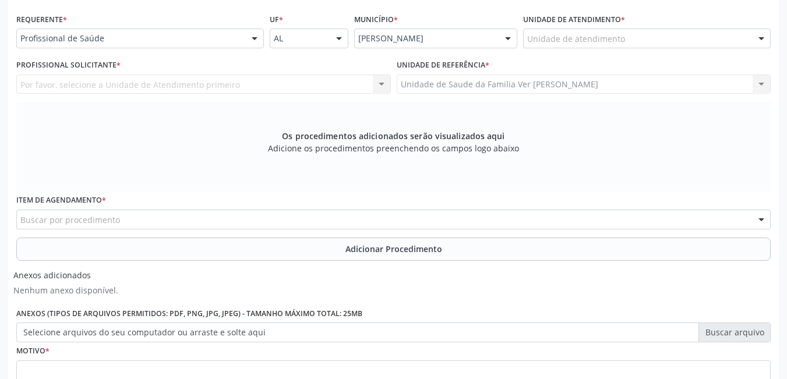
scroll to position [186, 0]
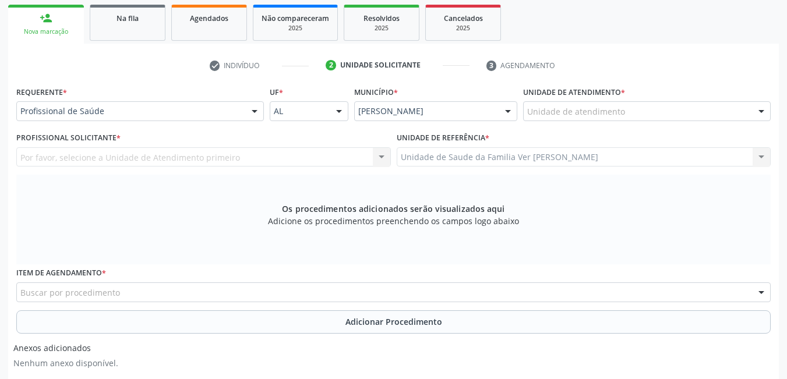
drag, startPoint x: 618, startPoint y: 103, endPoint x: 615, endPoint y: 109, distance: 7.0
click at [617, 109] on div "Unidade de atendimento" at bounding box center [646, 111] width 247 height 20
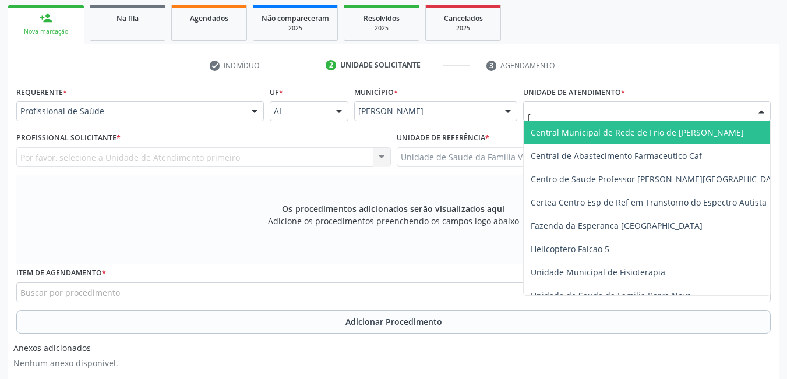
type input "fl"
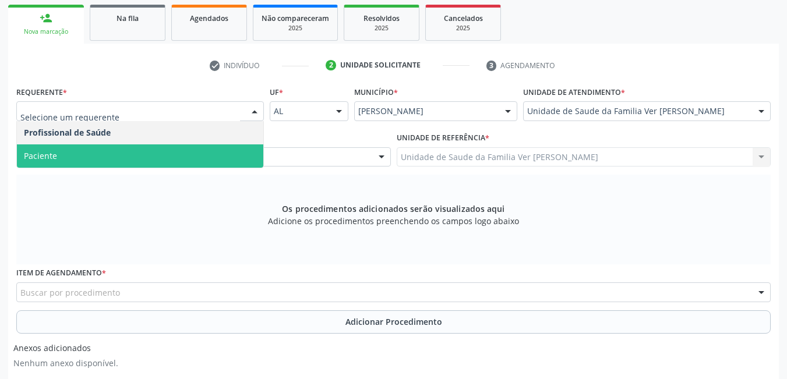
click at [155, 167] on span "Paciente" at bounding box center [140, 155] width 246 height 23
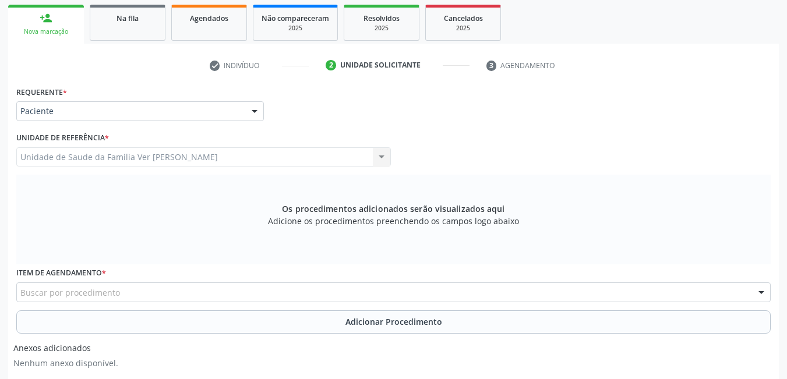
click at [147, 288] on div "Buscar por procedimento" at bounding box center [393, 292] width 754 height 20
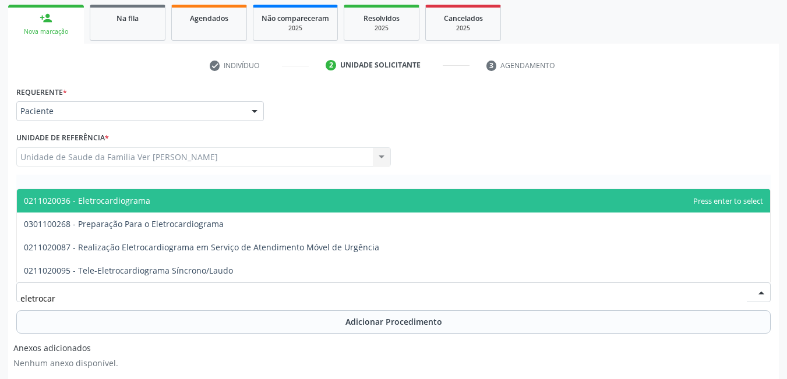
type input "eletrocard"
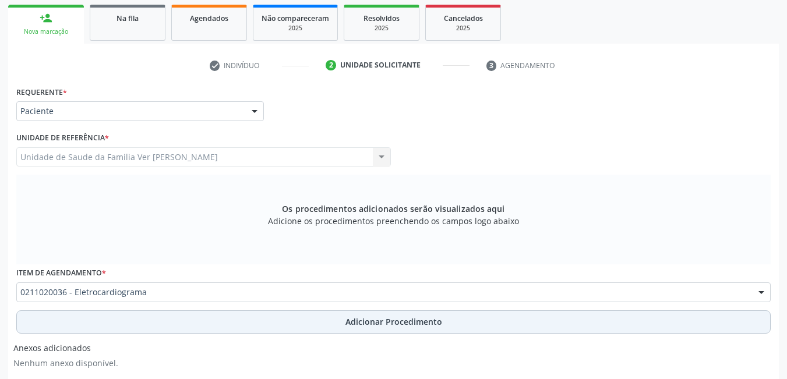
click at [180, 317] on button "Adicionar Procedimento" at bounding box center [393, 321] width 754 height 23
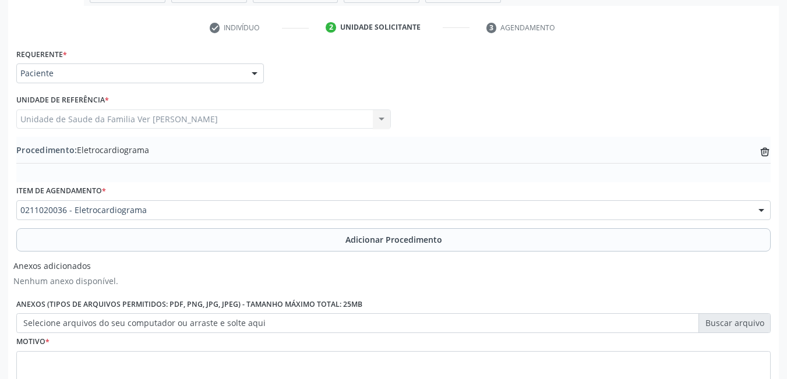
scroll to position [244, 0]
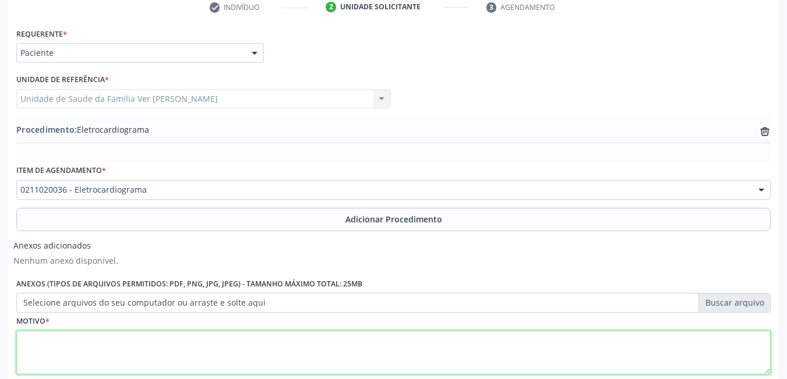
drag, startPoint x: 109, startPoint y: 337, endPoint x: 116, endPoint y: 335, distance: 7.9
click at [110, 337] on textarea at bounding box center [393, 353] width 754 height 44
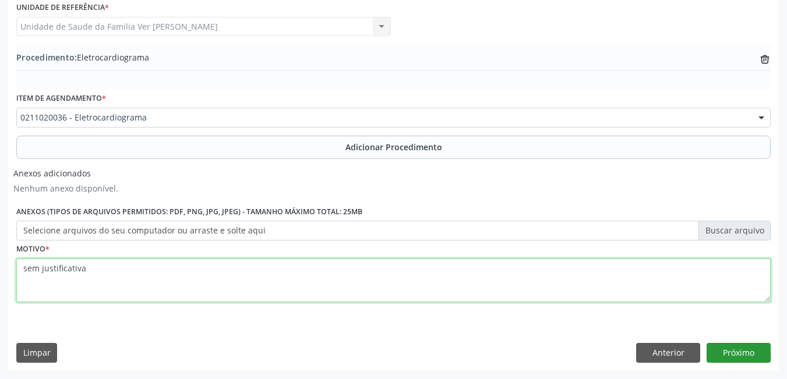
type textarea "sem justificativa"
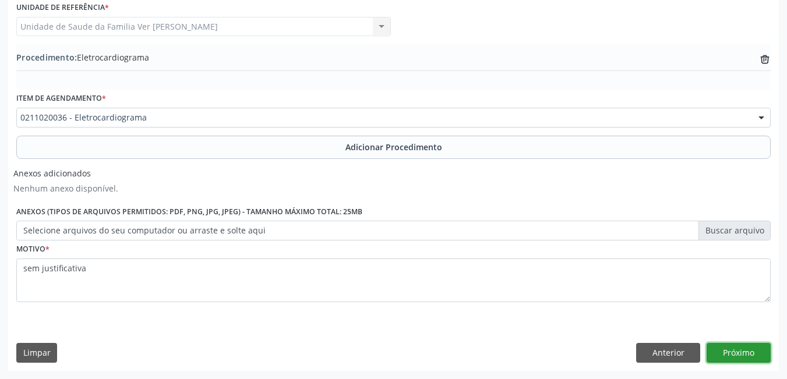
click at [734, 344] on button "Próximo" at bounding box center [738, 353] width 64 height 20
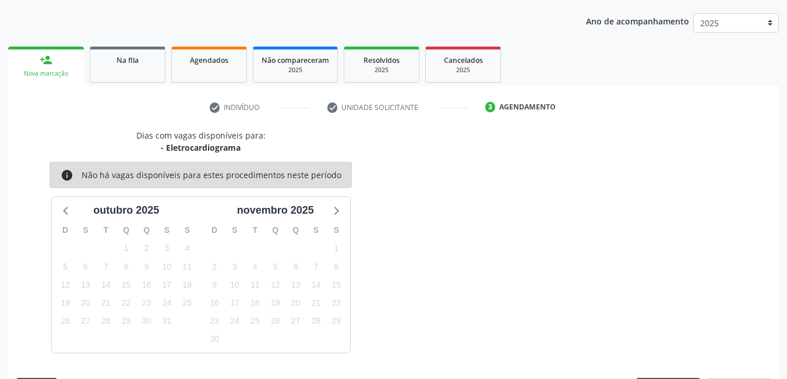
scroll to position [178, 0]
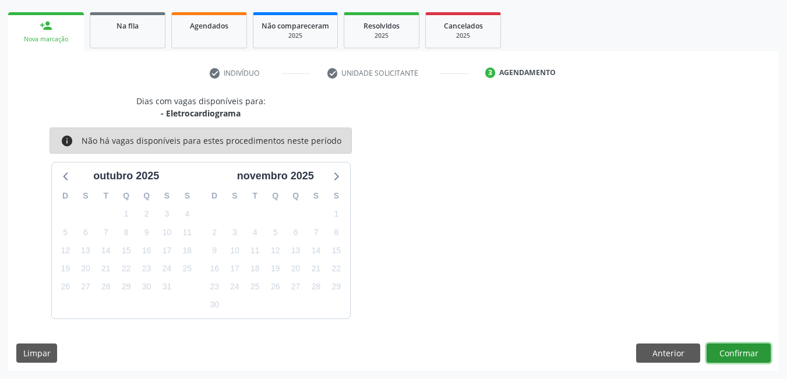
click at [734, 353] on button "Confirmar" at bounding box center [738, 354] width 64 height 20
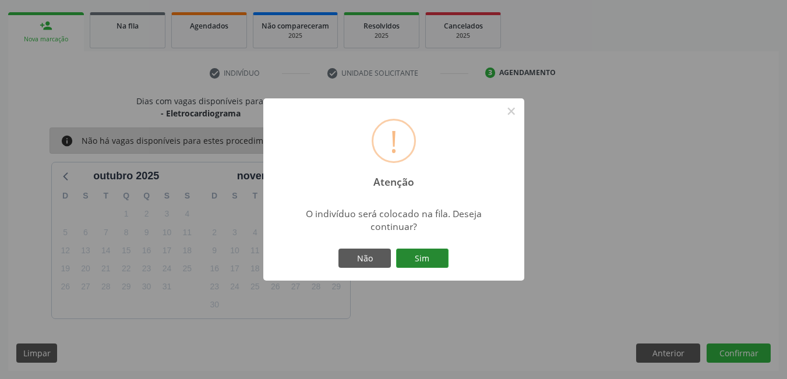
click at [409, 257] on button "Sim" at bounding box center [422, 259] width 52 height 20
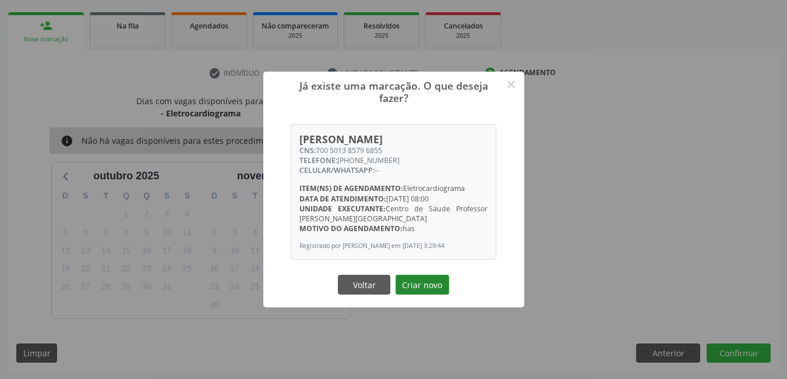
click at [435, 295] on button "Criar novo" at bounding box center [422, 285] width 54 height 20
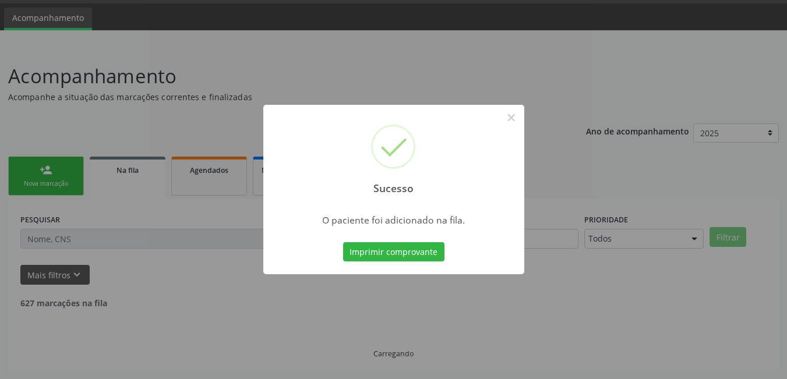
scroll to position [22, 0]
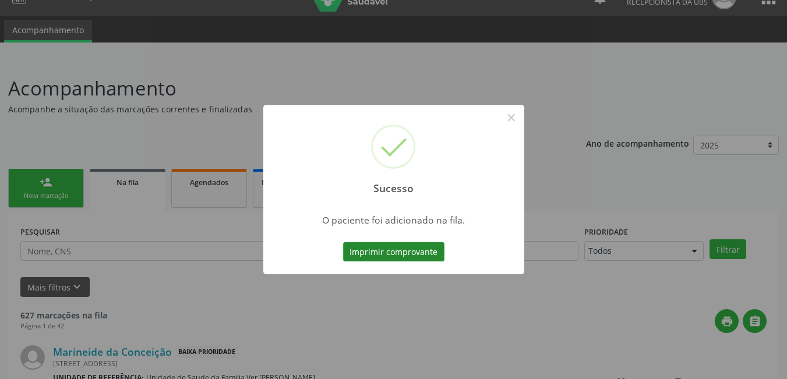
click at [411, 246] on button "Imprimir comprovante" at bounding box center [393, 252] width 101 height 20
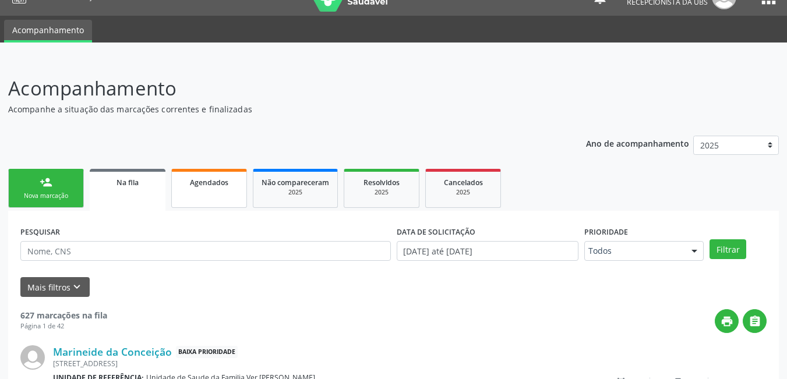
click at [208, 190] on link "Agendados" at bounding box center [209, 188] width 76 height 39
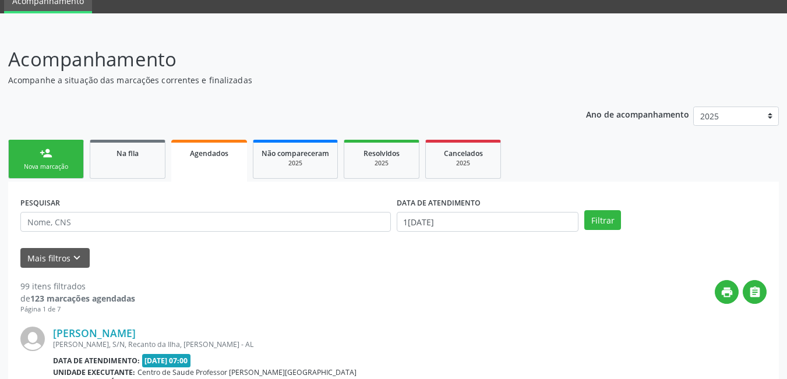
scroll to position [80, 0]
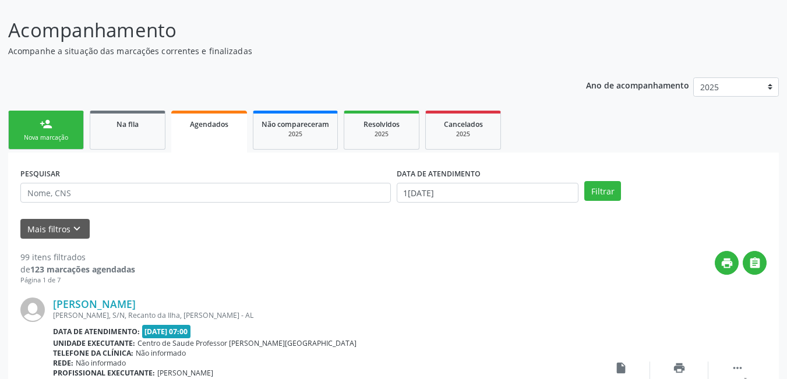
click at [62, 132] on link "person_add Nova marcação" at bounding box center [46, 130] width 76 height 39
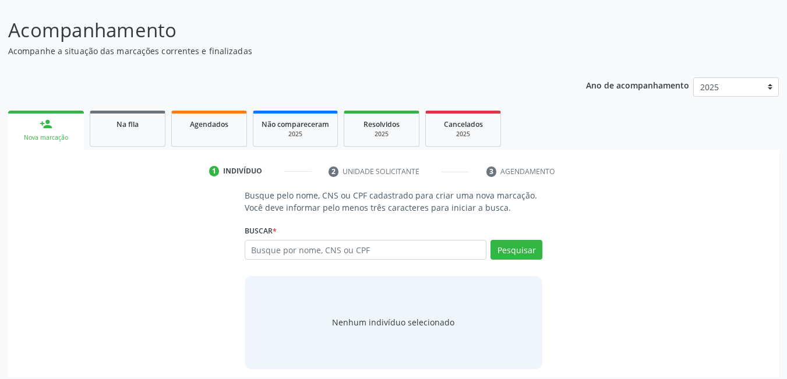
click at [135, 193] on div "Busque pelo nome, CNS ou CPF cadastrado para criar uma nova marcação. Você deve…" at bounding box center [393, 278] width 754 height 179
click at [324, 253] on input "text" at bounding box center [366, 250] width 242 height 20
type input "20864256434"
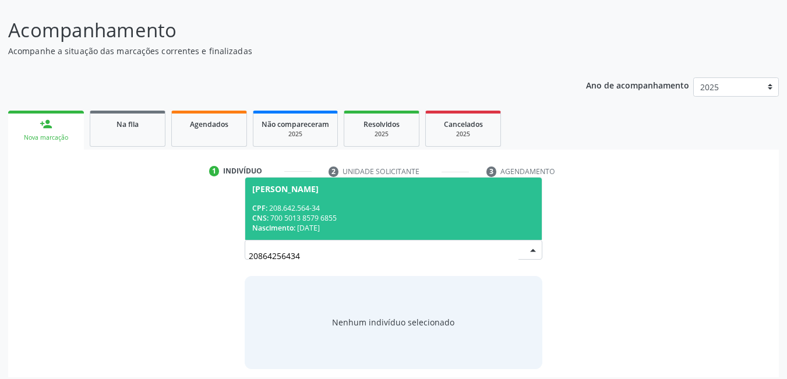
click at [348, 227] on div "Nascimento: 2[DATE]" at bounding box center [393, 228] width 283 height 10
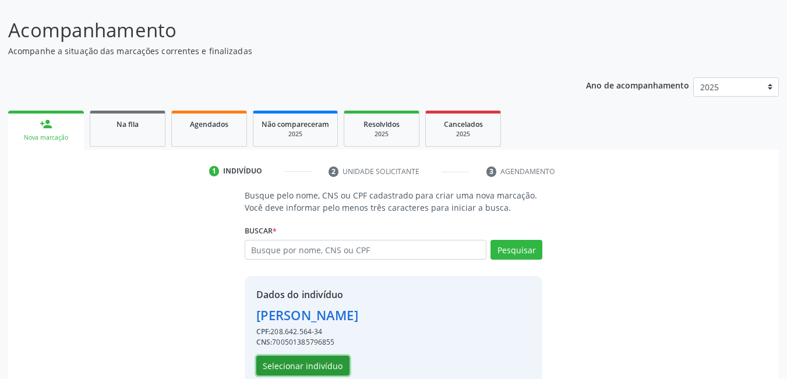
click at [330, 367] on button "Selecionar indivíduo" at bounding box center [302, 366] width 93 height 20
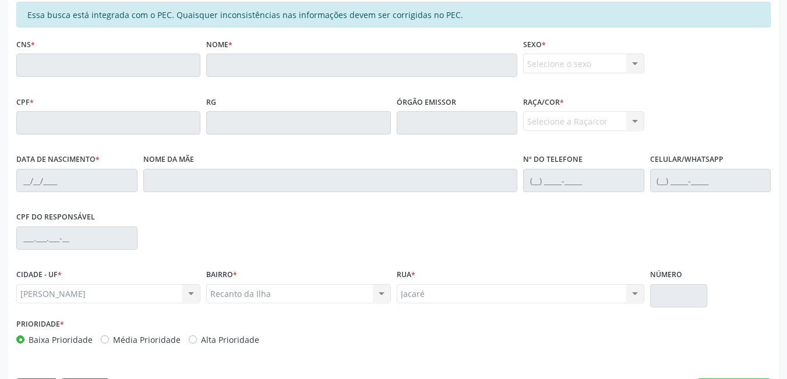
scroll to position [302, 0]
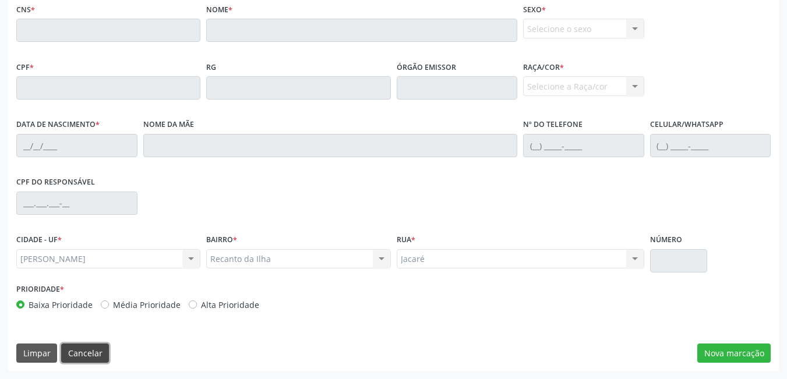
click at [100, 356] on button "Cancelar" at bounding box center [85, 354] width 48 height 20
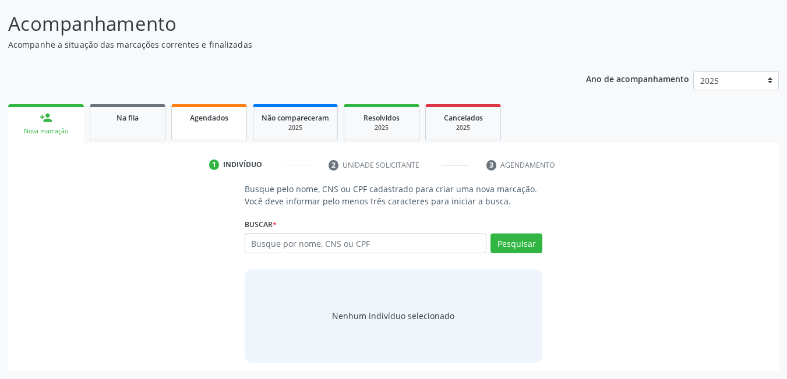
click at [202, 121] on span "Agendados" at bounding box center [209, 118] width 38 height 10
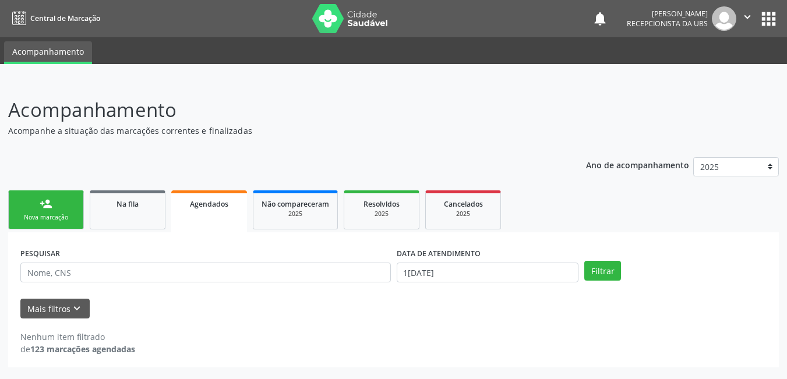
scroll to position [0, 0]
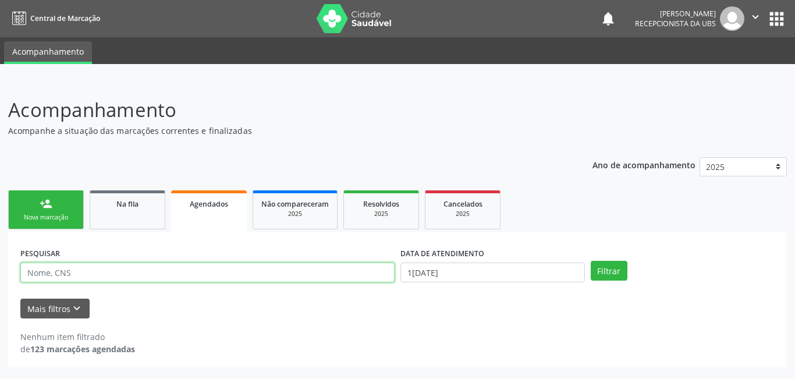
click at [136, 272] on input "text" at bounding box center [207, 273] width 374 height 20
paste input "700 5013 8579 6855"
type input "700 5013 8579 6855"
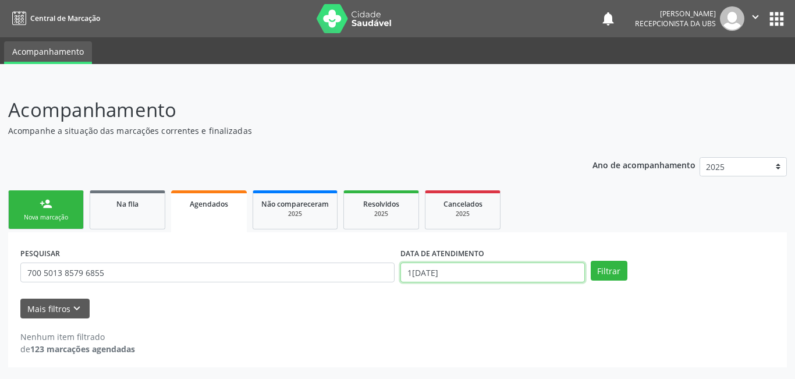
click at [461, 264] on input "1[DATE]" at bounding box center [493, 273] width 185 height 20
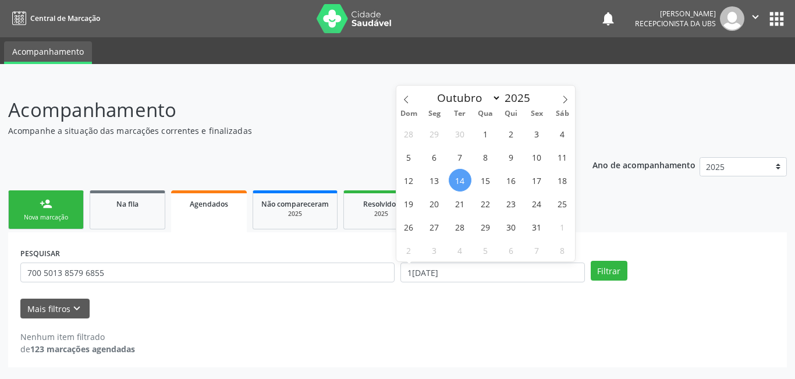
click at [462, 176] on span "14" at bounding box center [460, 180] width 23 height 23
type input "1[DATE]"
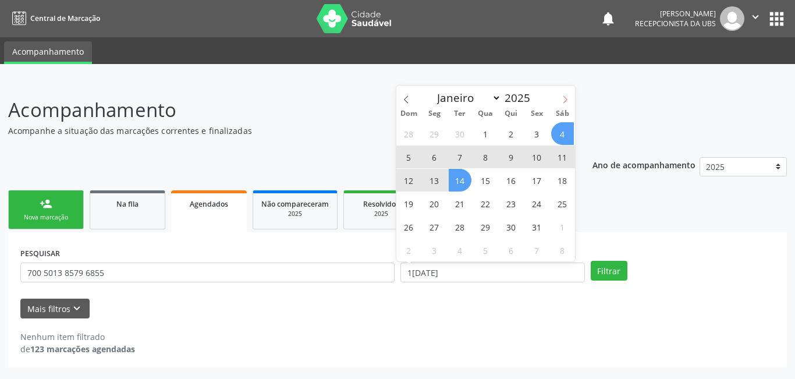
click at [570, 96] on span at bounding box center [565, 96] width 20 height 20
select select "10"
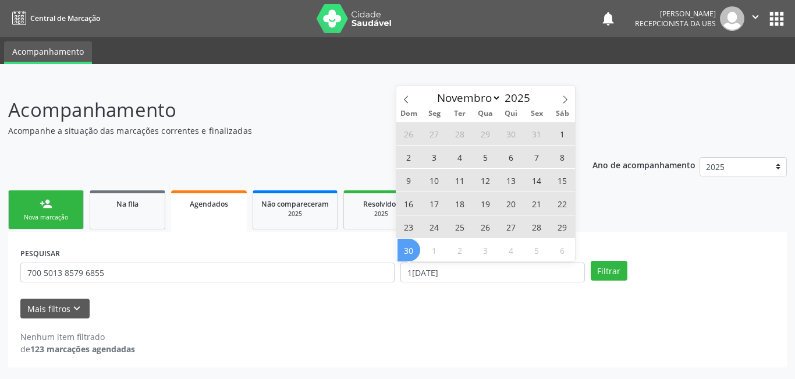
drag, startPoint x: 403, startPoint y: 248, endPoint x: 424, endPoint y: 245, distance: 21.2
click at [405, 247] on span "30" at bounding box center [409, 250] width 23 height 23
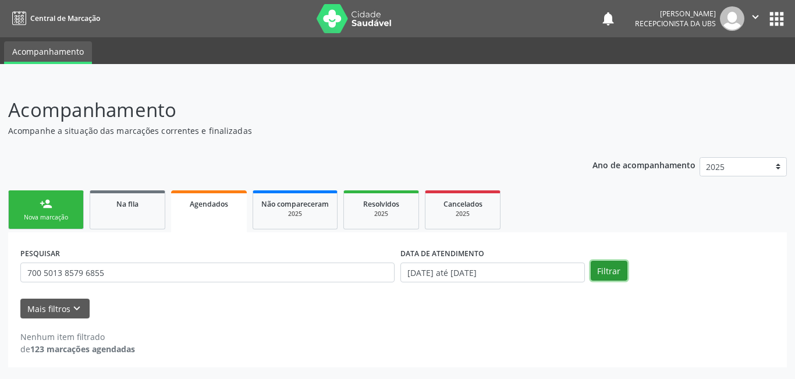
click at [610, 263] on button "Filtrar" at bounding box center [609, 271] width 37 height 20
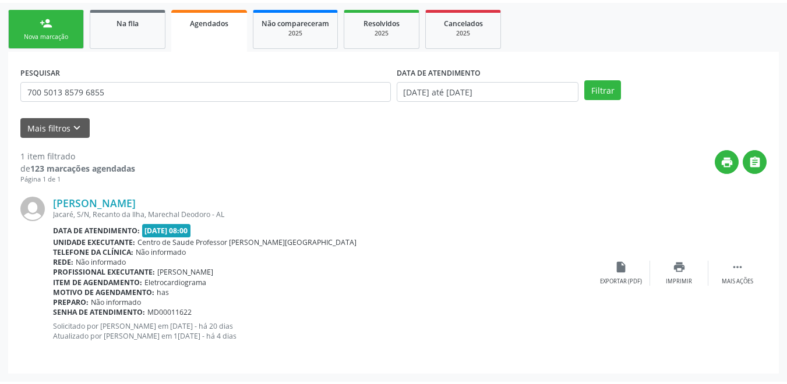
scroll to position [178, 0]
